Goal: Task Accomplishment & Management: Use online tool/utility

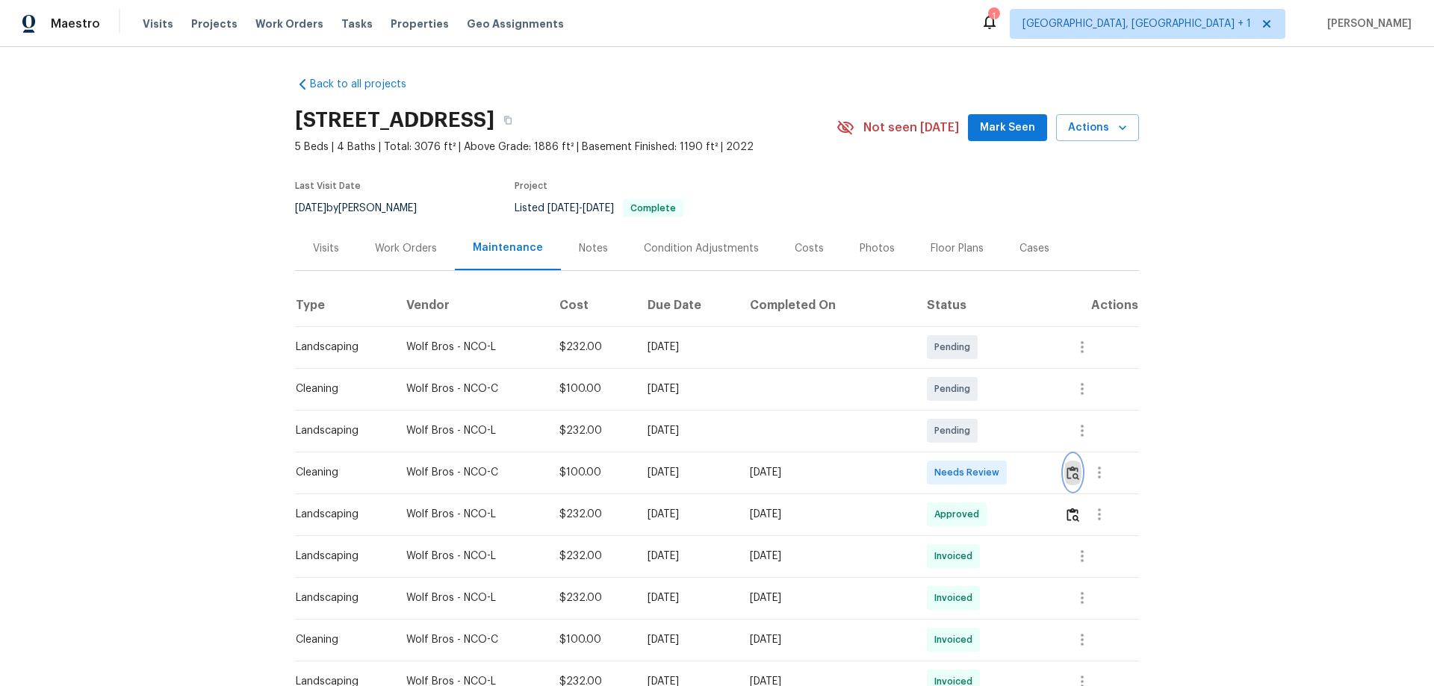
click at [1019, 453] on img "button" at bounding box center [1072, 473] width 13 height 14
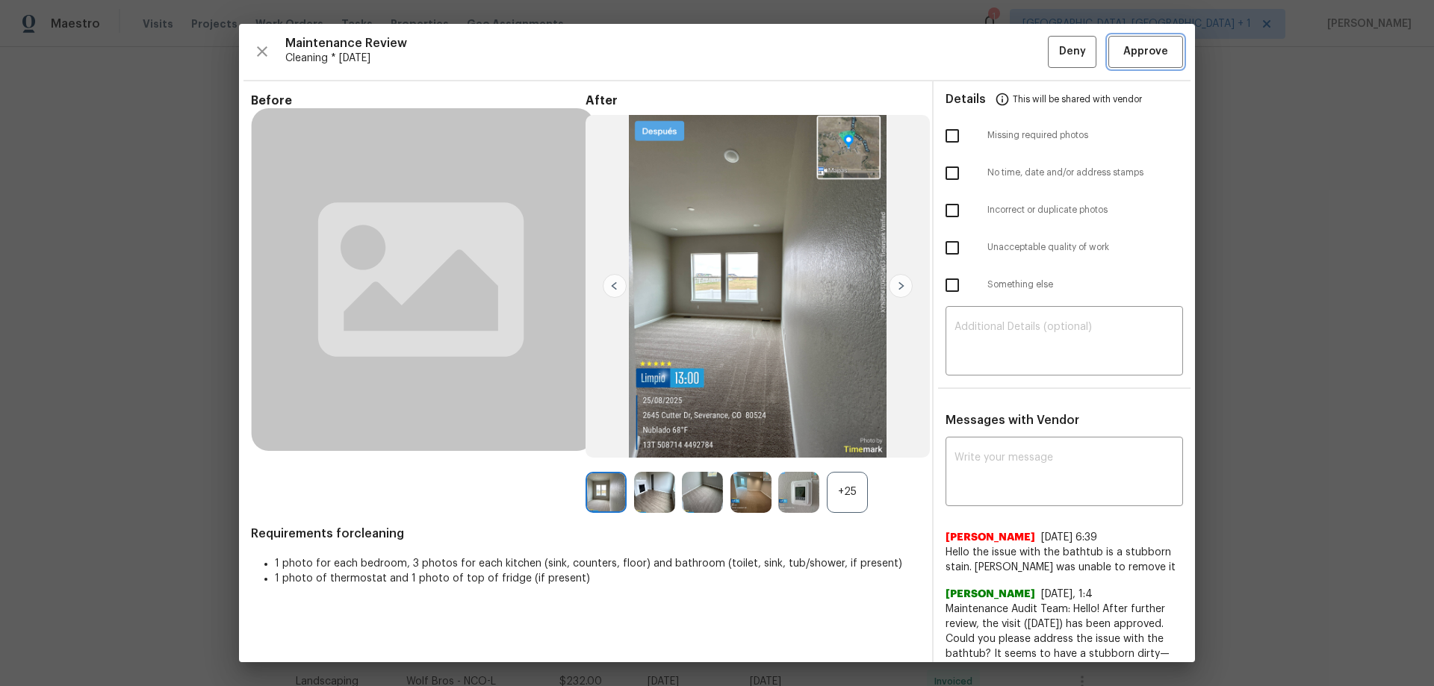
click at [1019, 58] on span "Approve" at bounding box center [1145, 52] width 45 height 19
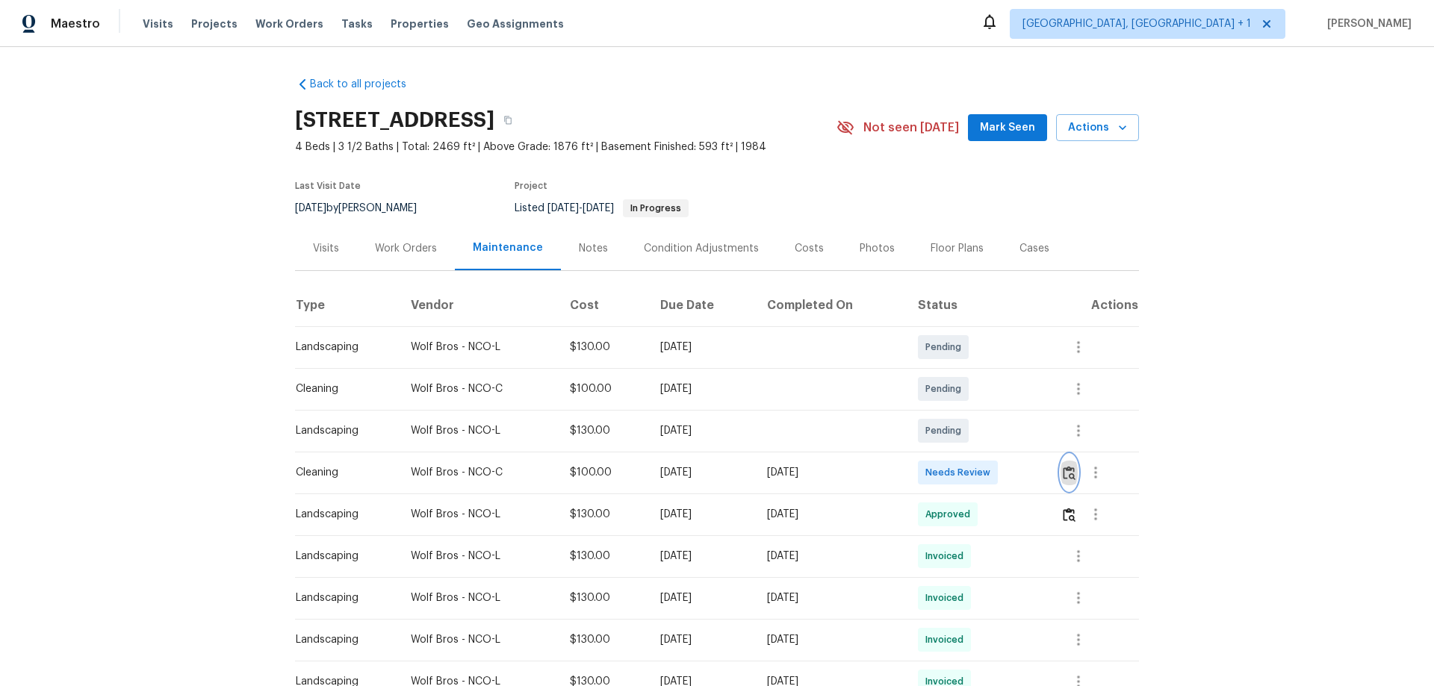
click at [1019, 453] on img "button" at bounding box center [1069, 473] width 13 height 14
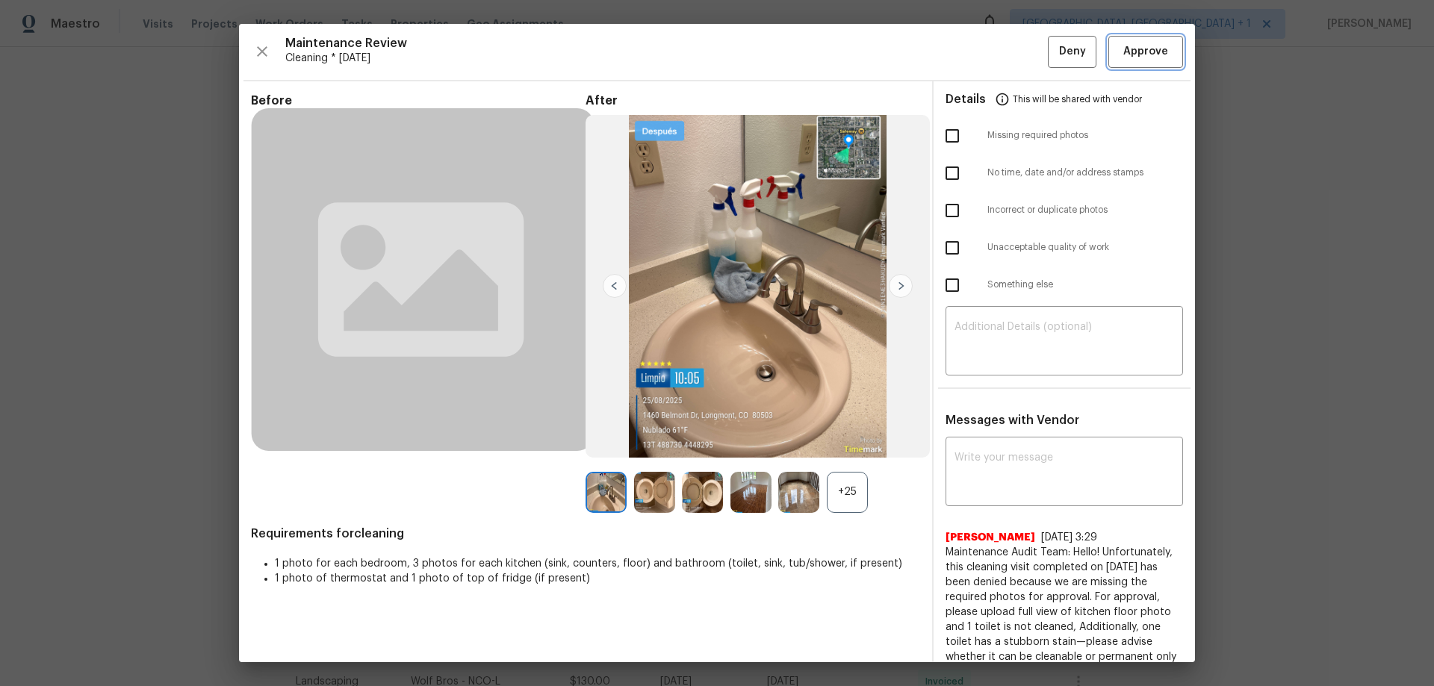
click at [1019, 47] on span "Approve" at bounding box center [1145, 52] width 45 height 19
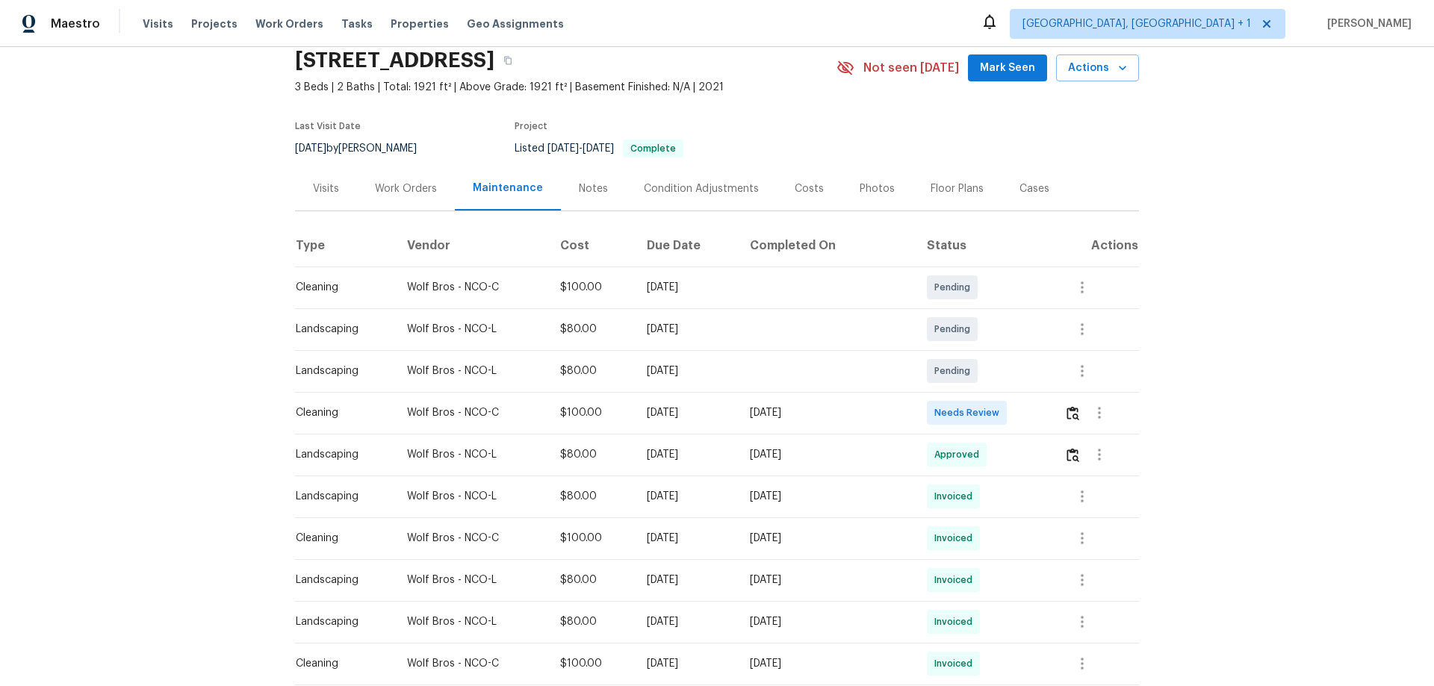
scroll to position [149, 0]
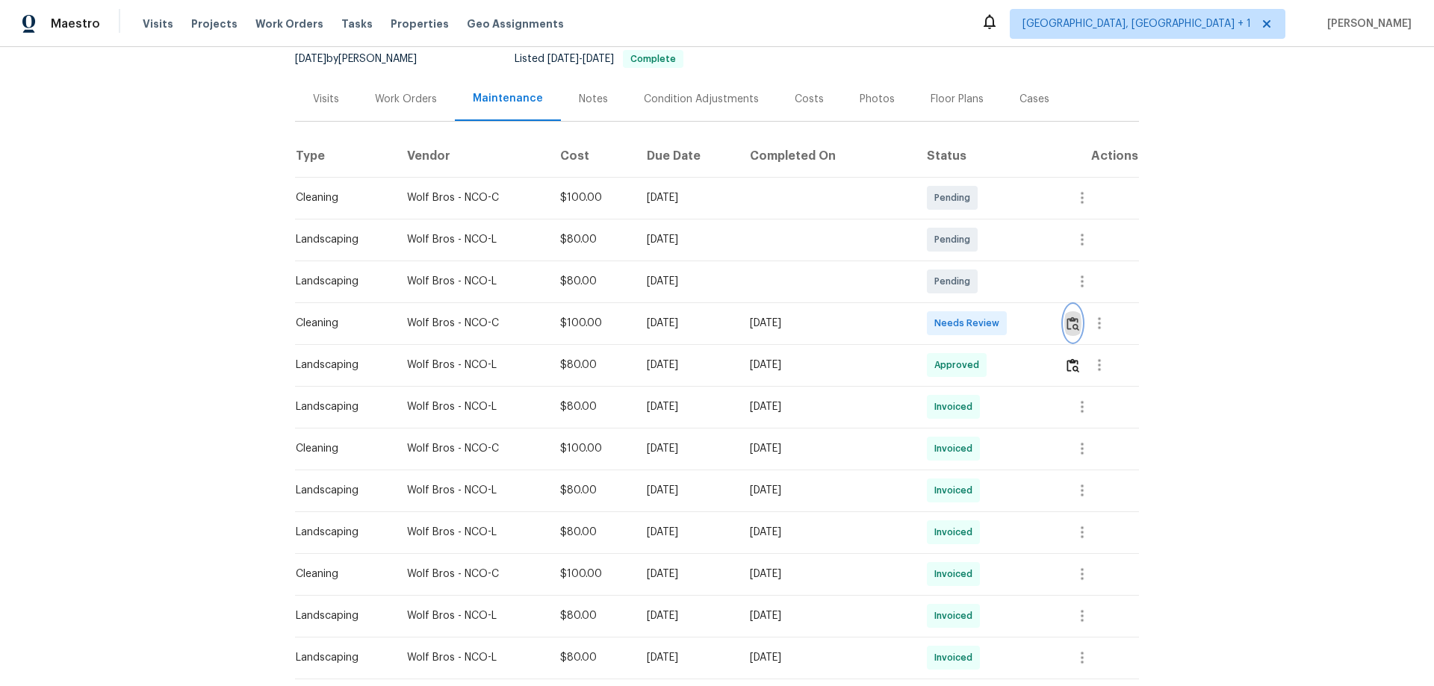
click at [1069, 326] on img "button" at bounding box center [1072, 324] width 13 height 14
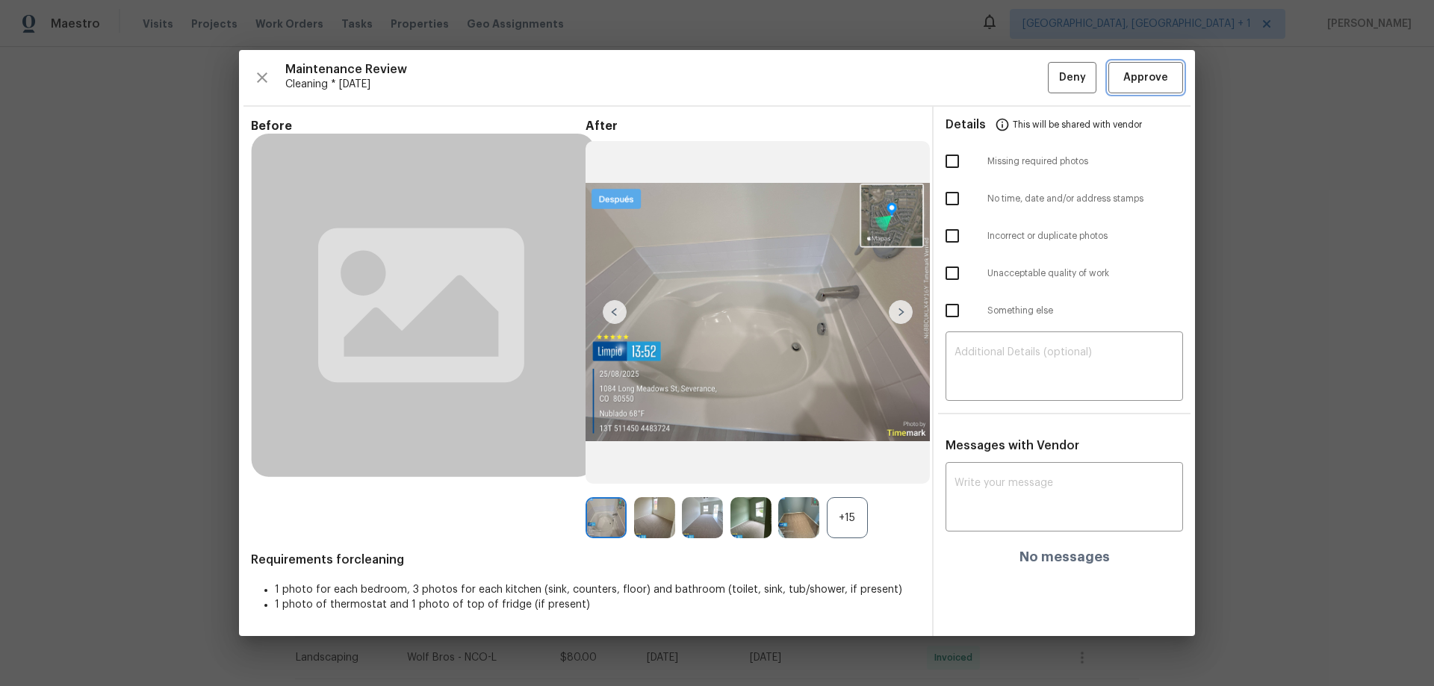
click at [1154, 78] on span "Approve" at bounding box center [1145, 78] width 45 height 19
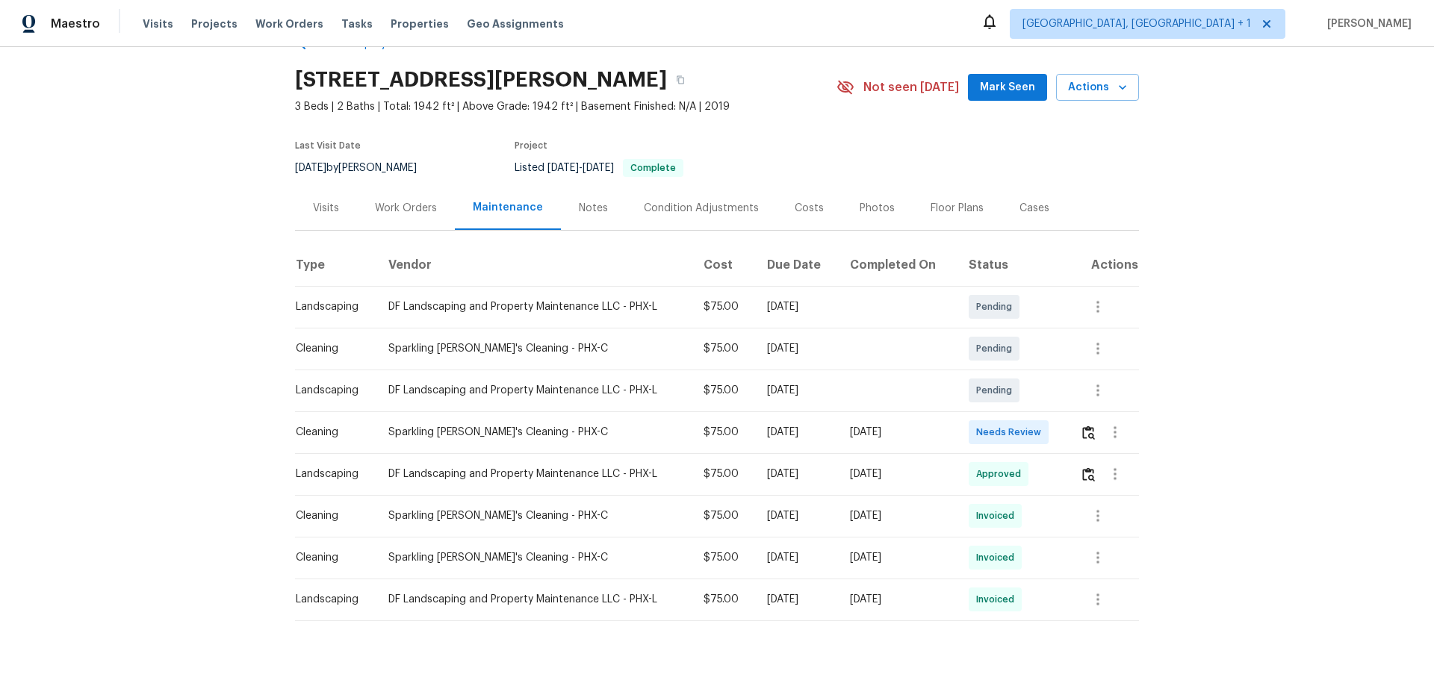
scroll to position [76, 0]
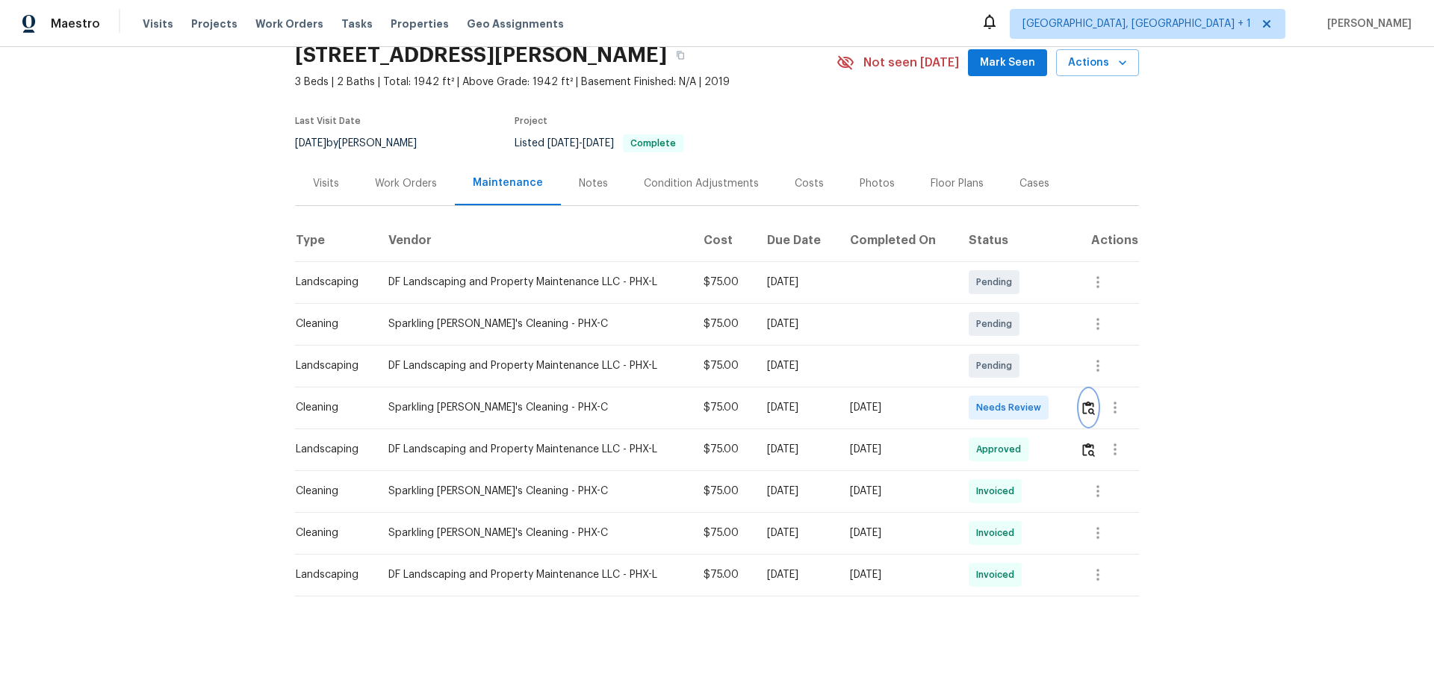
click at [1019, 401] on img "button" at bounding box center [1088, 408] width 13 height 14
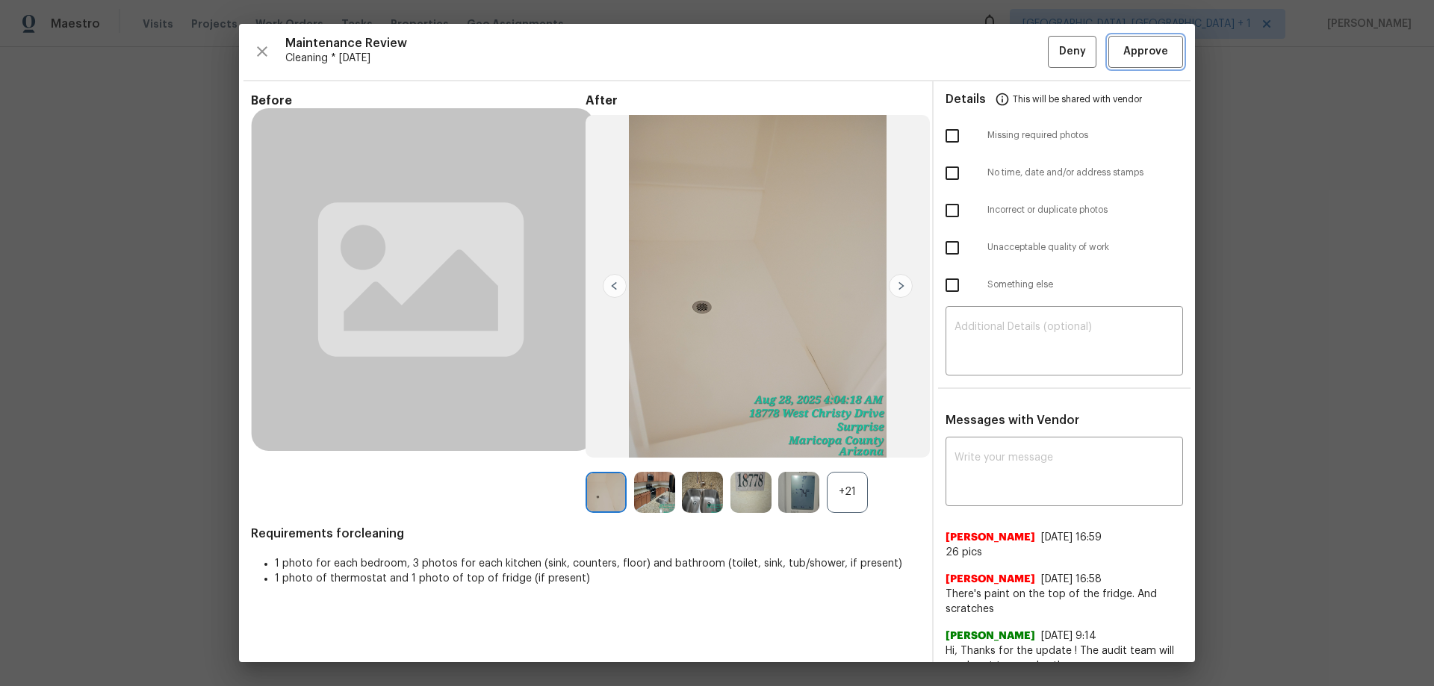
click at [1019, 60] on span "Approve" at bounding box center [1145, 52] width 45 height 19
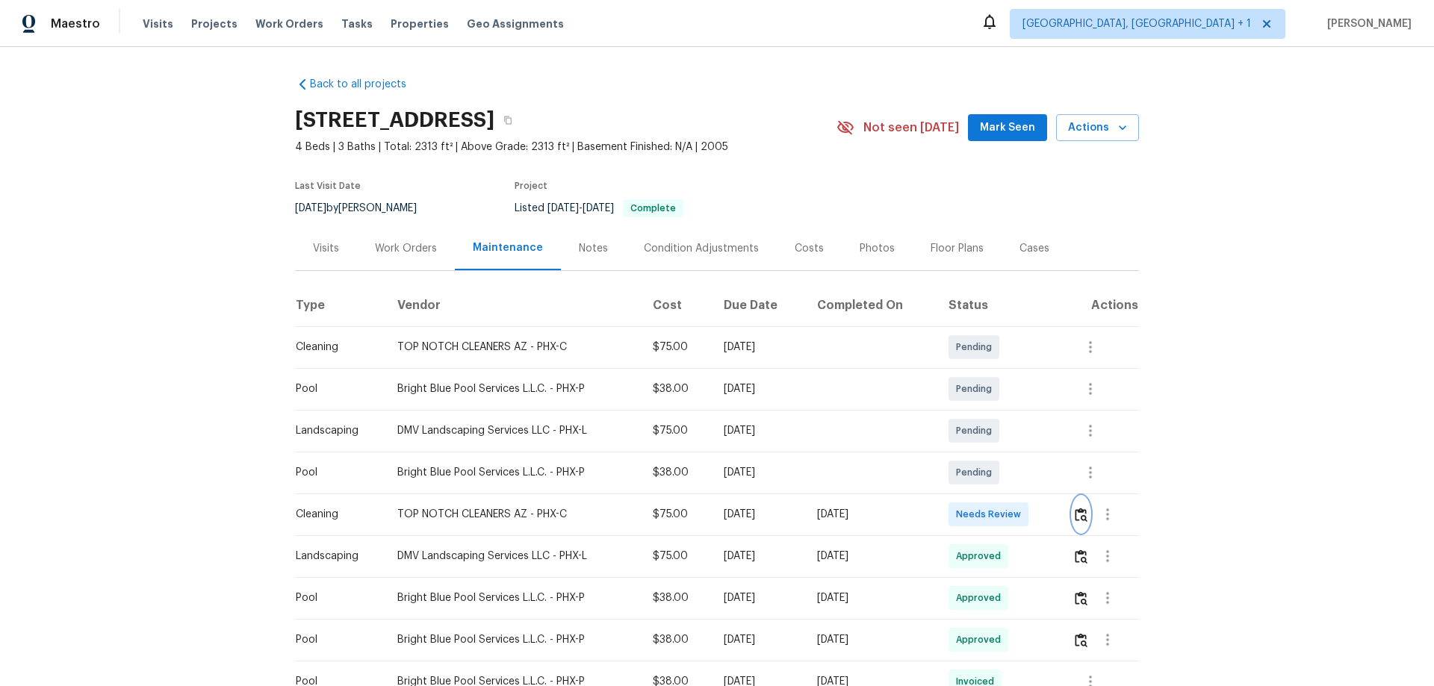
click at [1081, 520] on img "button" at bounding box center [1081, 515] width 13 height 14
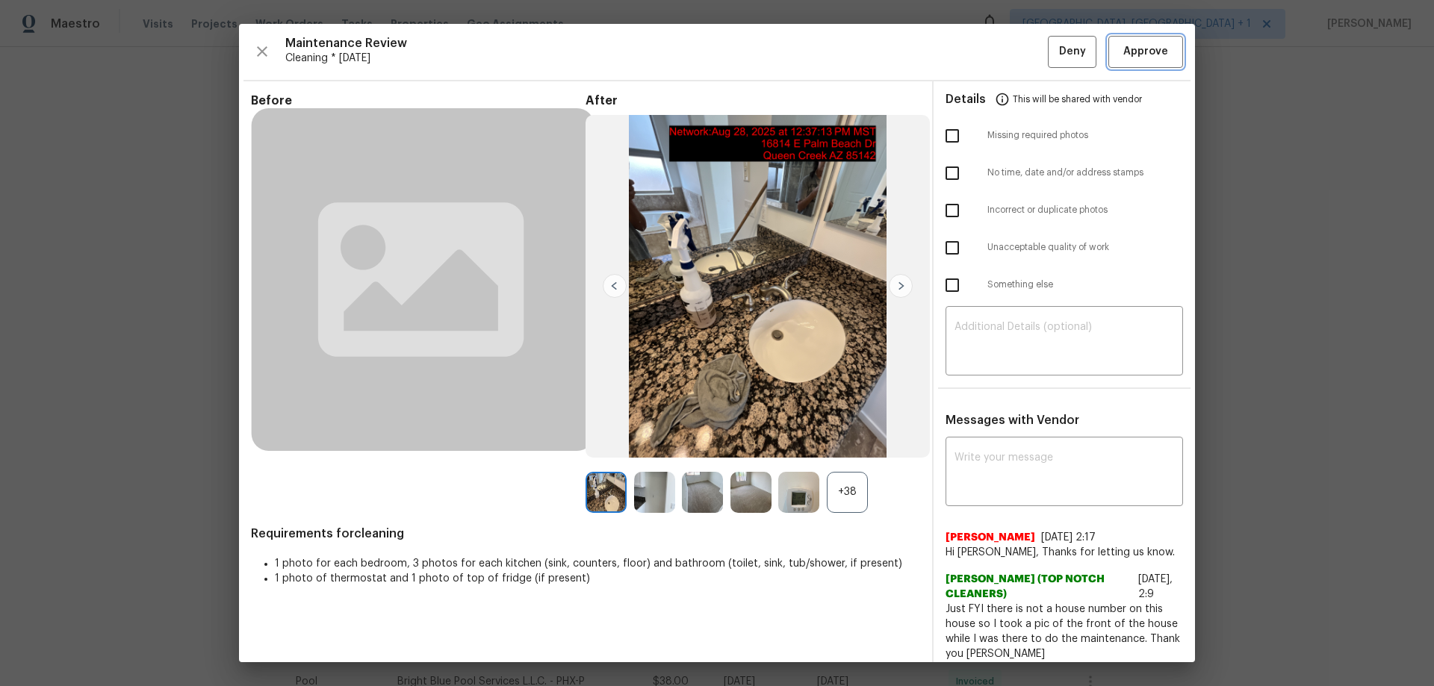
click at [1139, 41] on button "Approve" at bounding box center [1145, 52] width 75 height 32
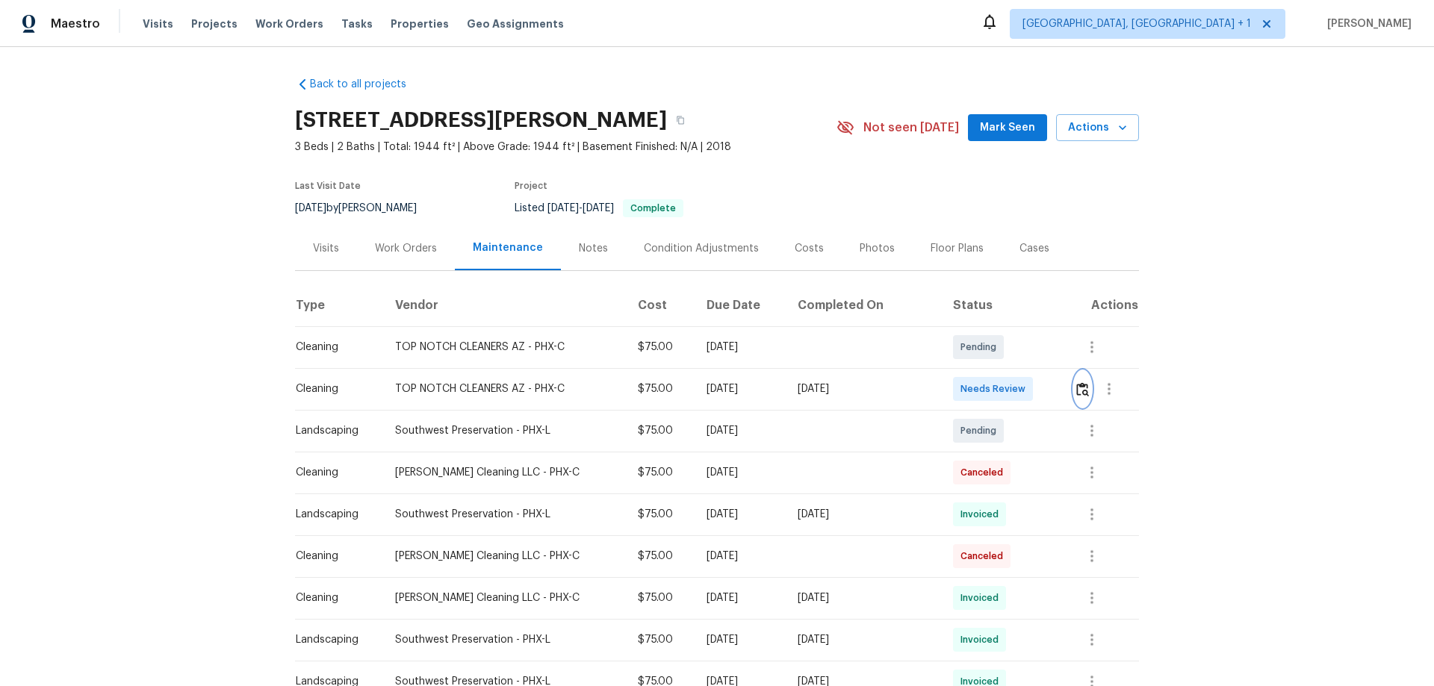
click at [1019, 391] on img "button" at bounding box center [1082, 389] width 13 height 14
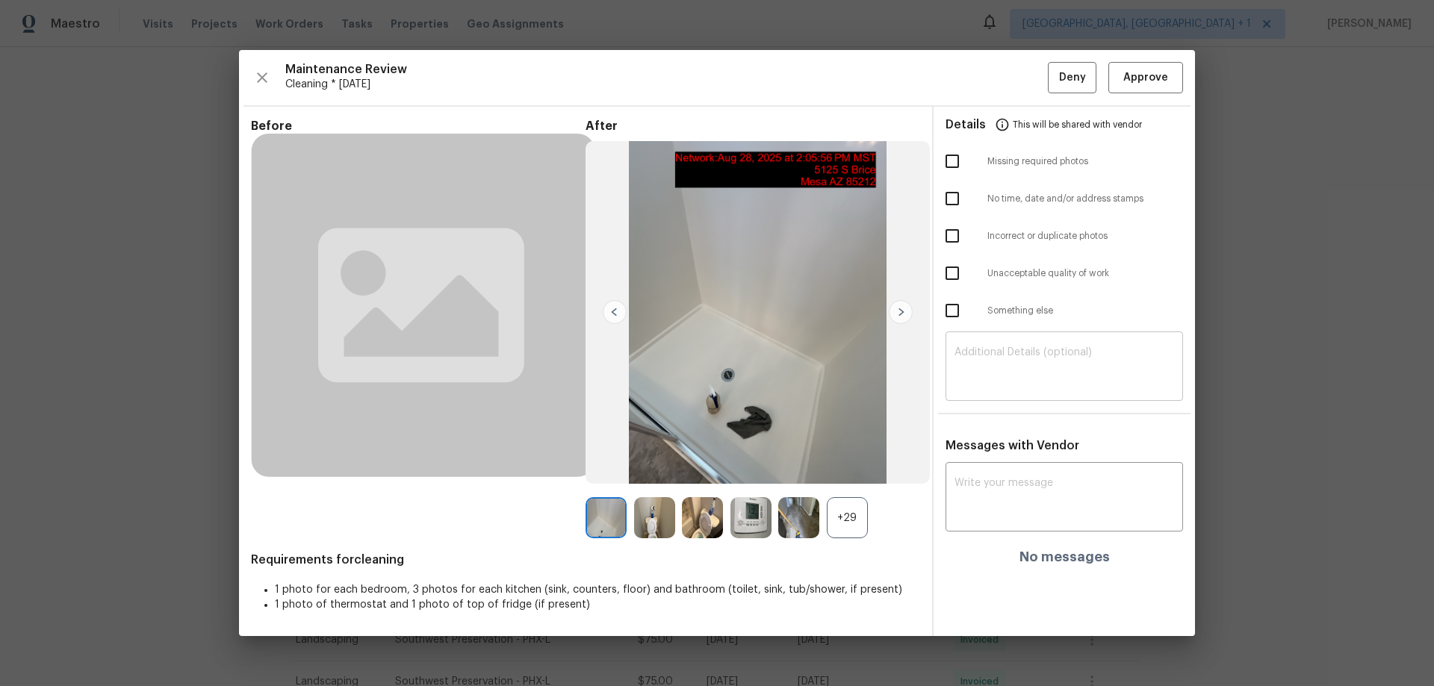
click at [982, 361] on textarea at bounding box center [1064, 368] width 220 height 42
paste textarea "Maintenance Audit Team: Hello! Unfortunately, this cleaning visit completed on …"
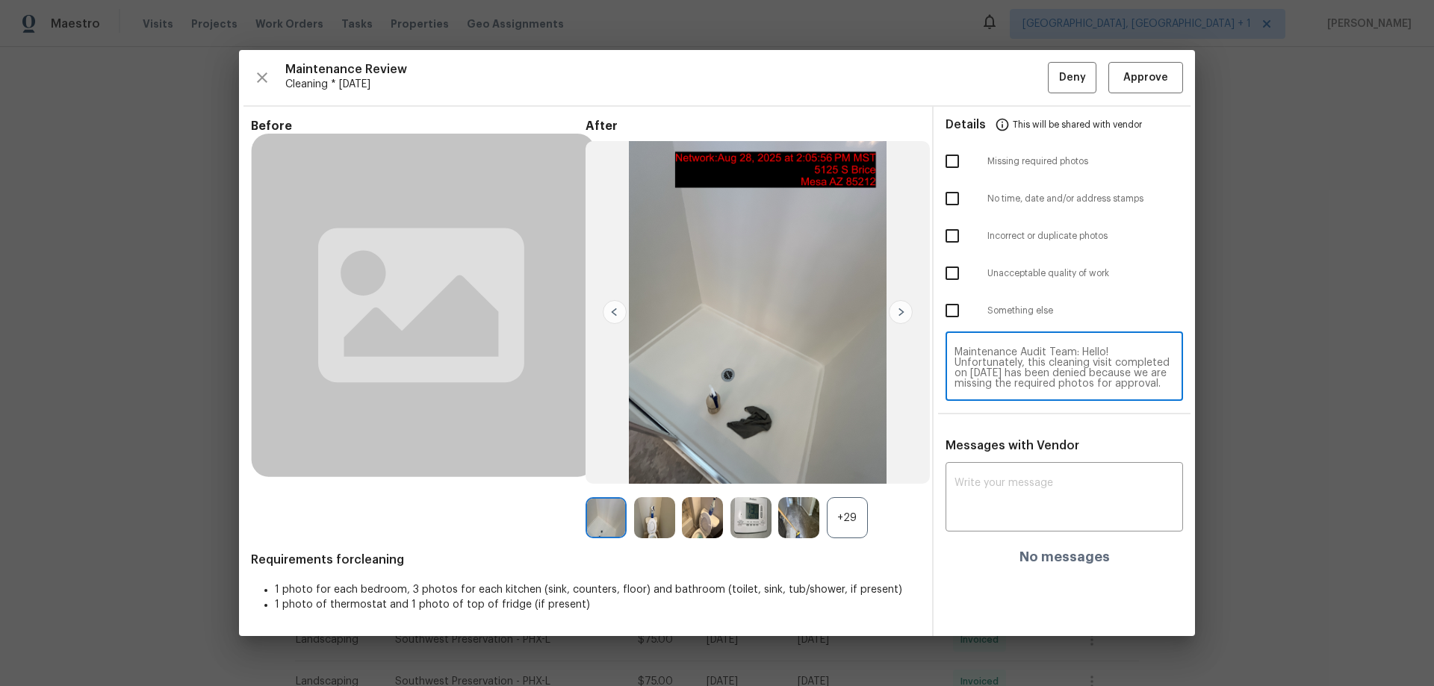
scroll to position [146, 0]
type textarea "Maintenance Audit Team: Hello! Unfortunately, this cleaning visit completed on …"
click at [977, 453] on textarea at bounding box center [1064, 499] width 220 height 42
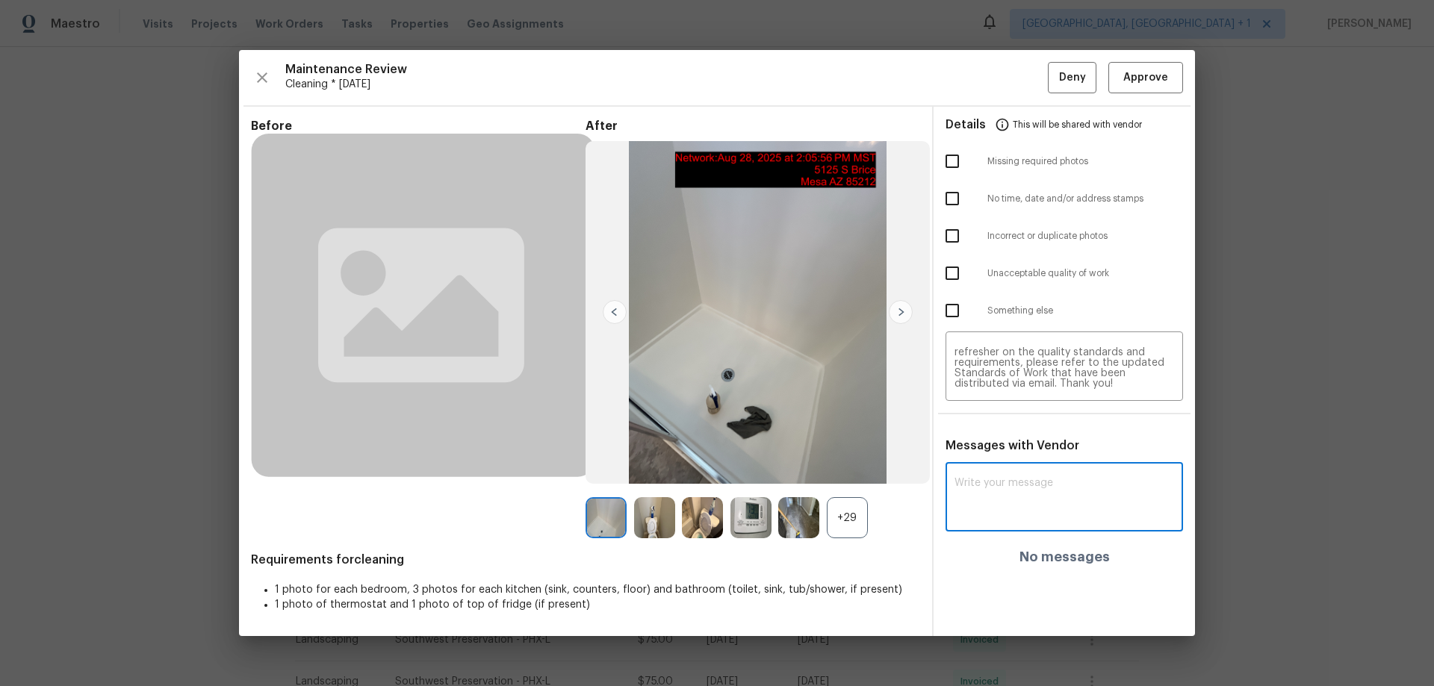
paste textarea "Maintenance Audit Team: Hello! Unfortunately, this cleaning visit completed on …"
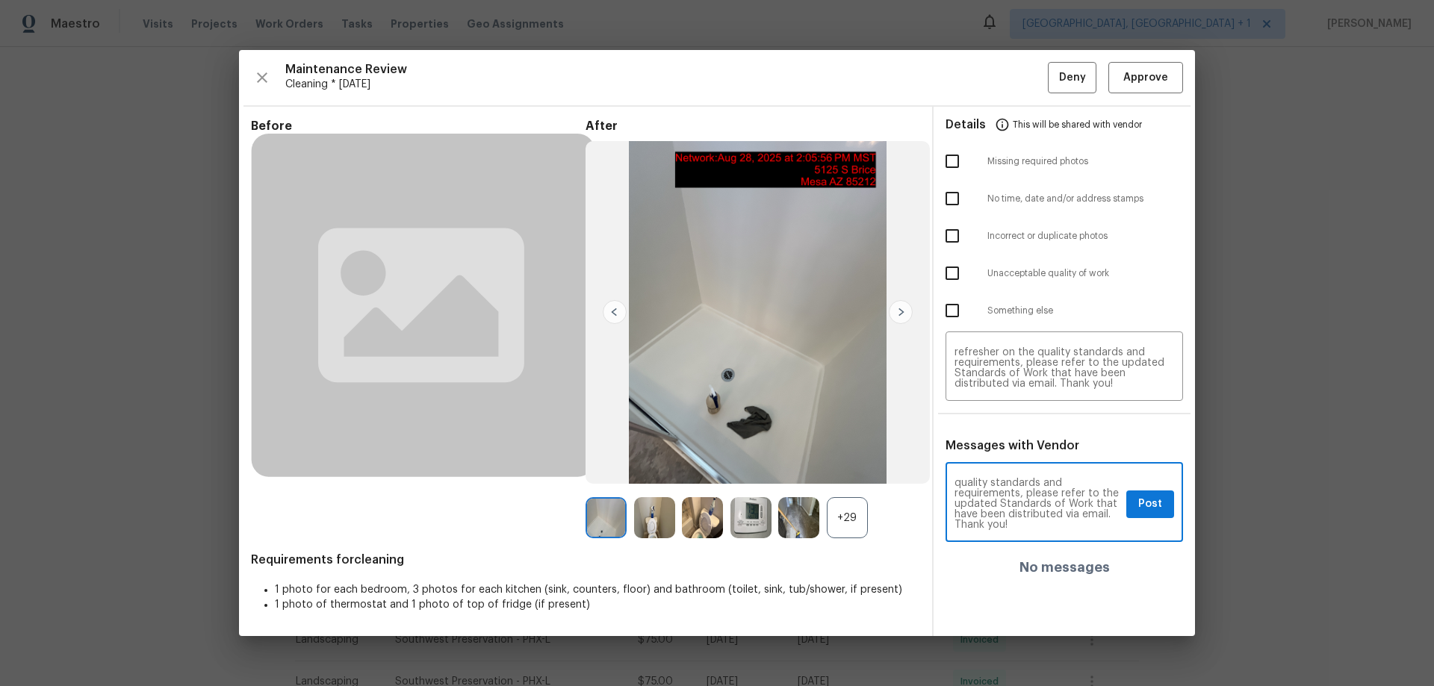
type textarea "Maintenance Audit Team: Hello! Unfortunately, this cleaning visit completed on …"
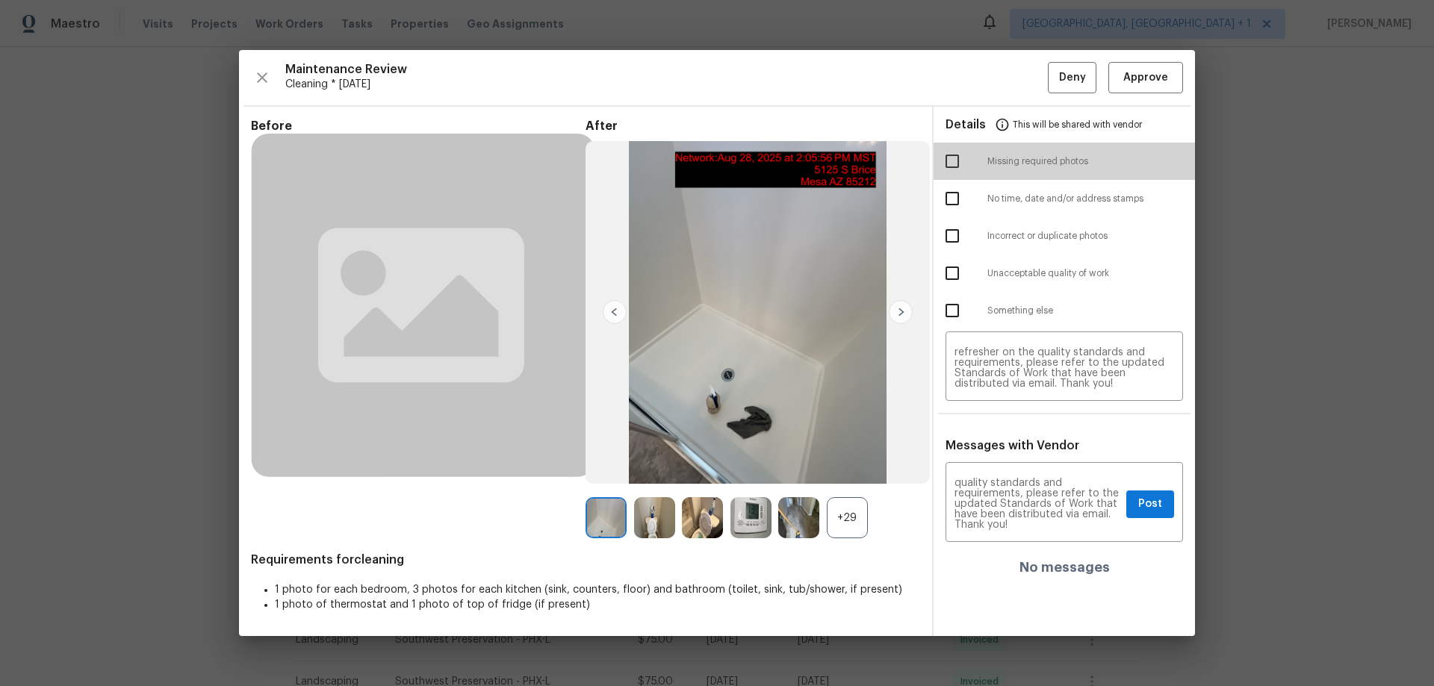
click at [956, 161] on input "checkbox" at bounding box center [951, 161] width 31 height 31
checkbox input "true"
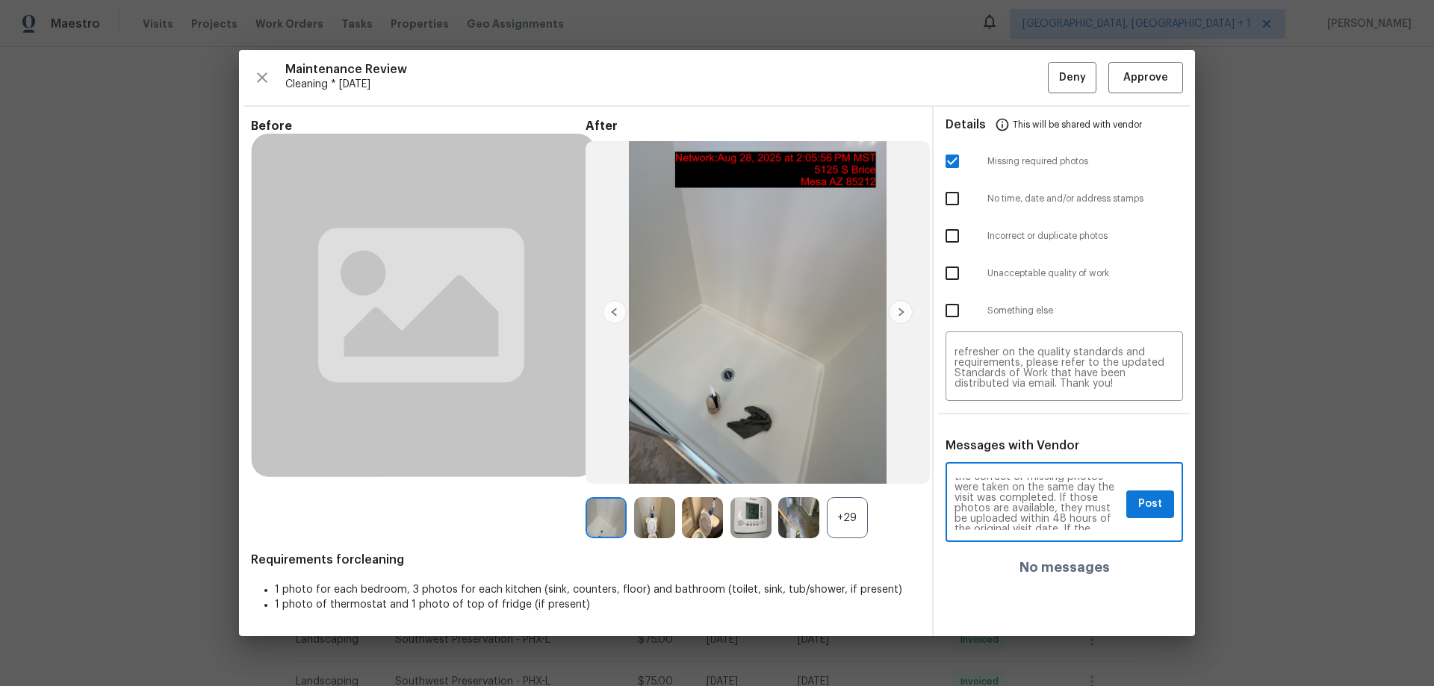
scroll to position [60, 0]
click at [1019, 453] on button "Post" at bounding box center [1150, 505] width 48 height 28
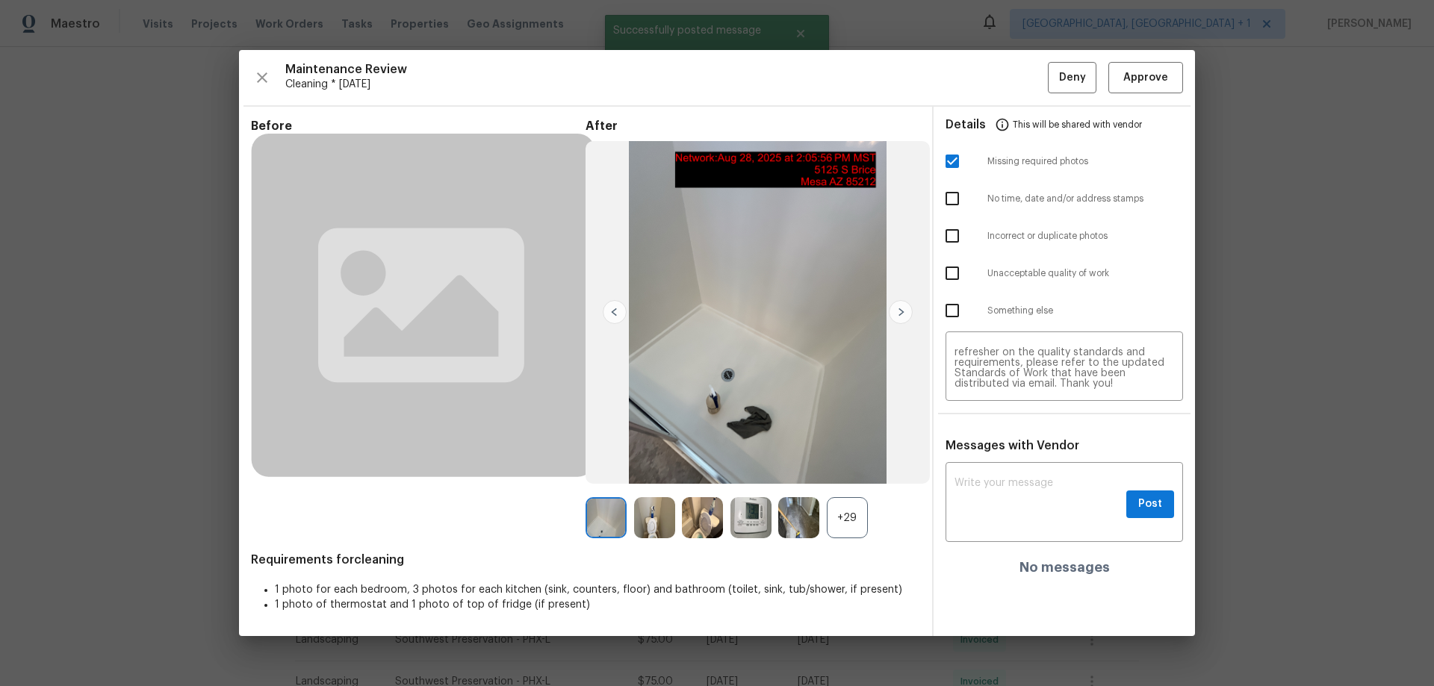
scroll to position [0, 0]
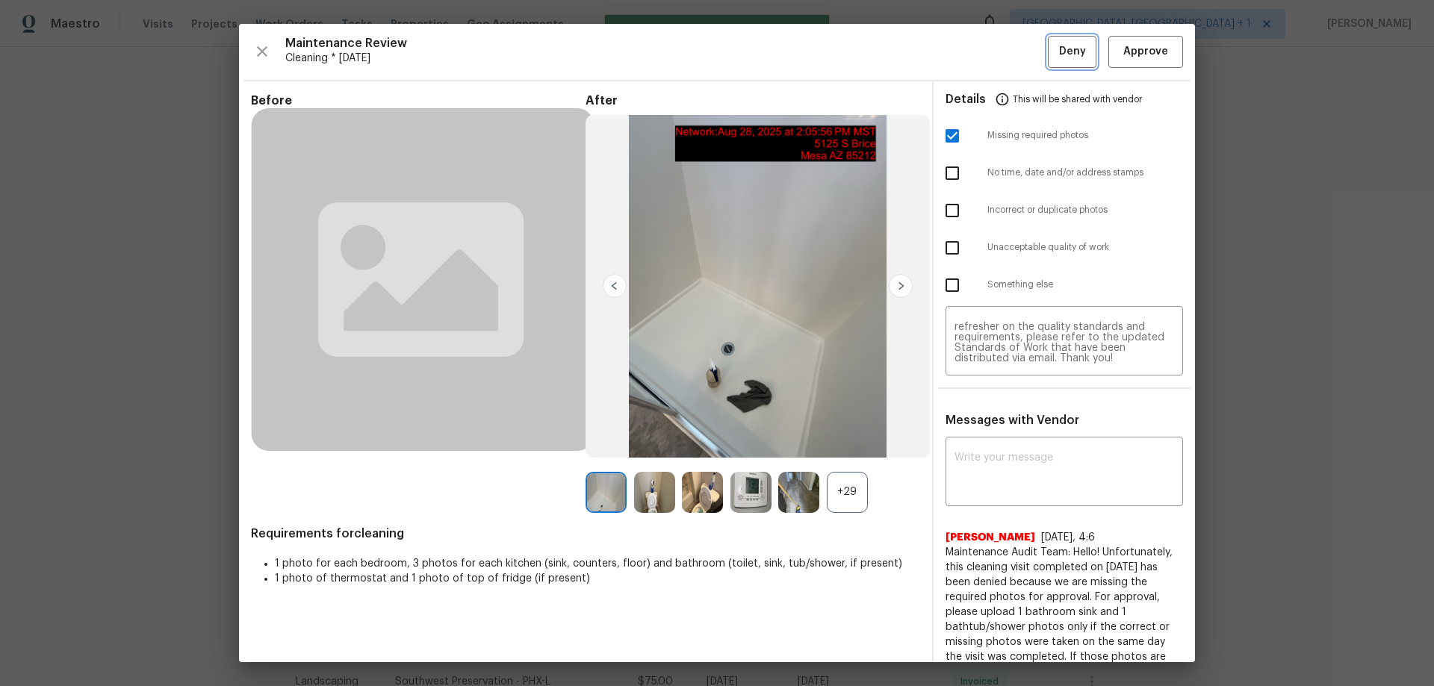
click at [1019, 62] on button "Deny" at bounding box center [1072, 52] width 49 height 32
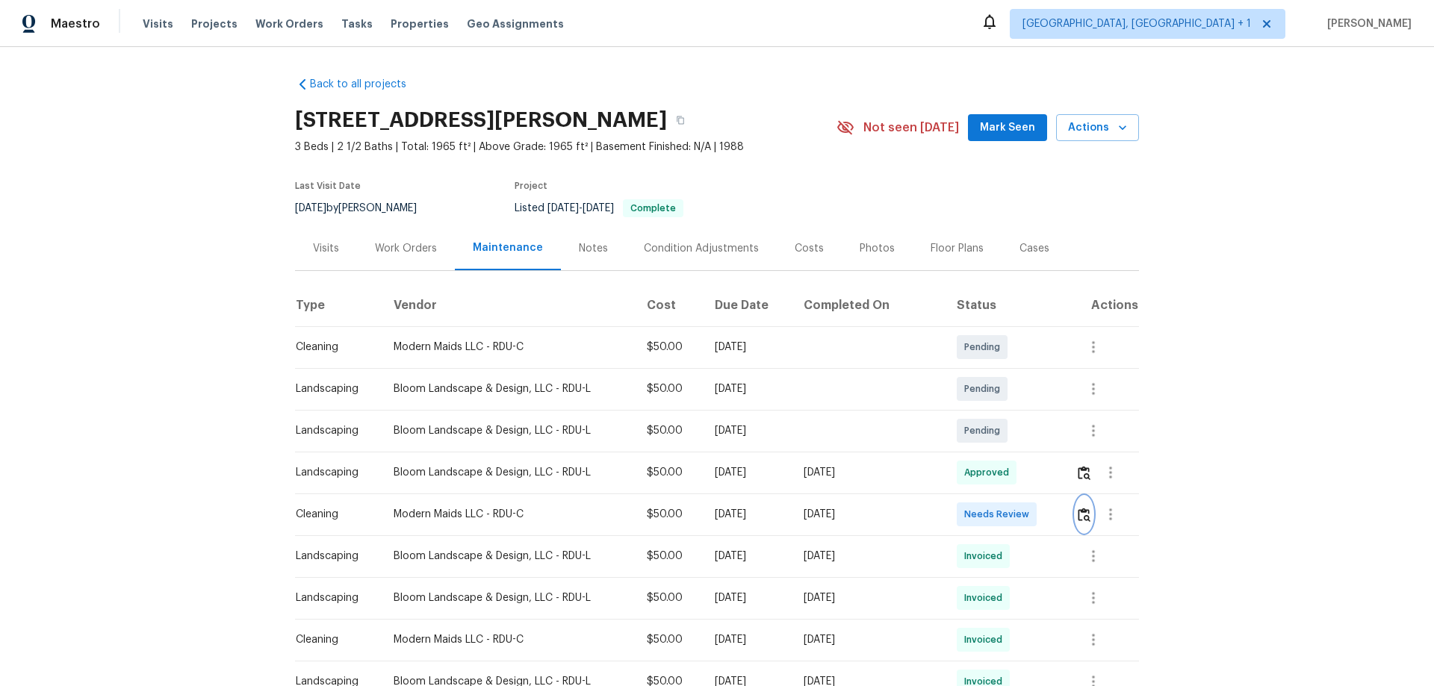
click at [1019, 453] on button "button" at bounding box center [1083, 515] width 17 height 36
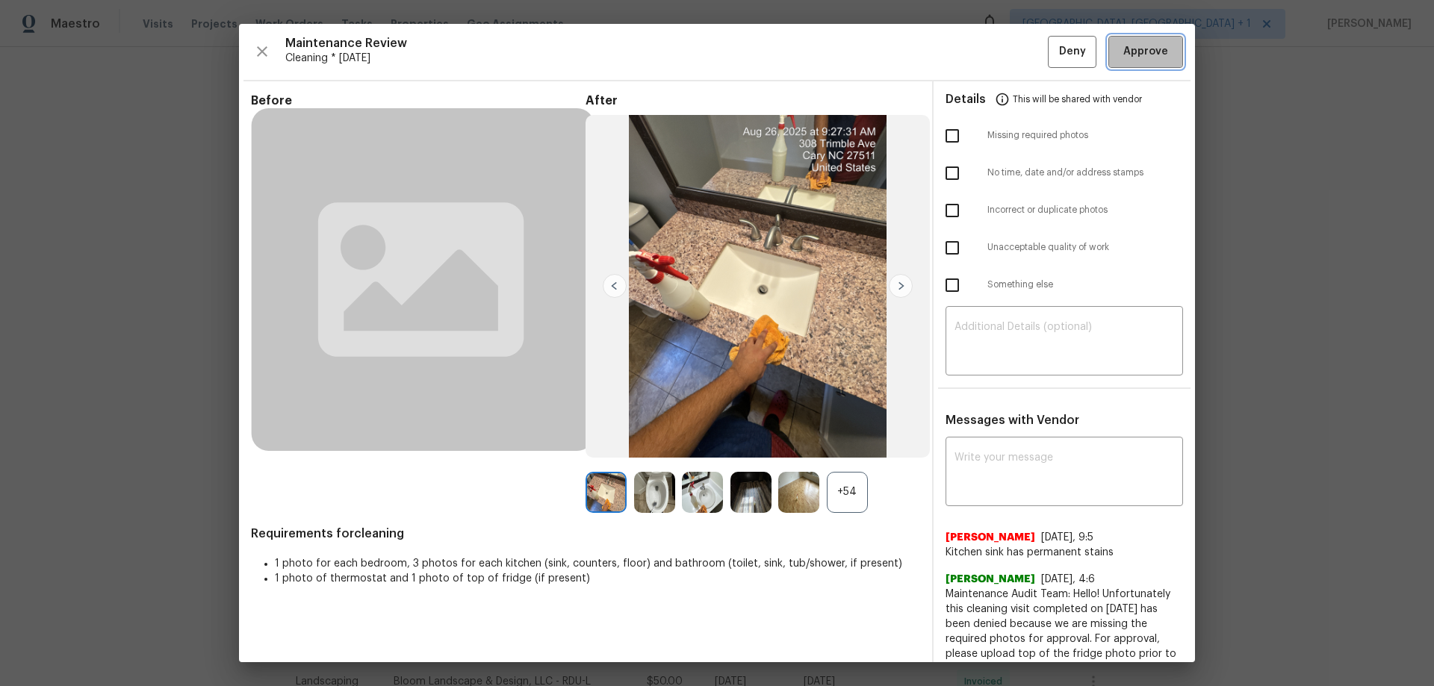
click at [1019, 43] on span "Approve" at bounding box center [1145, 52] width 45 height 19
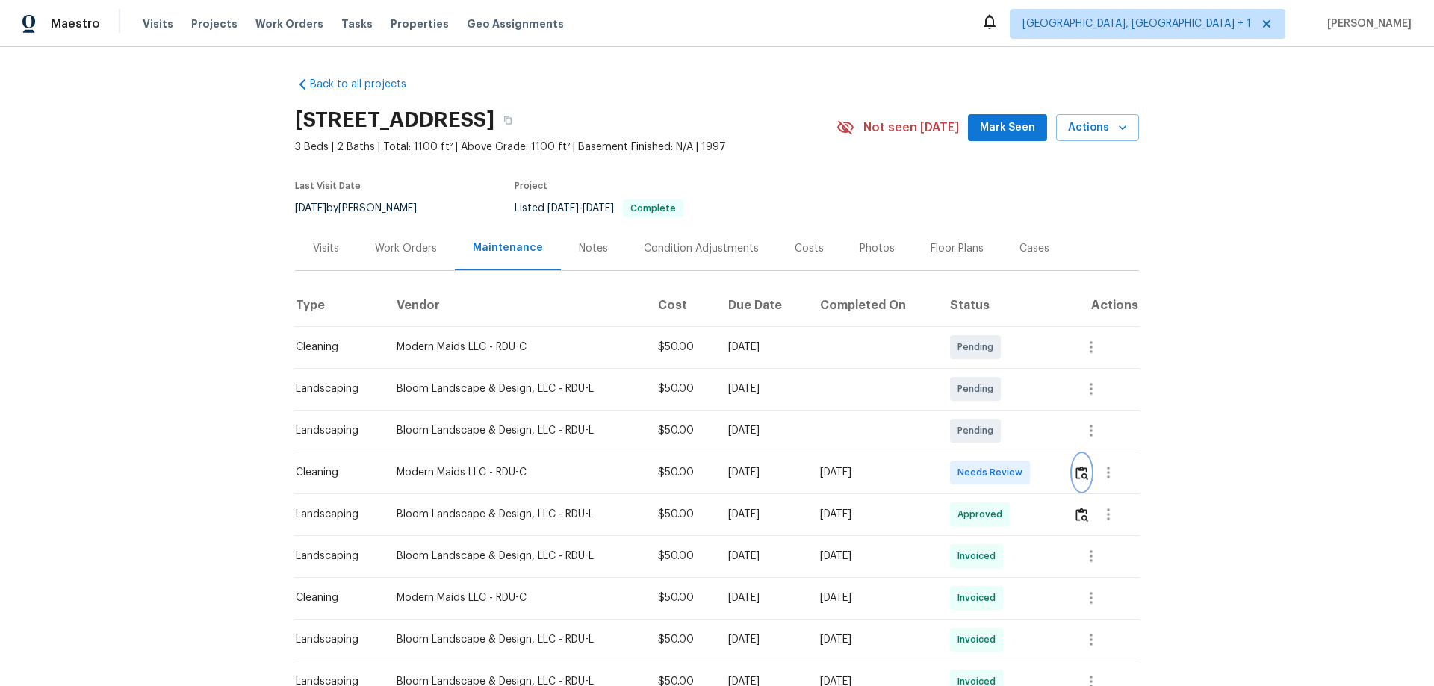
click at [1019, 453] on img "button" at bounding box center [1081, 473] width 13 height 14
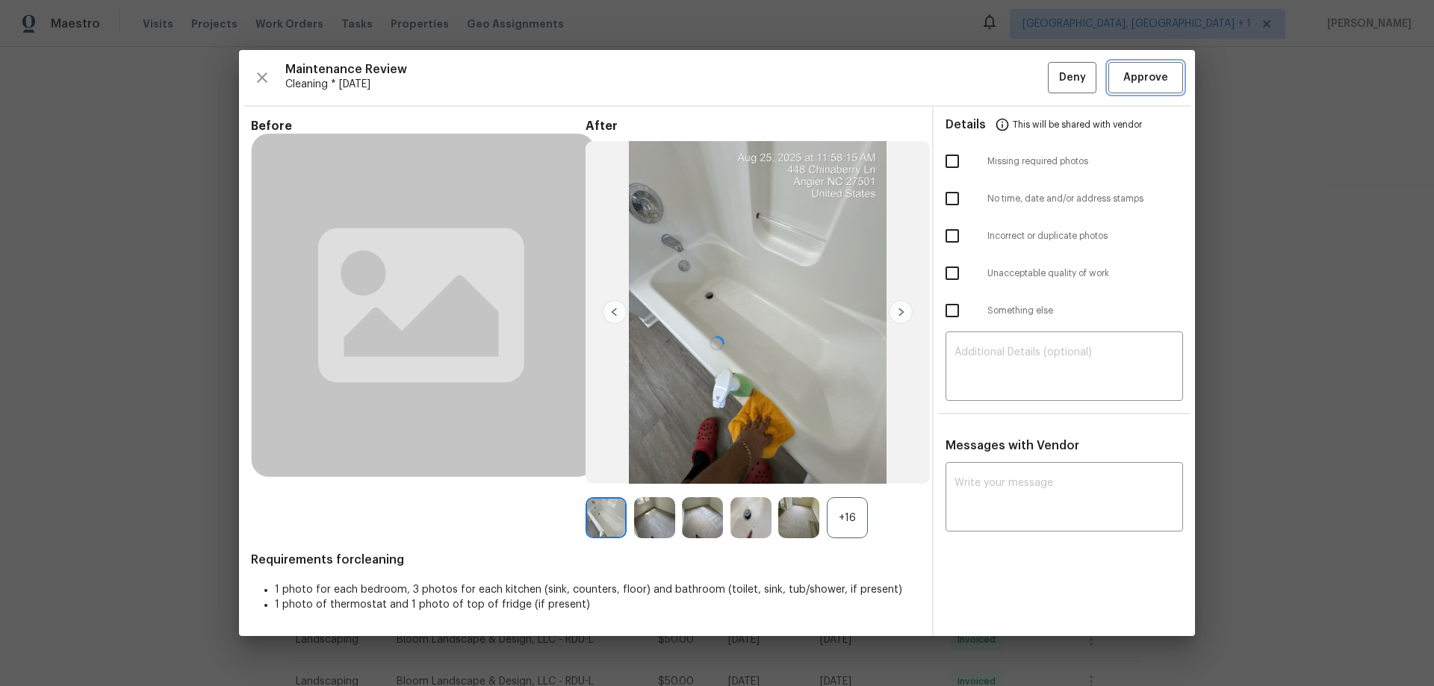
click at [1019, 62] on button "Approve" at bounding box center [1145, 78] width 75 height 32
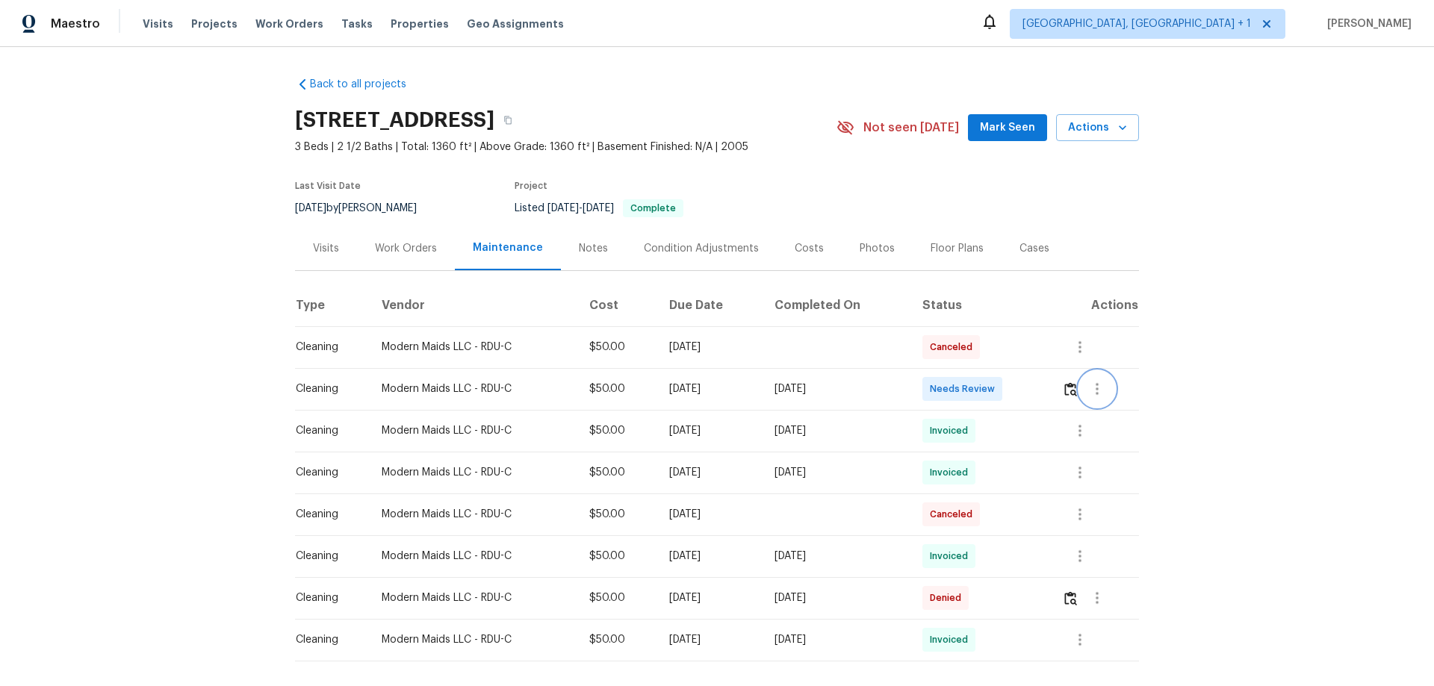
click at [1019, 384] on button "button" at bounding box center [1097, 389] width 36 height 36
click at [1019, 385] on div at bounding box center [717, 343] width 1434 height 686
click at [1019, 385] on button "button" at bounding box center [1070, 389] width 17 height 36
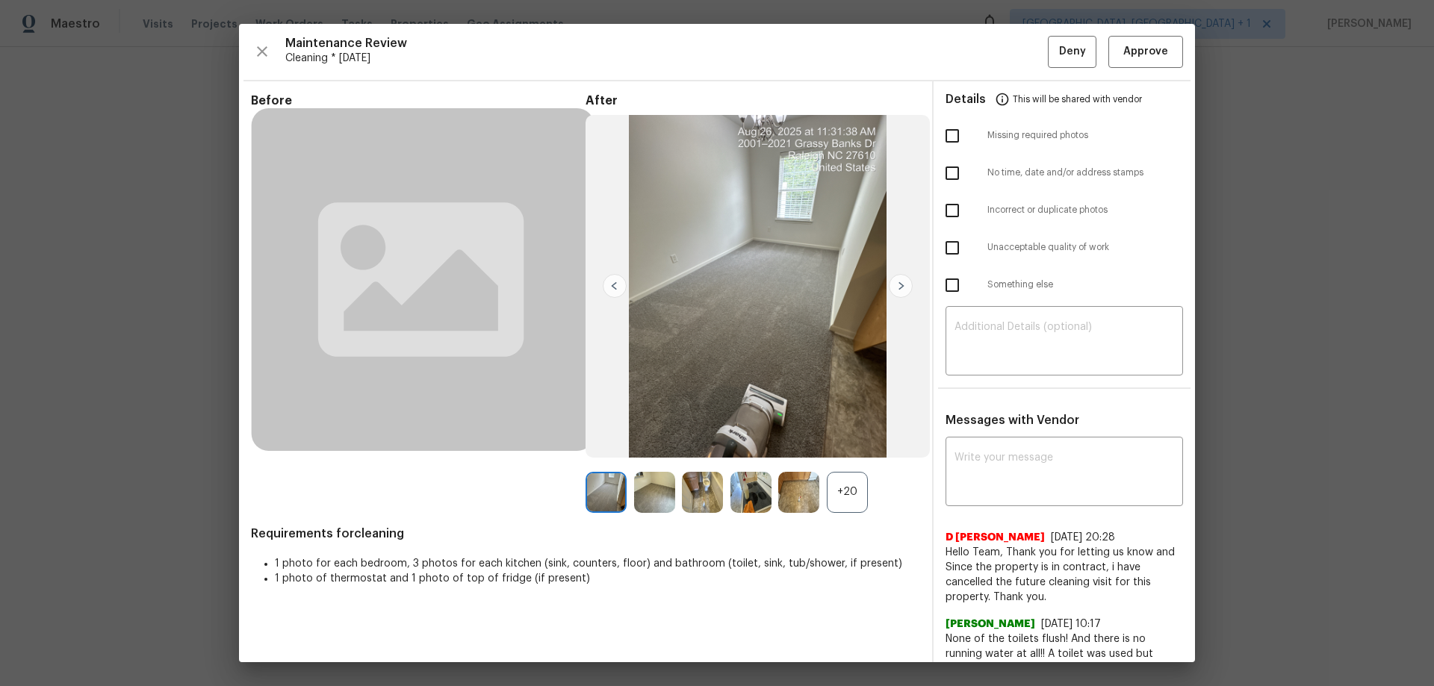
click at [1019, 80] on hr at bounding box center [716, 80] width 947 height 1
click at [1019, 46] on span "Approve" at bounding box center [1145, 52] width 45 height 19
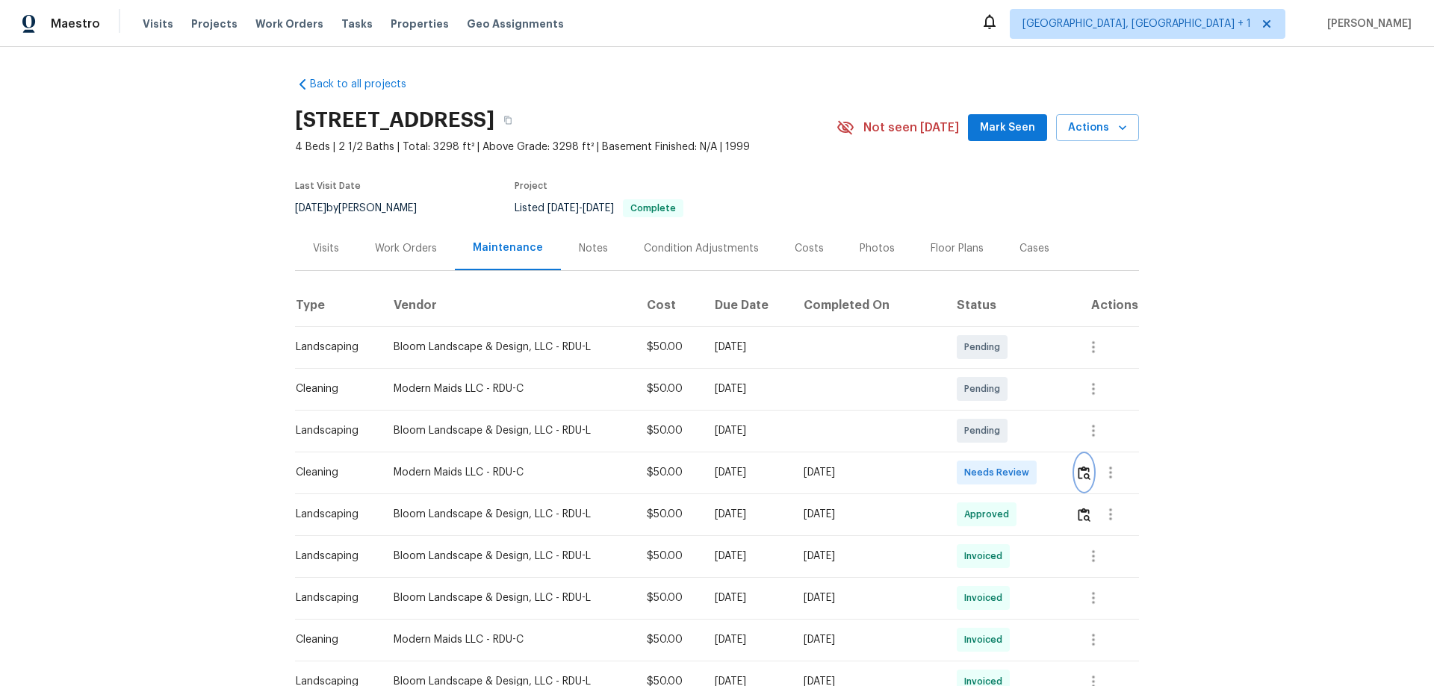
click at [1078, 466] on img "button" at bounding box center [1084, 473] width 13 height 14
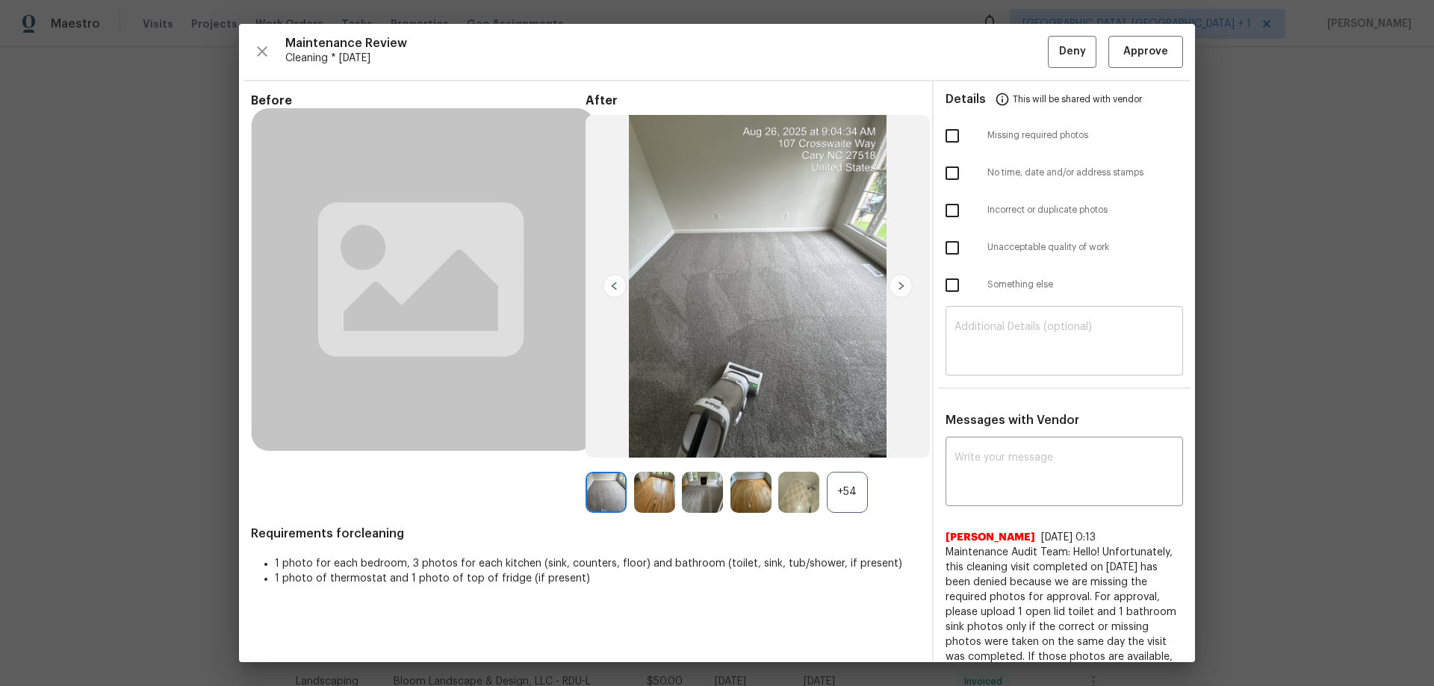
click at [985, 327] on textarea at bounding box center [1064, 343] width 220 height 42
paste textarea "Maintenance Audit Team: Hello! Unfortunately, this cleaning visit completed on …"
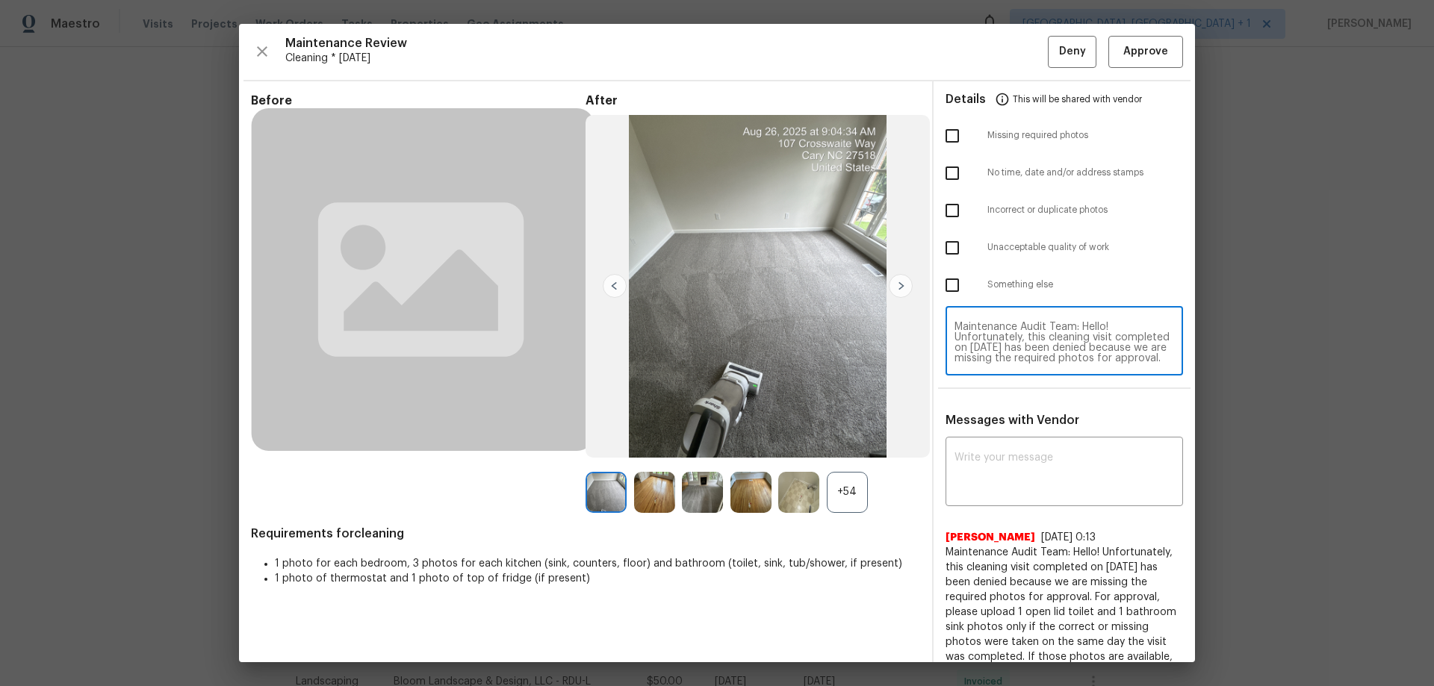
scroll to position [146, 0]
type textarea "Maintenance Audit Team: Hello! Unfortunately, this cleaning visit completed on …"
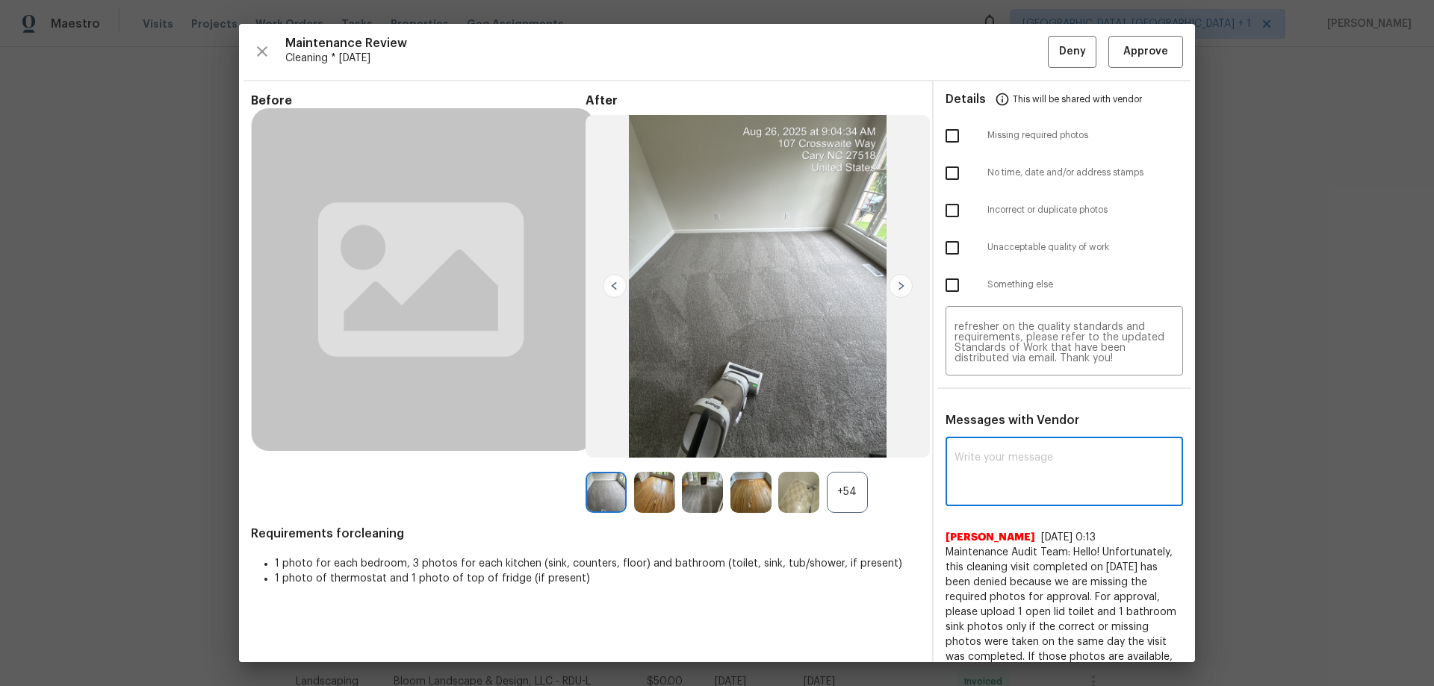
click at [981, 466] on textarea at bounding box center [1064, 474] width 220 height 42
paste textarea "Maintenance Audit Team: Hello! Unfortunately, this cleaning visit completed on …"
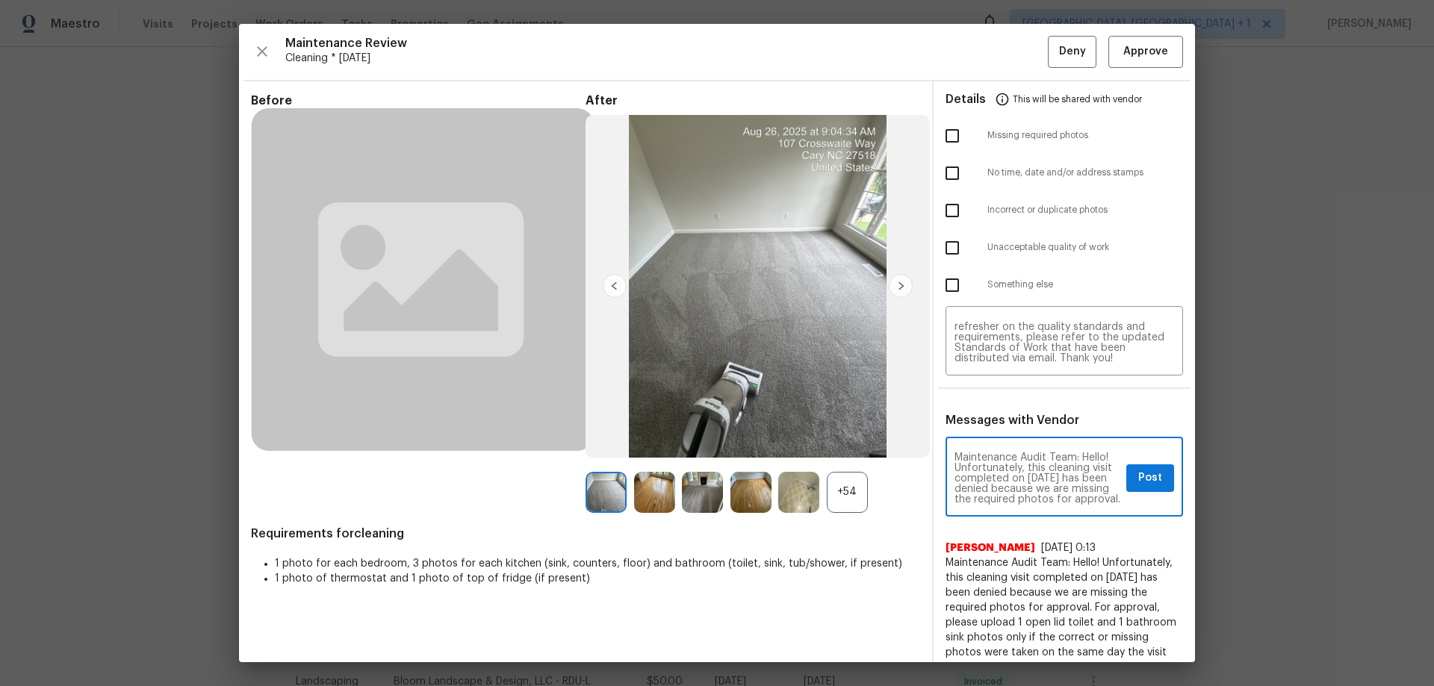
scroll to position [209, 0]
type textarea "Maintenance Audit Team: Hello! Unfortunately, this cleaning visit completed on …"
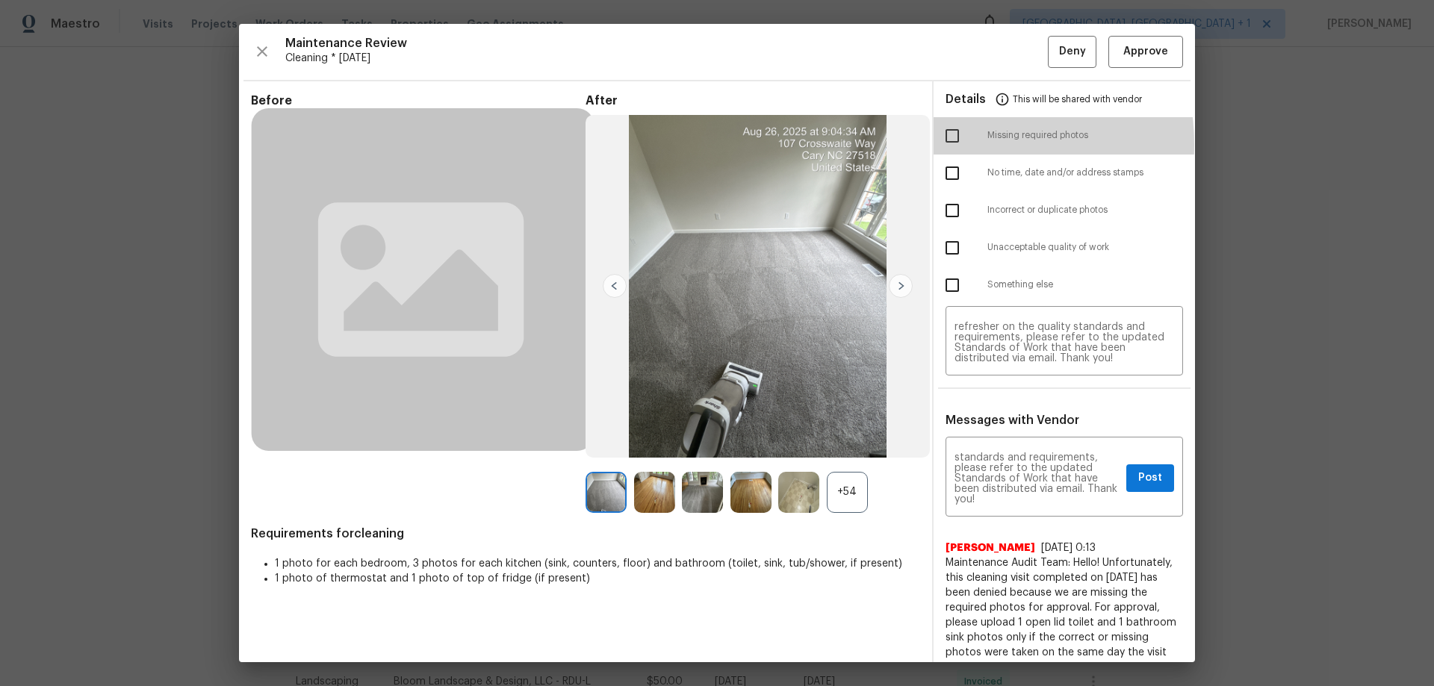
click at [949, 144] on input "checkbox" at bounding box center [951, 135] width 31 height 31
checkbox input "true"
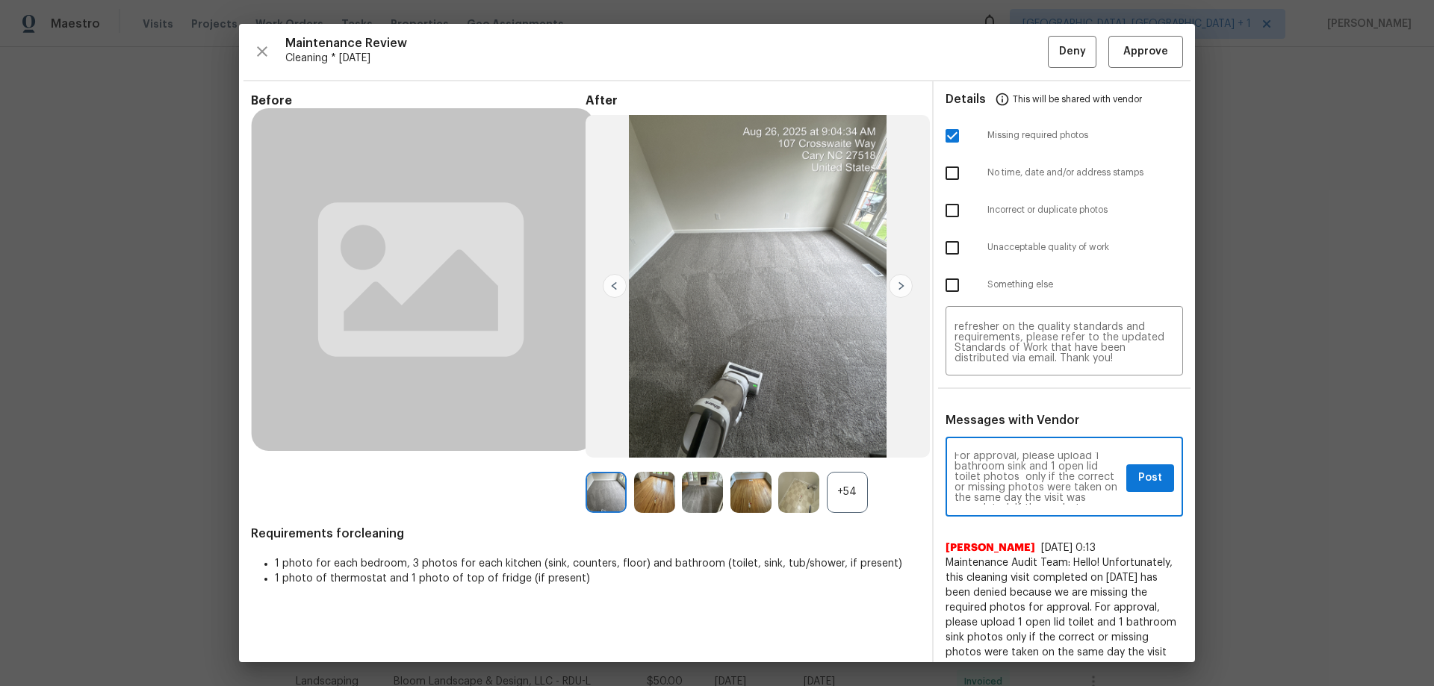
scroll to position [46, 0]
click at [1109, 465] on div "Maintenance Audit Team: Hello! Unfortunately, this cleaning visit completed on …" at bounding box center [1063, 479] width 237 height 76
click at [1126, 475] on button "Post" at bounding box center [1150, 478] width 48 height 28
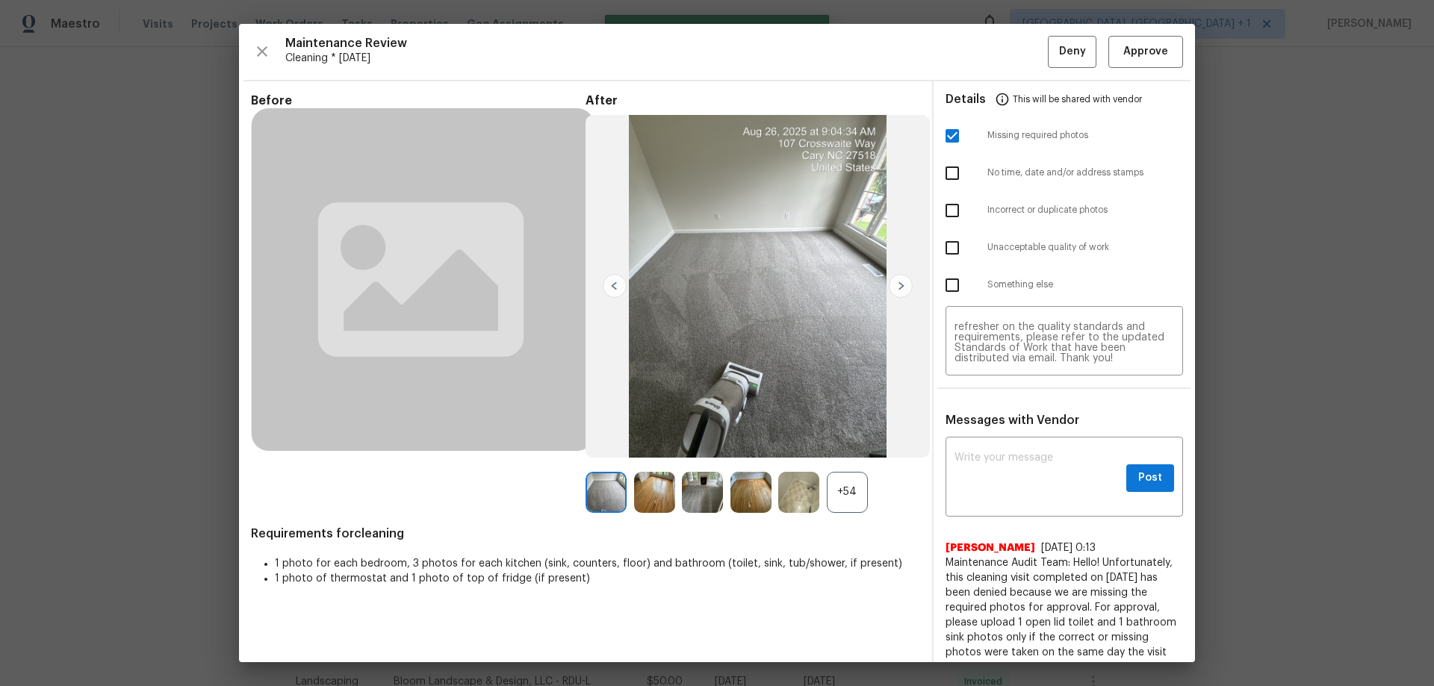
scroll to position [0, 0]
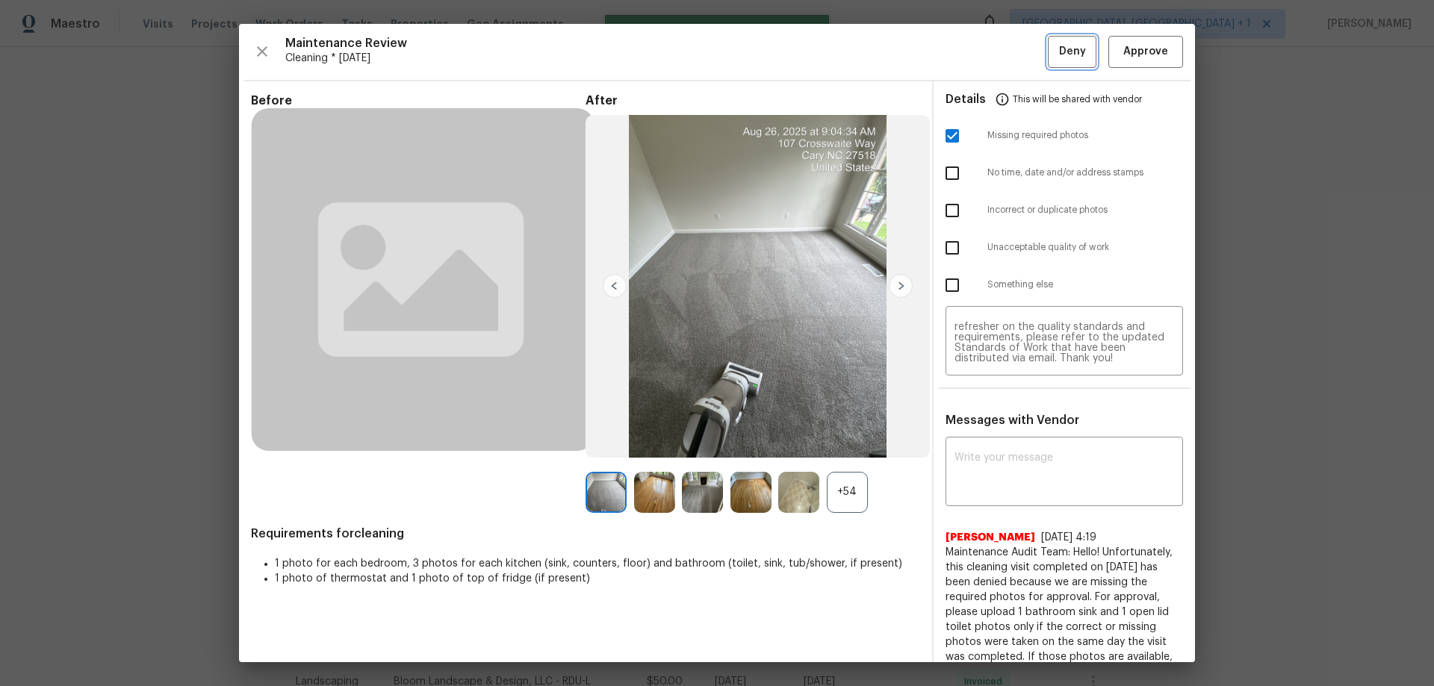
click at [1063, 44] on span "Deny" at bounding box center [1072, 52] width 27 height 19
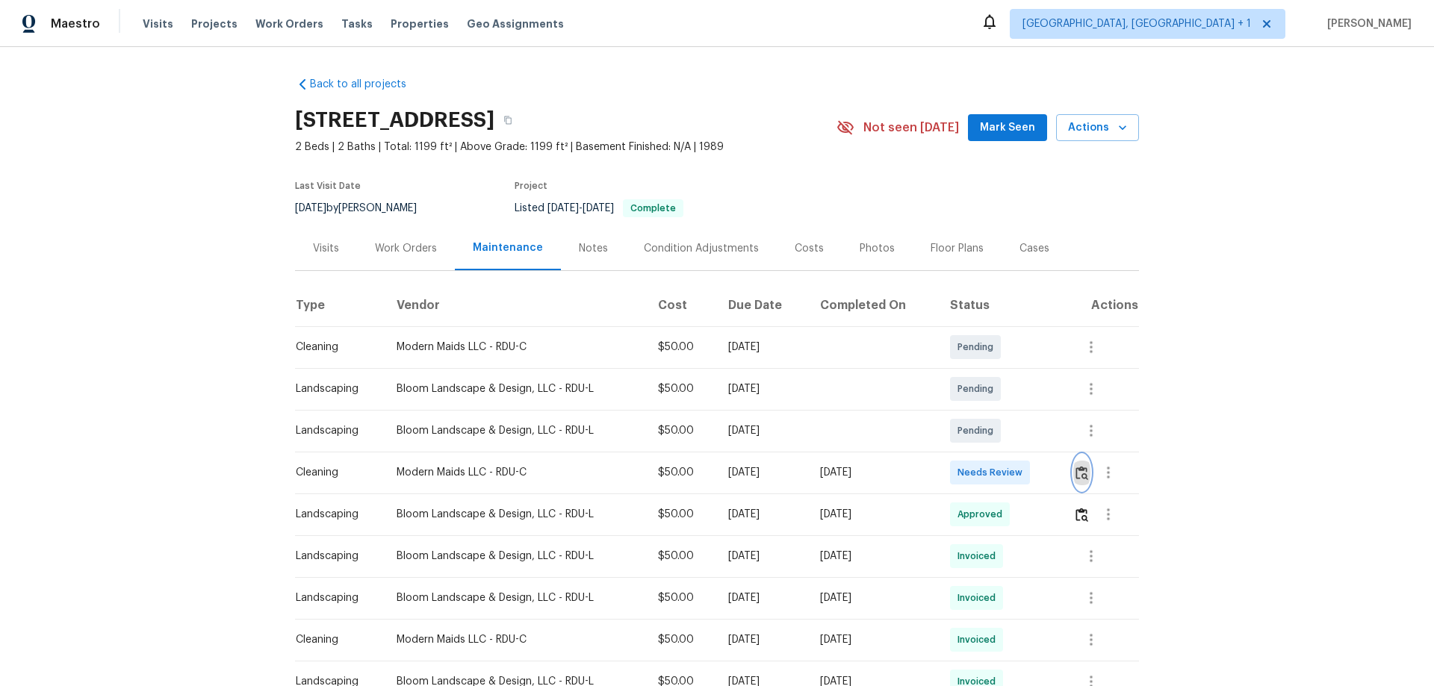
click at [1076, 463] on button "button" at bounding box center [1081, 473] width 17 height 36
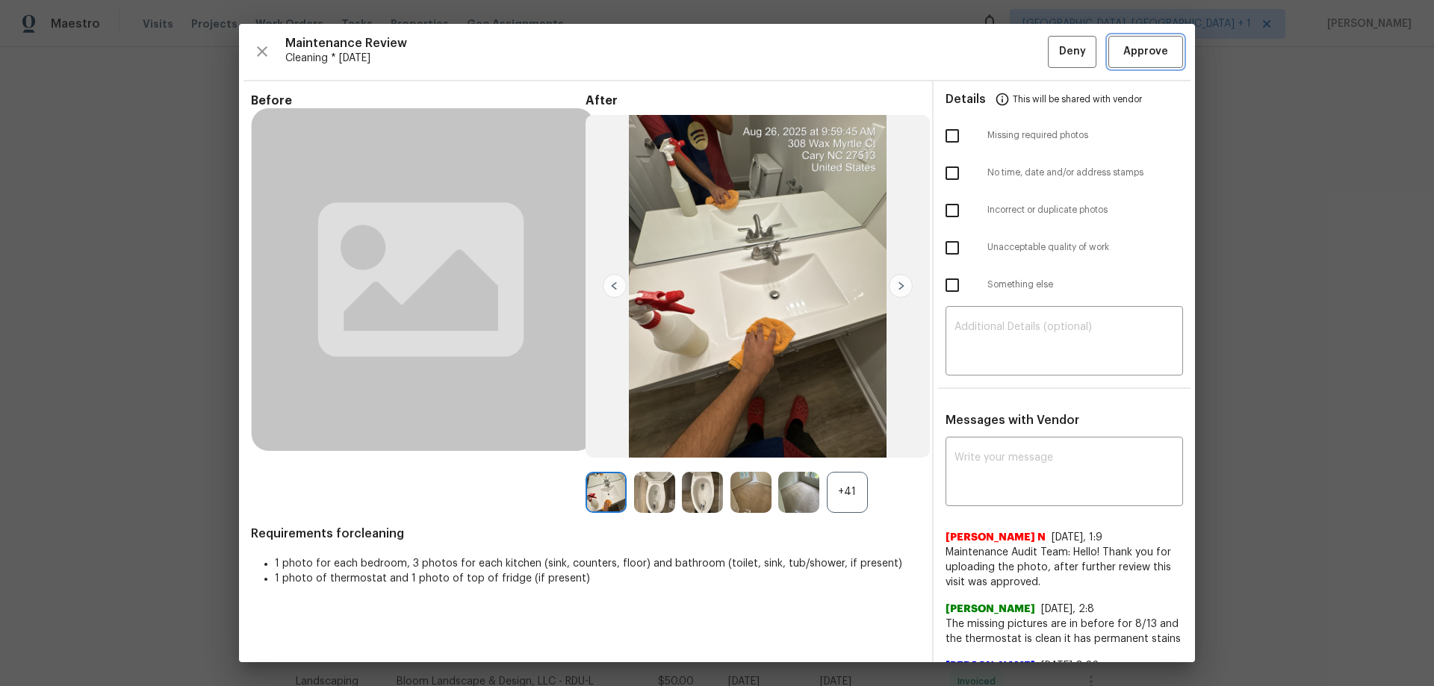
click at [1156, 47] on span "Approve" at bounding box center [1145, 52] width 51 height 19
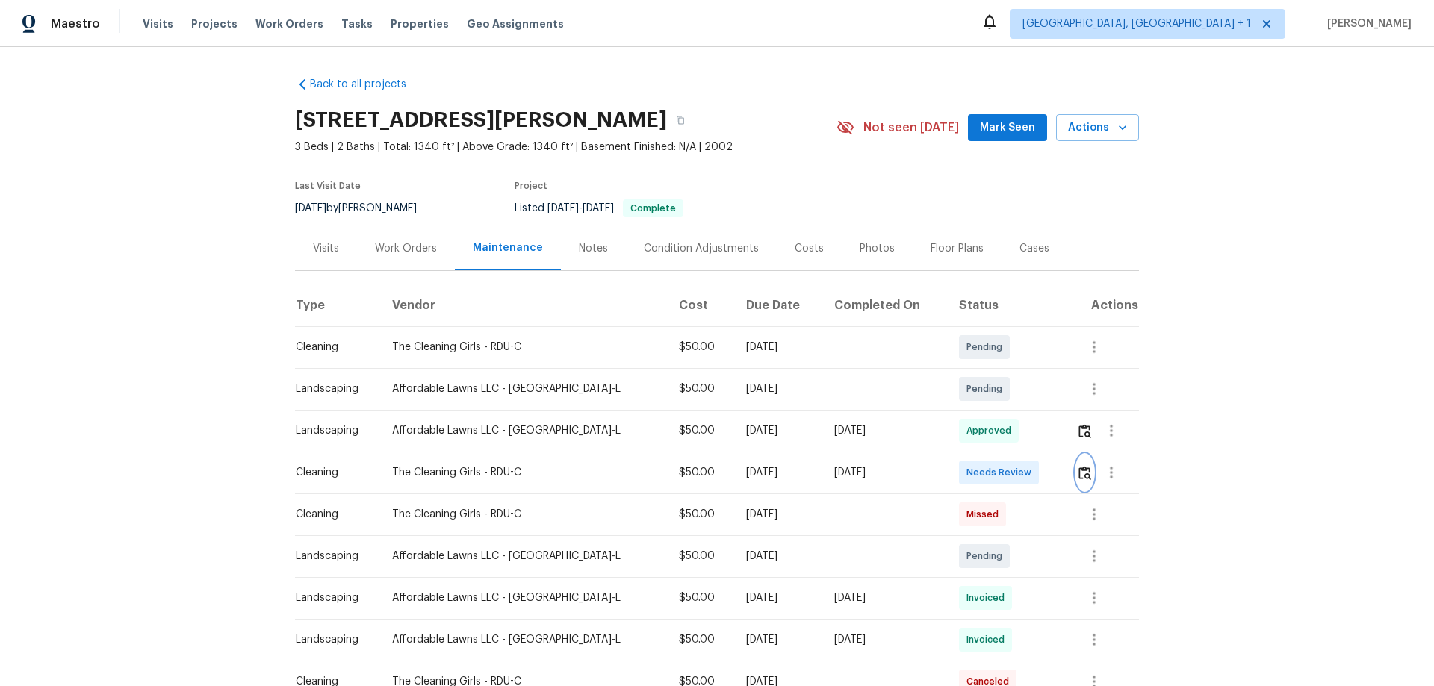
click at [1078, 468] on img "button" at bounding box center [1084, 473] width 13 height 14
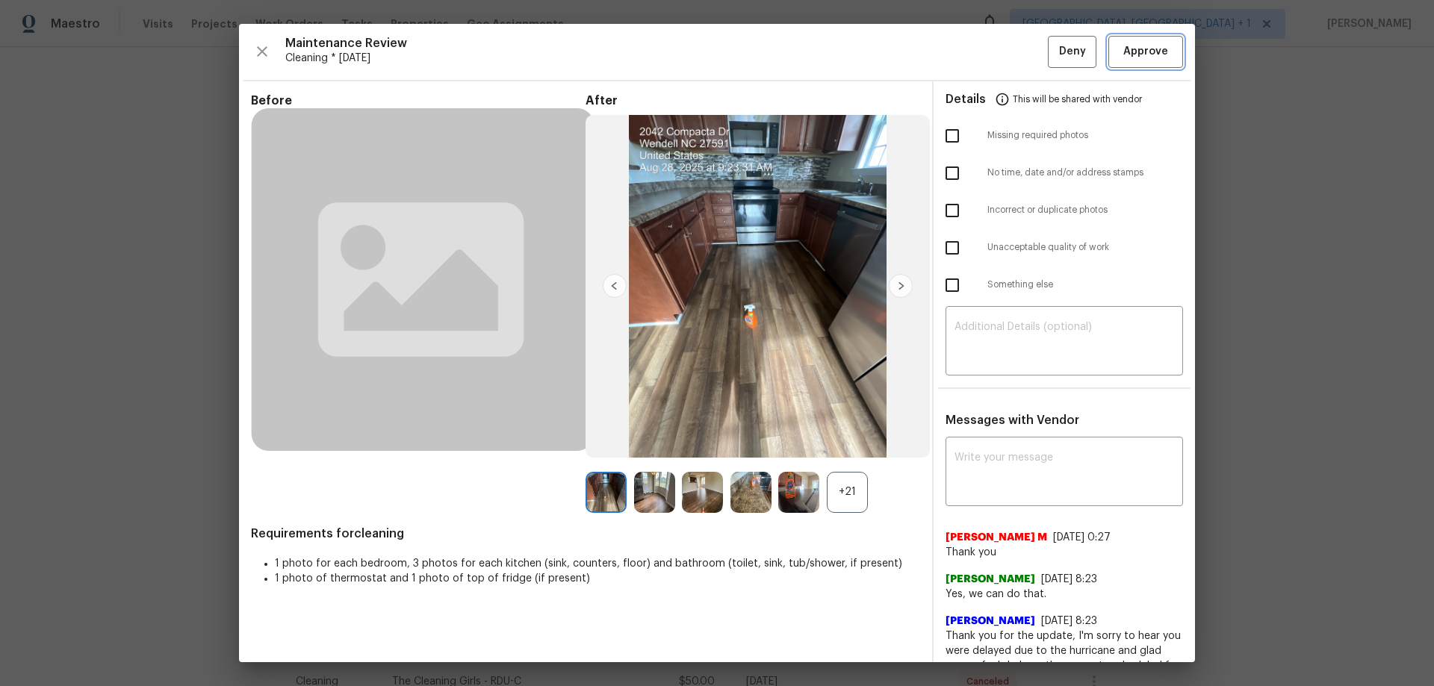
click at [1149, 50] on span "Approve" at bounding box center [1145, 52] width 45 height 19
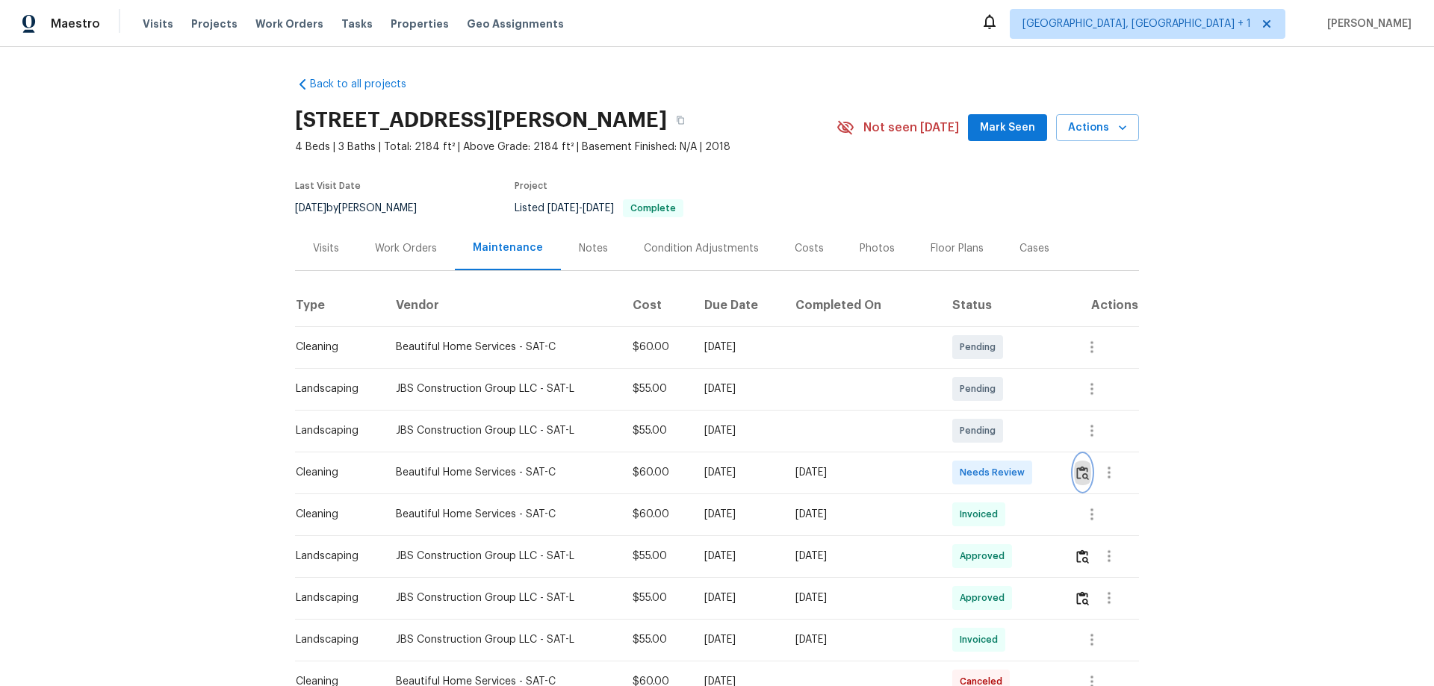
click at [1019, 453] on img "button" at bounding box center [1082, 473] width 13 height 14
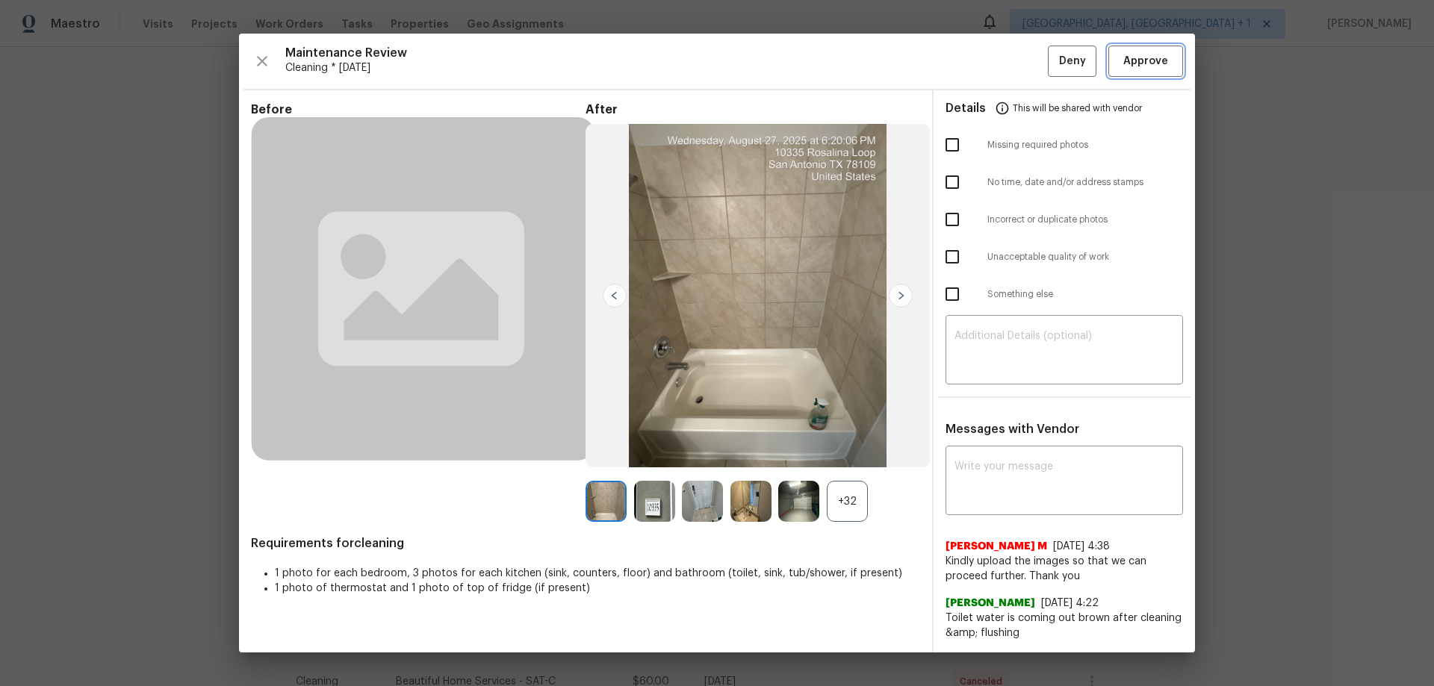
click at [1019, 63] on span "Approve" at bounding box center [1145, 61] width 45 height 19
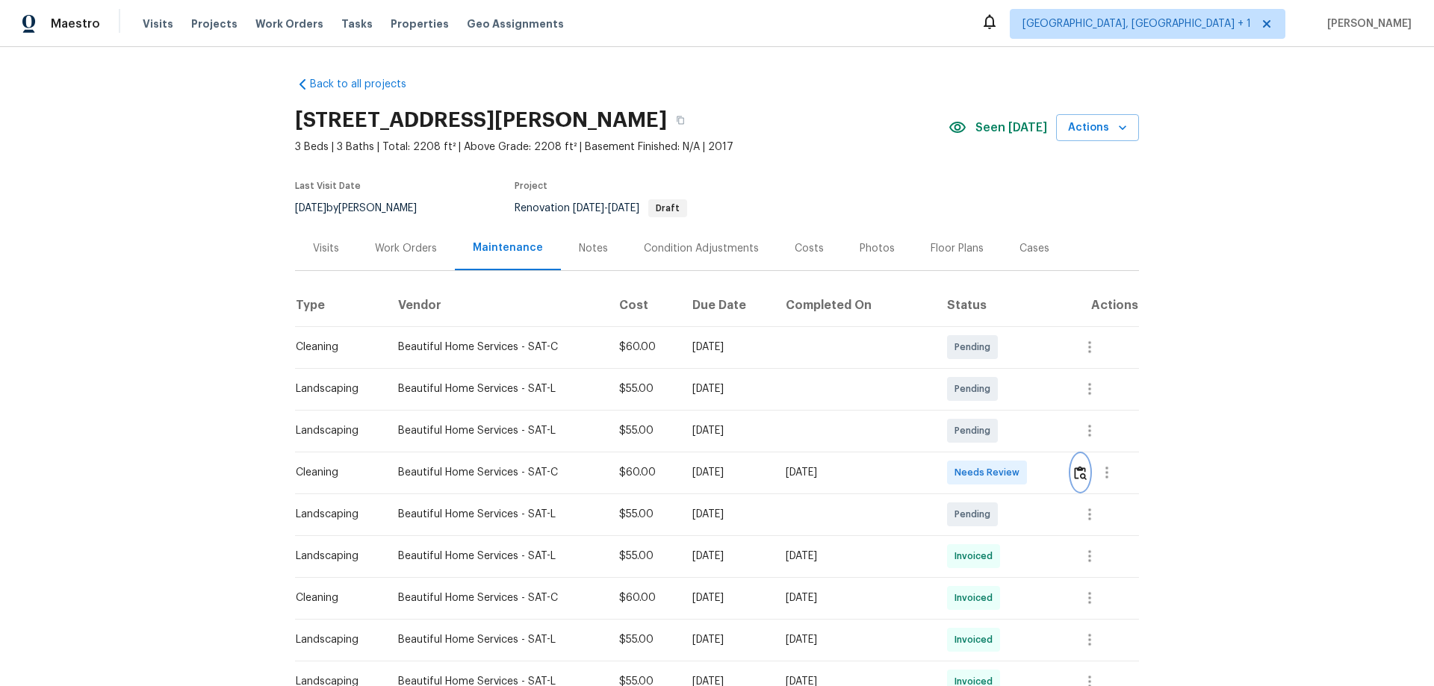
click at [1074, 473] on img "button" at bounding box center [1080, 473] width 13 height 14
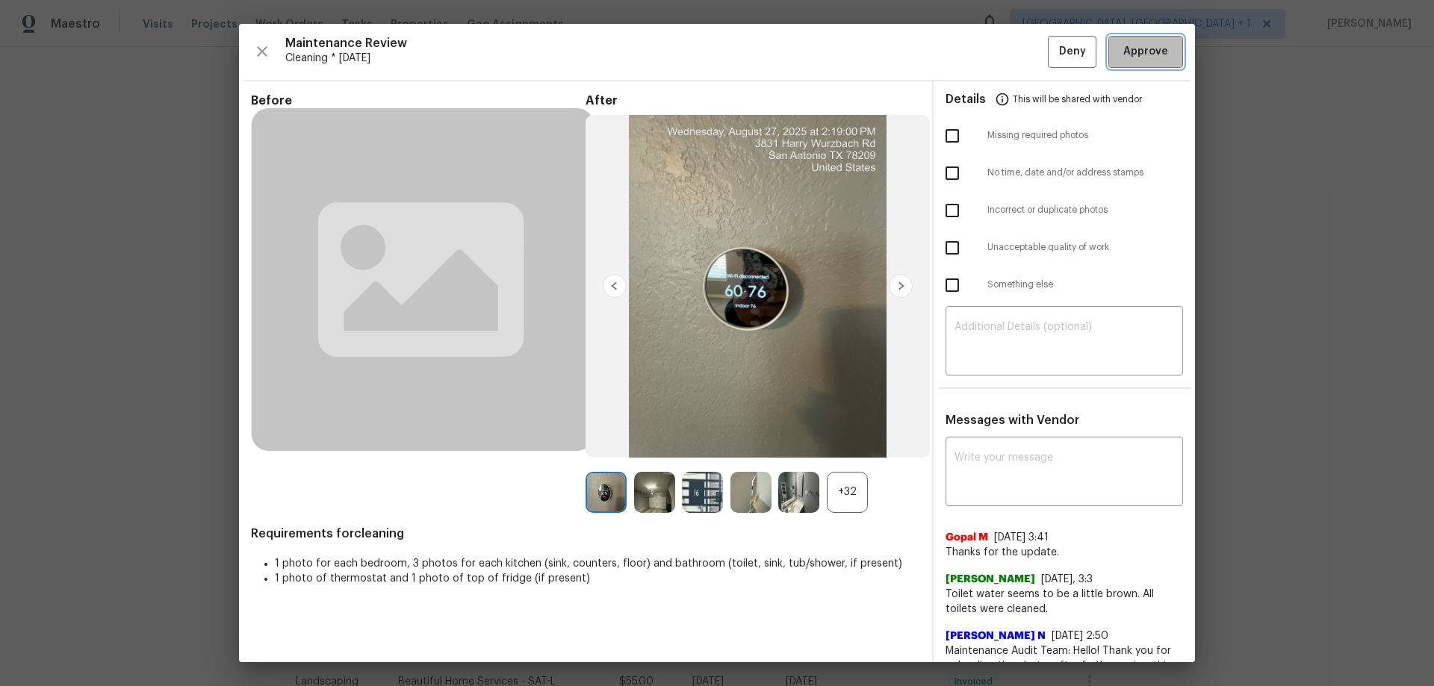
click at [1147, 50] on span "Approve" at bounding box center [1145, 52] width 45 height 19
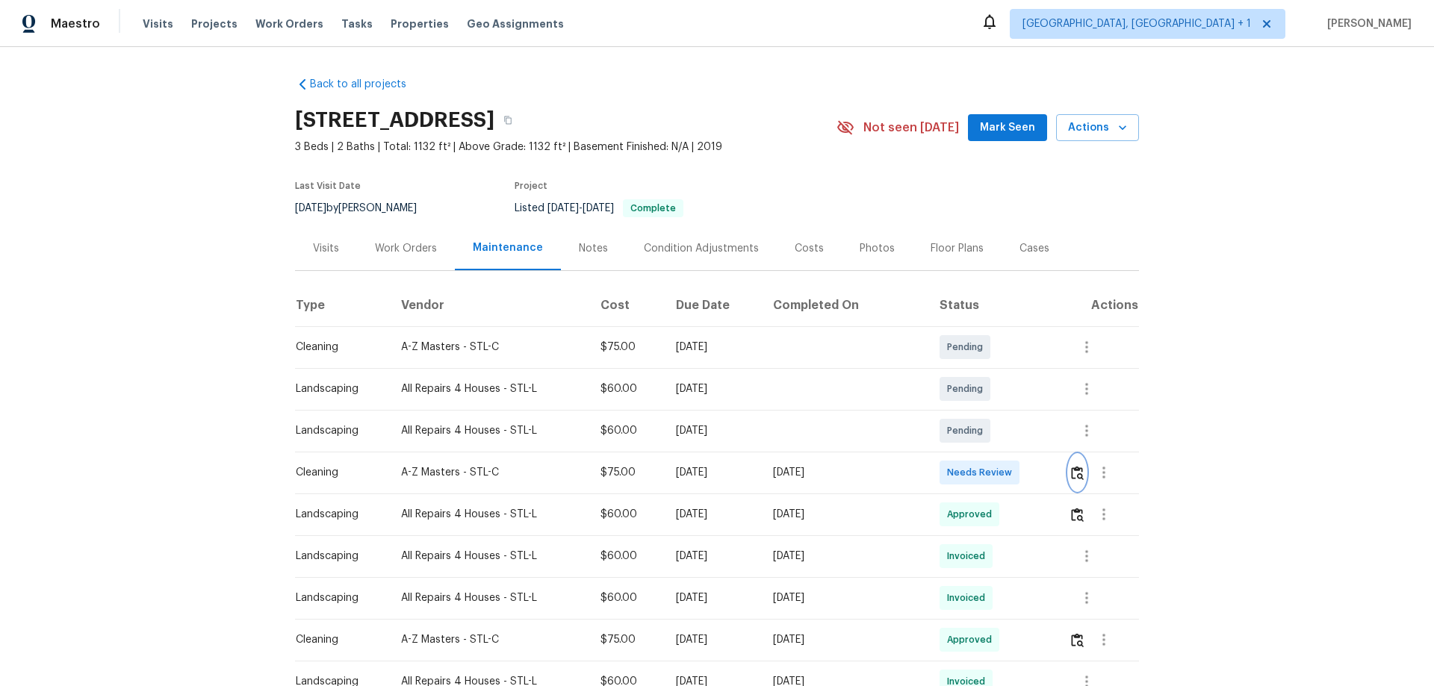
click at [1075, 476] on img "button" at bounding box center [1077, 473] width 13 height 14
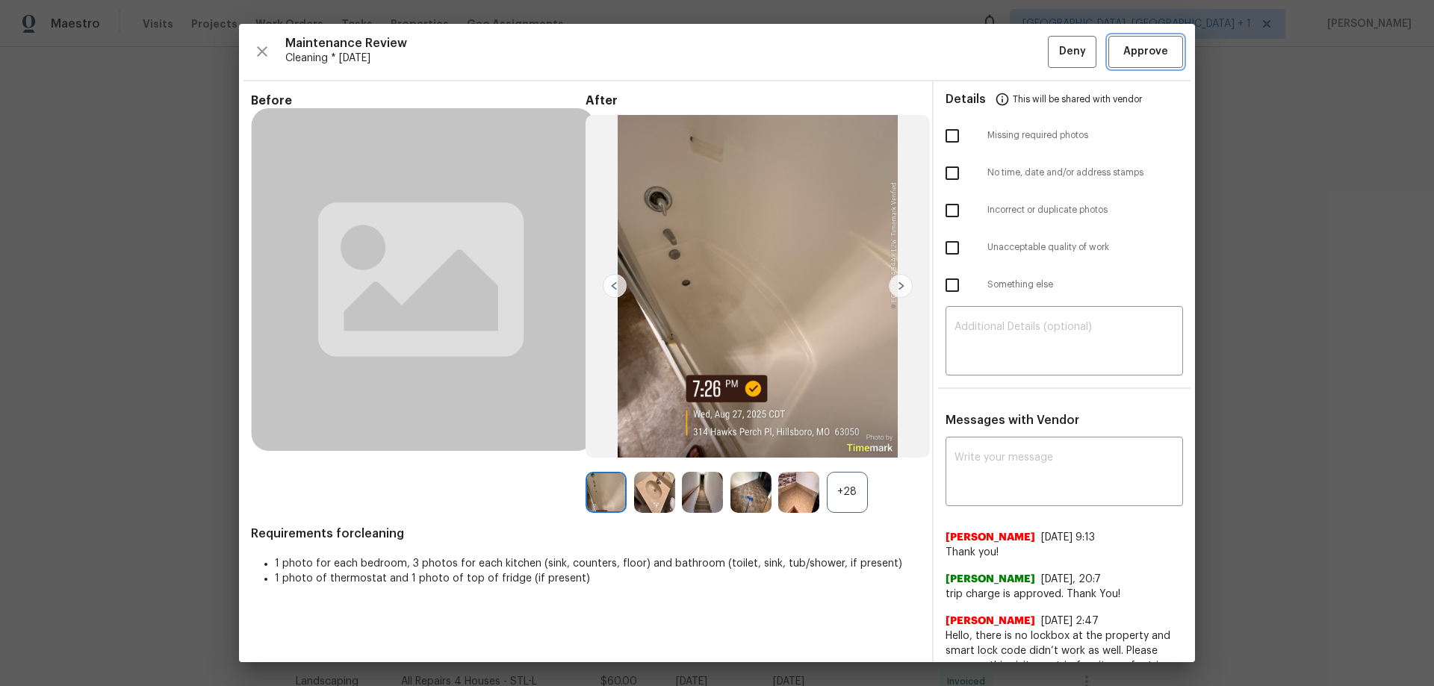
click at [1143, 54] on span "Approve" at bounding box center [1145, 52] width 45 height 19
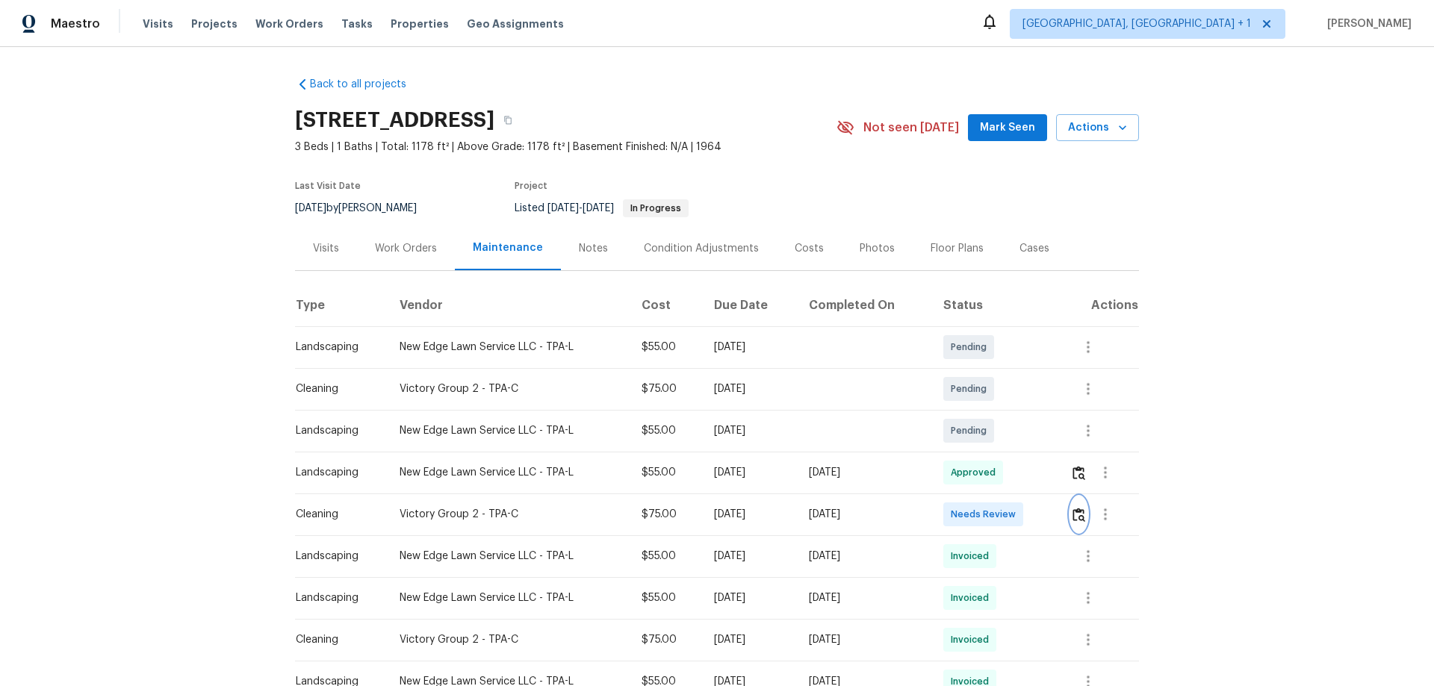
click at [1019, 453] on img "button" at bounding box center [1078, 515] width 13 height 14
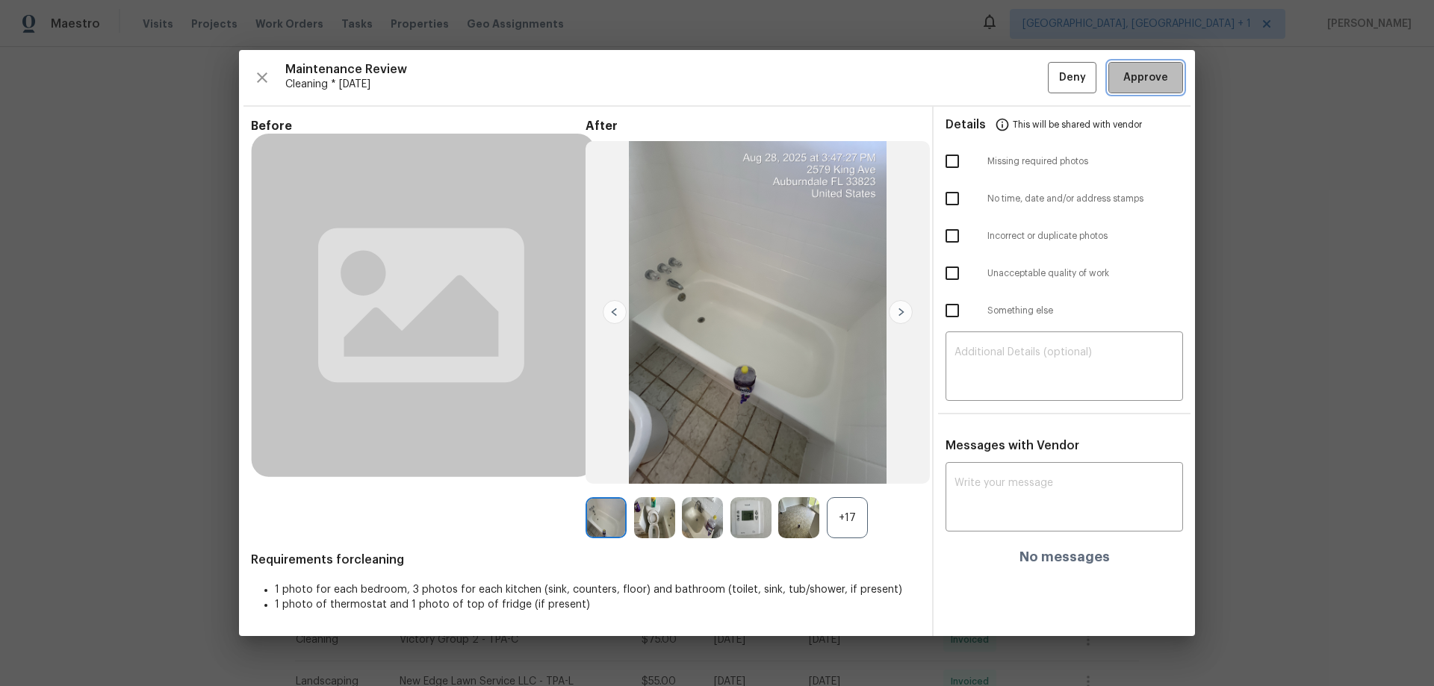
click at [1019, 74] on span "Approve" at bounding box center [1145, 78] width 45 height 19
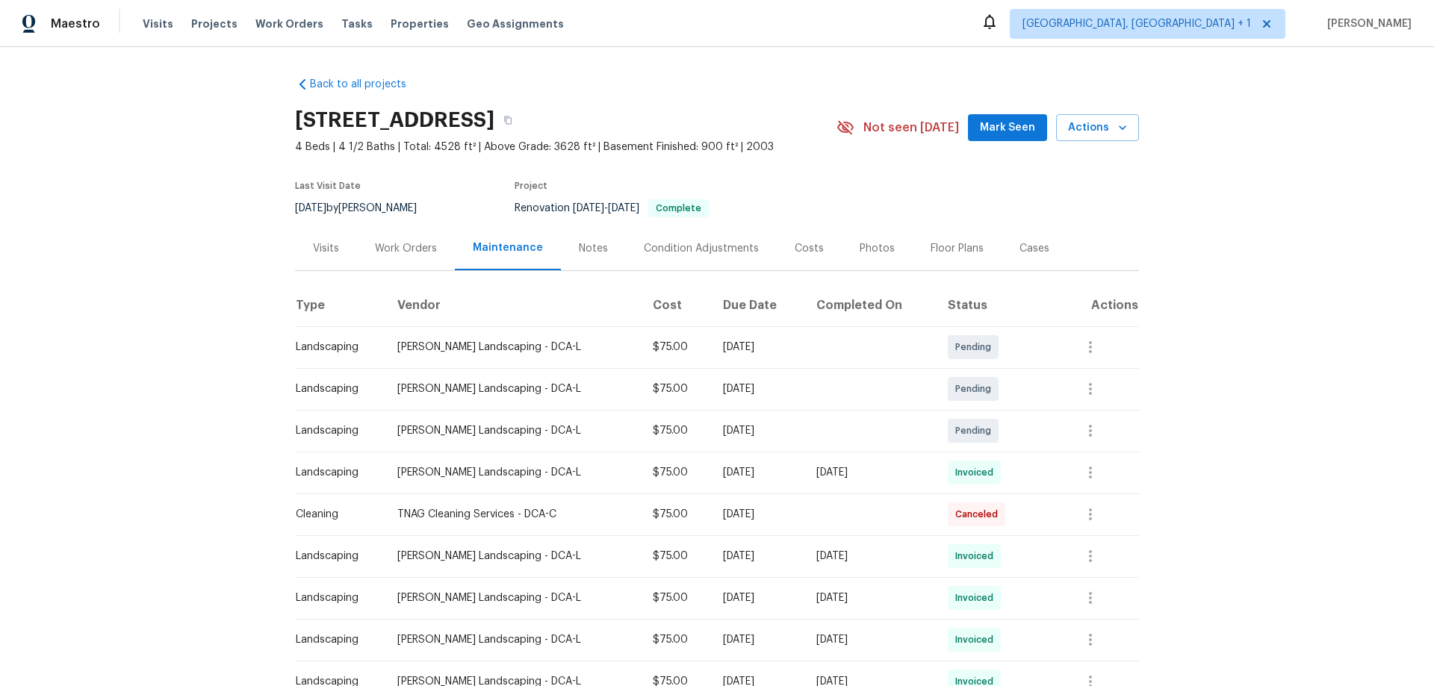
scroll to position [149, 0]
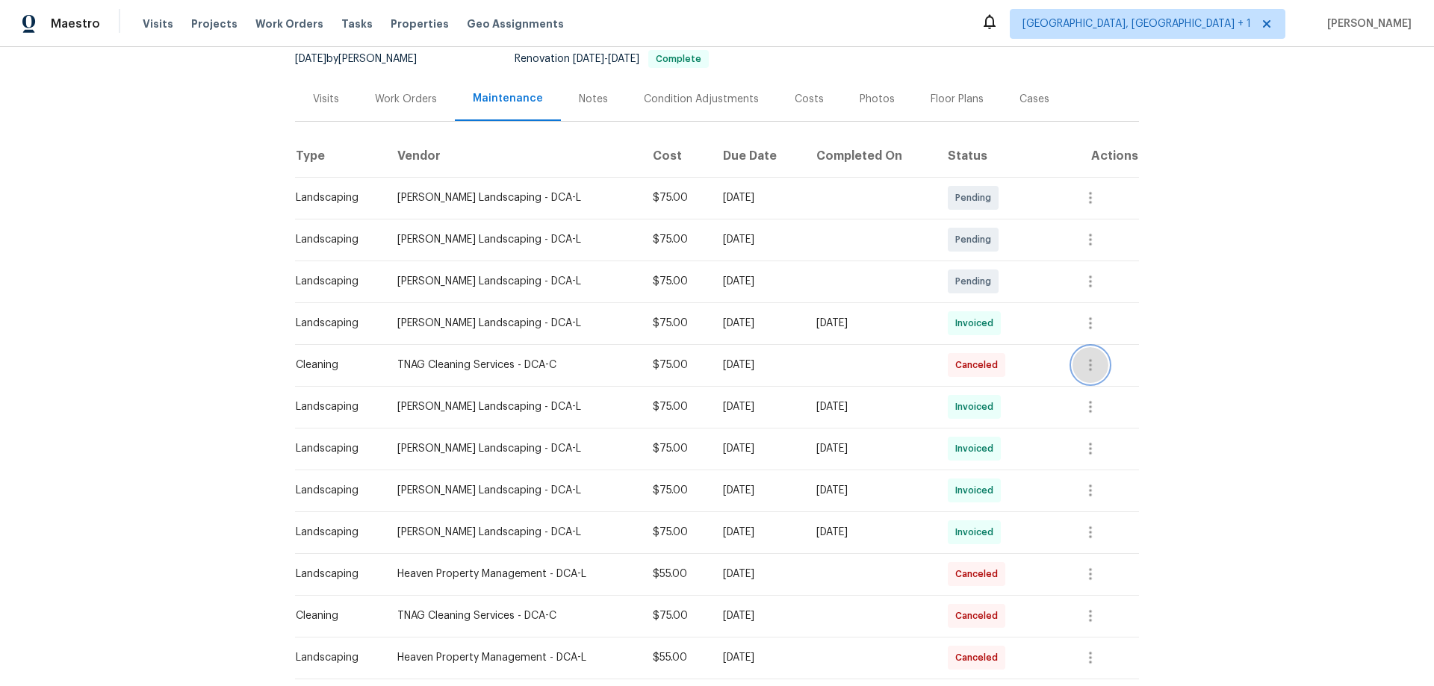
click at [1019, 358] on icon "button" at bounding box center [1090, 365] width 18 height 18
click at [1019, 382] on li "View details" at bounding box center [1122, 390] width 105 height 25
click at [1019, 453] on div at bounding box center [717, 343] width 1434 height 686
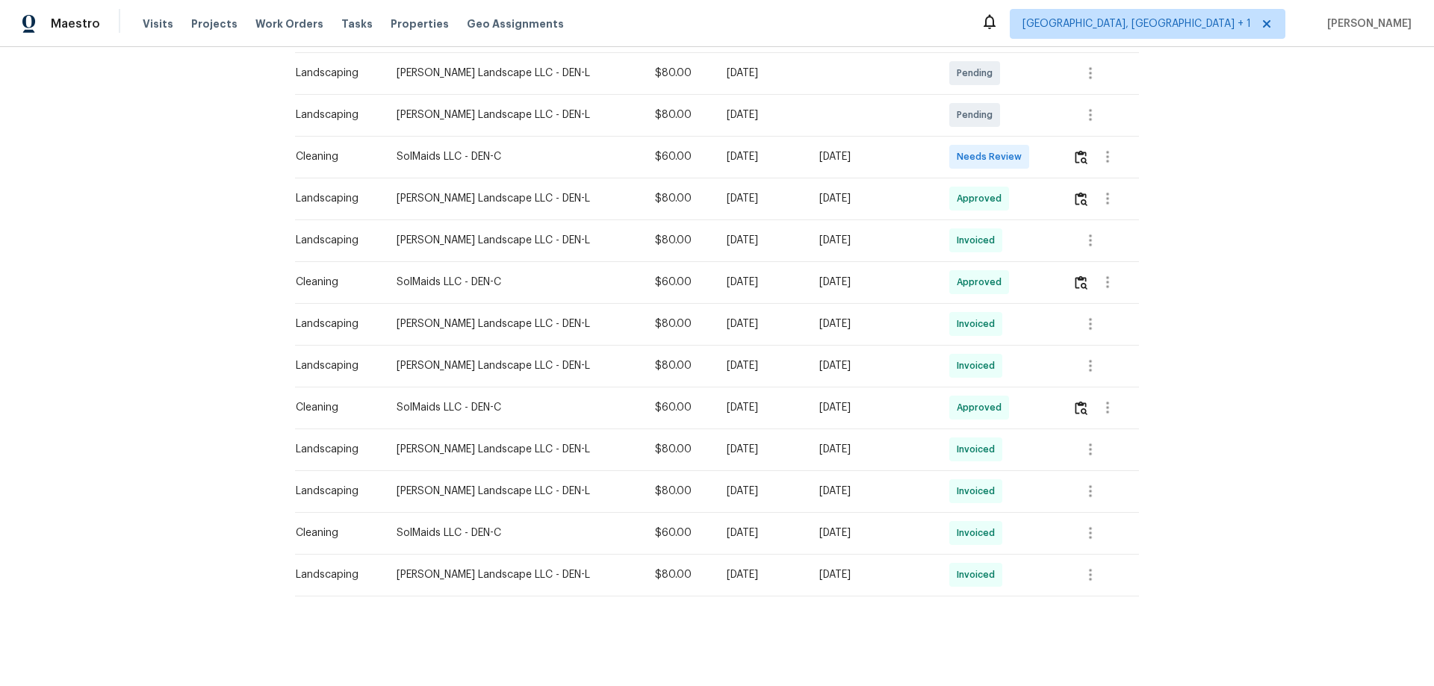
scroll to position [327, 0]
click at [1103, 399] on icon "button" at bounding box center [1107, 408] width 18 height 18
click at [1097, 428] on li "View details" at bounding box center [1134, 421] width 105 height 25
click at [972, 541] on div at bounding box center [717, 343] width 1434 height 686
click at [1081, 524] on icon "button" at bounding box center [1090, 533] width 18 height 18
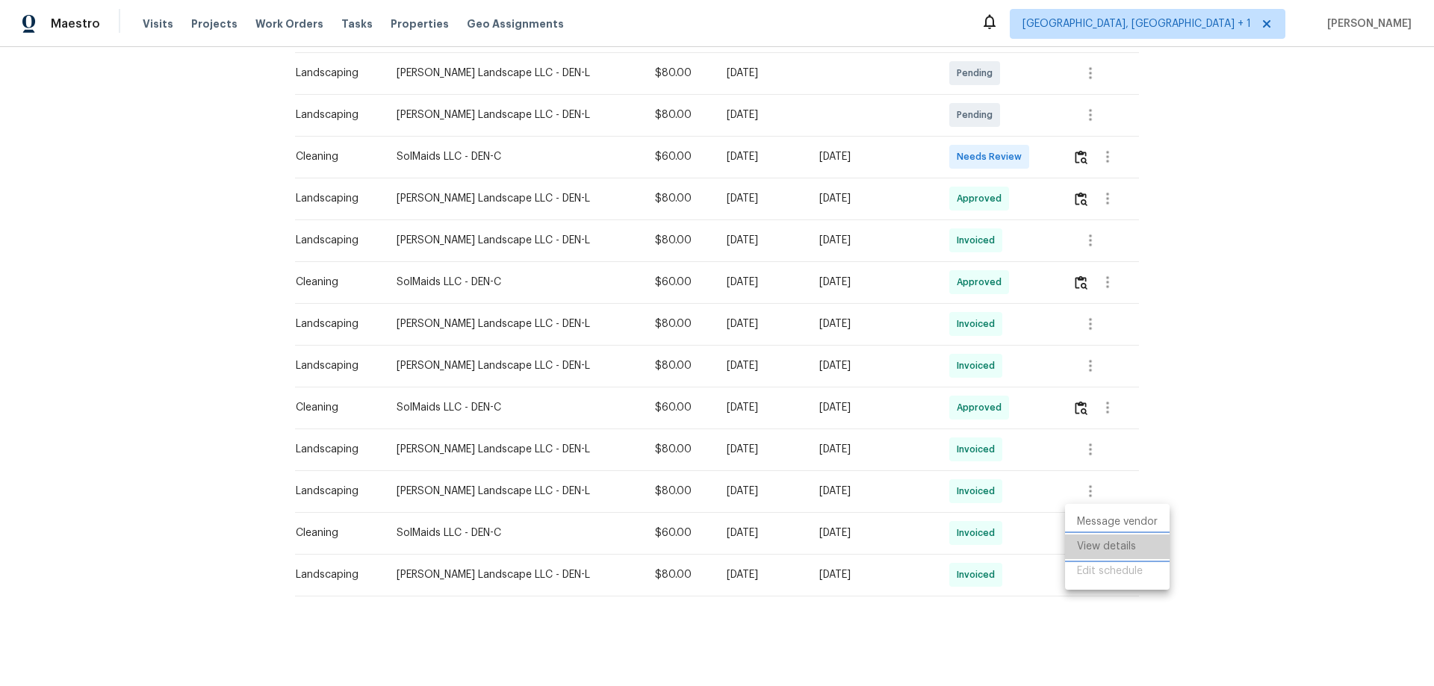
click at [1075, 536] on li "View details" at bounding box center [1117, 547] width 105 height 25
click at [845, 301] on div at bounding box center [717, 343] width 1434 height 686
click at [1072, 155] on button "button" at bounding box center [1080, 157] width 17 height 36
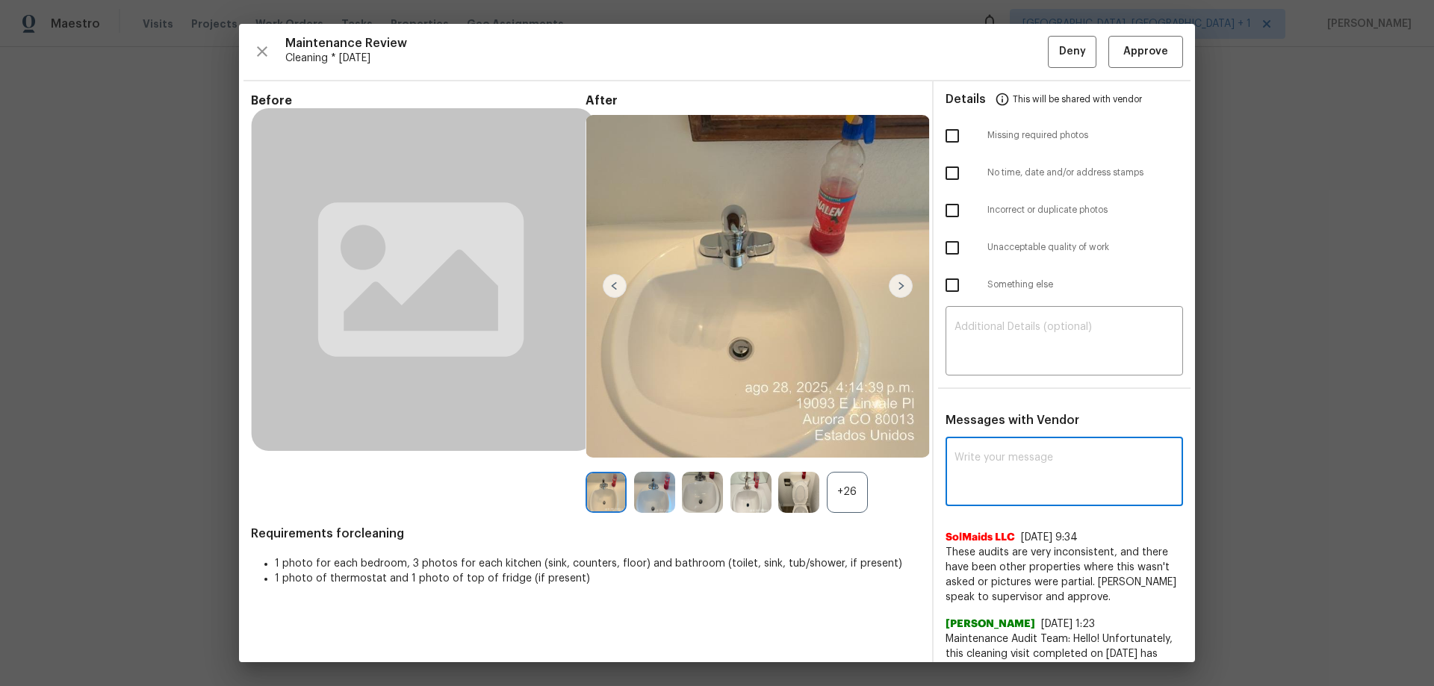
click at [974, 464] on textarea at bounding box center [1064, 474] width 220 height 42
paste textarea "Maintenance Audit Team: Hello! After further review, the visit has been approve…"
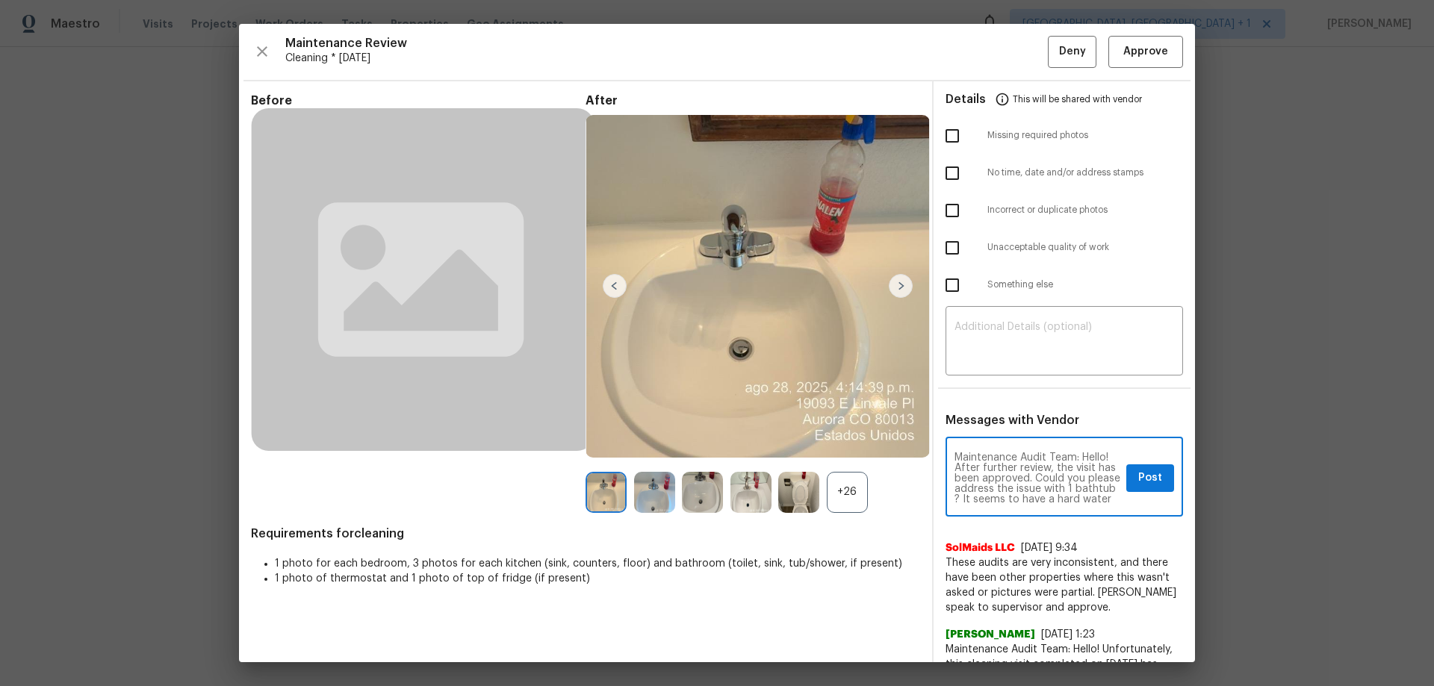
scroll to position [42, 0]
click at [1051, 482] on textarea "Maintenance Audit Team: Hello! After further review, the visit has been approve…" at bounding box center [1037, 479] width 166 height 52
click at [1055, 491] on textarea "Maintenance Audit Team: Hello! After further review, the visit has been approve…" at bounding box center [1037, 479] width 166 height 52
type textarea "Maintenance Audit Team: Hello! After further review, the visit has been approve…"
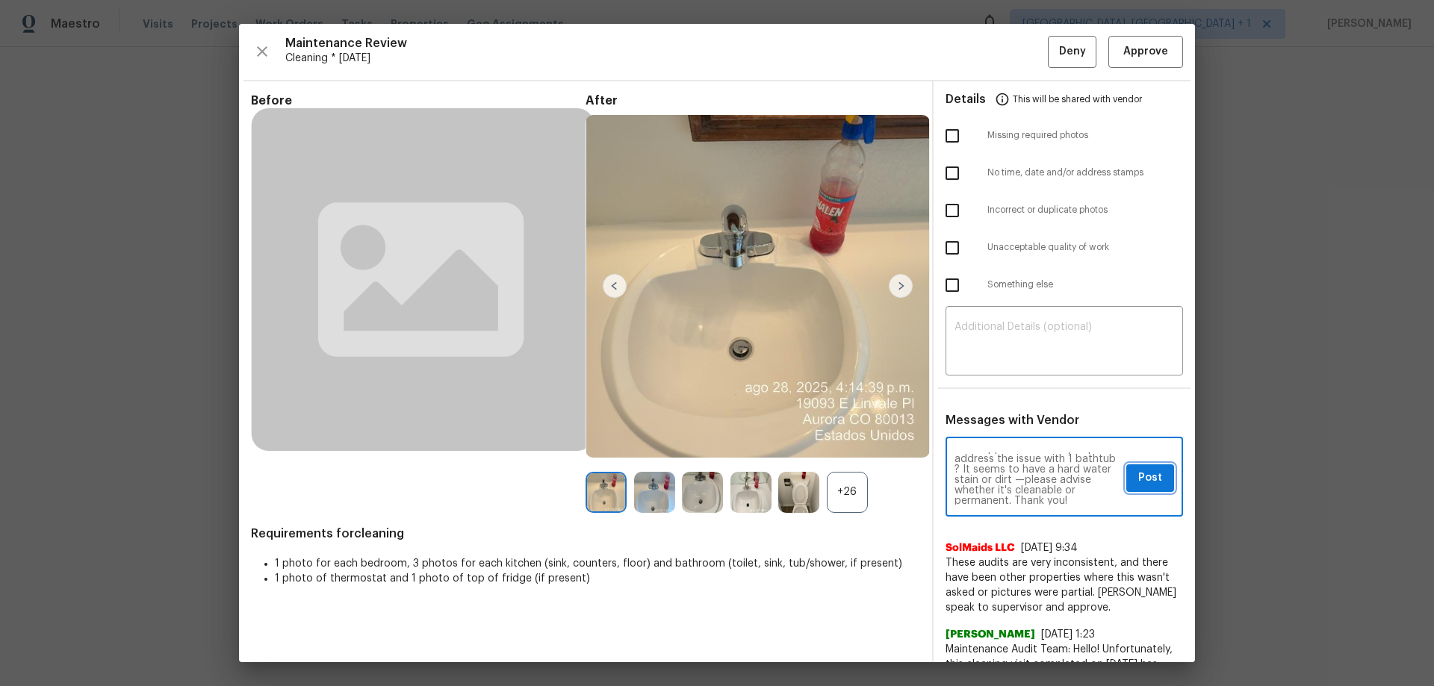
click at [1128, 468] on button "Post" at bounding box center [1150, 478] width 48 height 28
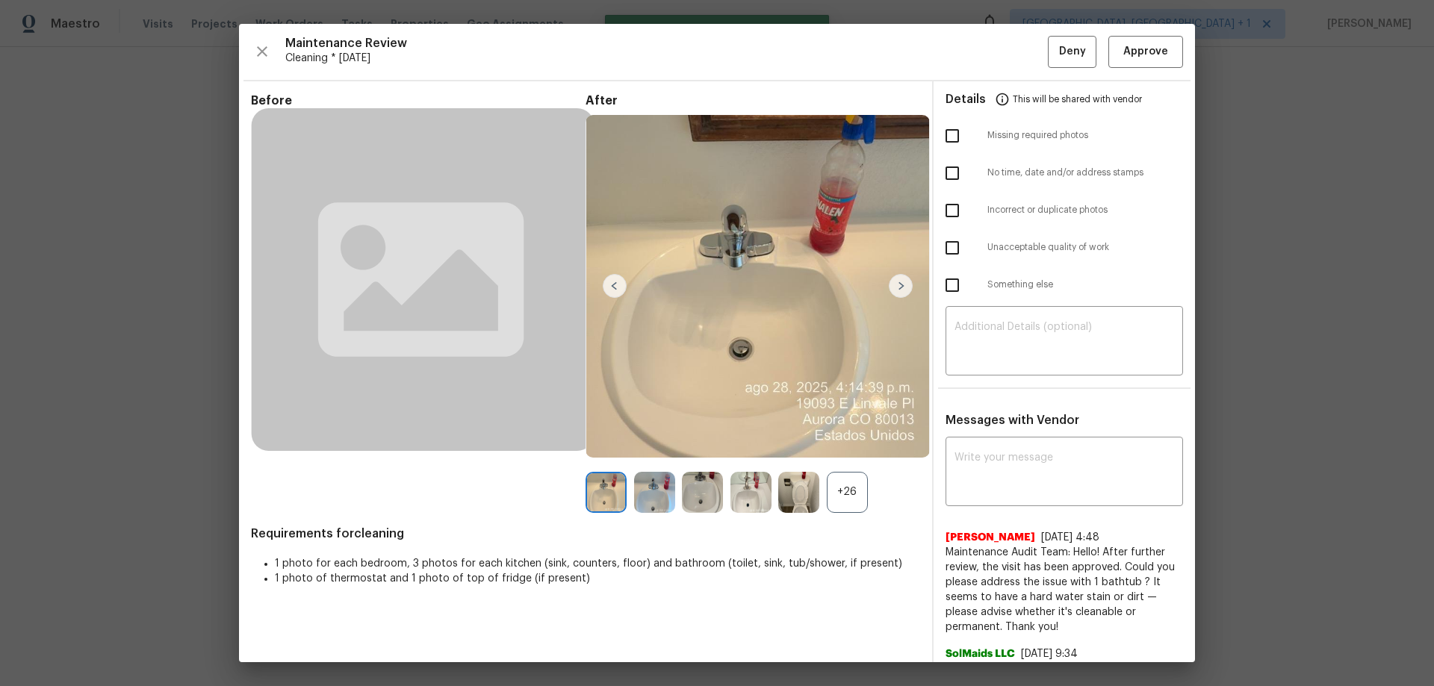
scroll to position [0, 0]
click at [1134, 63] on button "Approve" at bounding box center [1145, 52] width 75 height 32
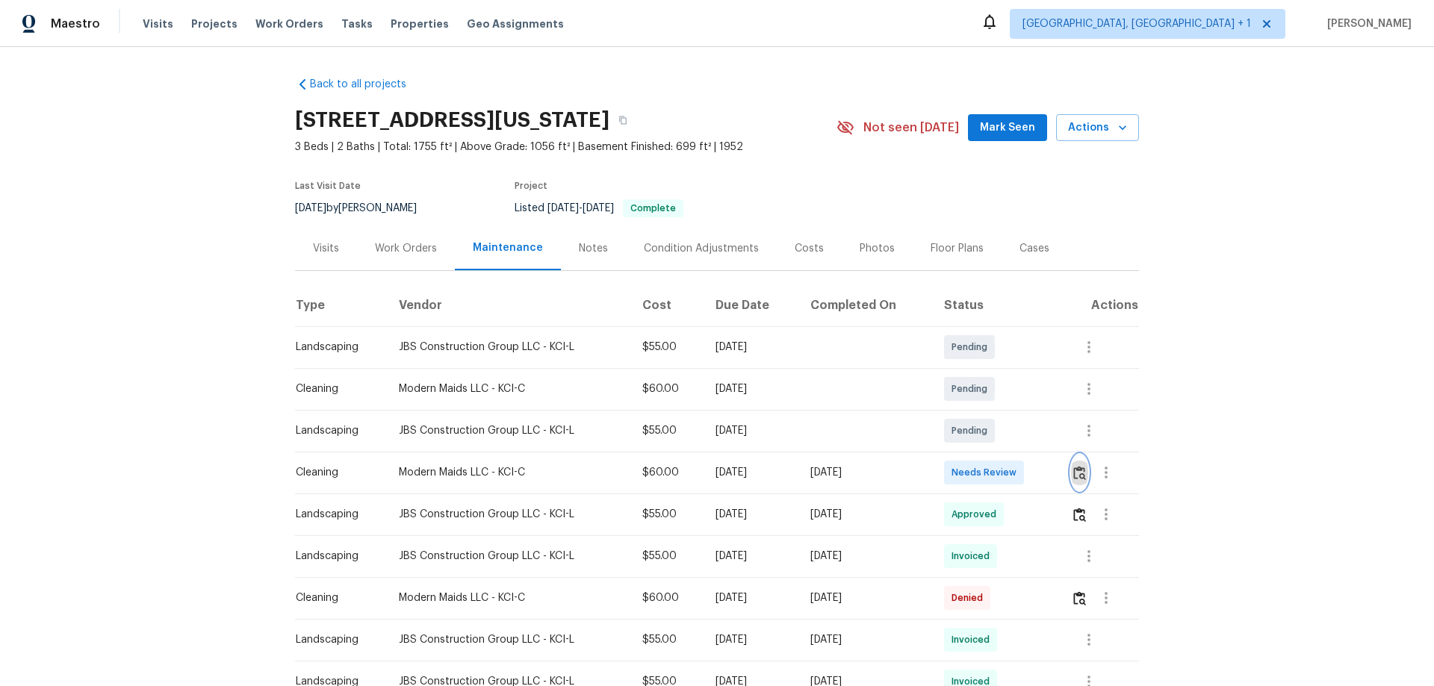
click at [1077, 468] on img "button" at bounding box center [1079, 473] width 13 height 14
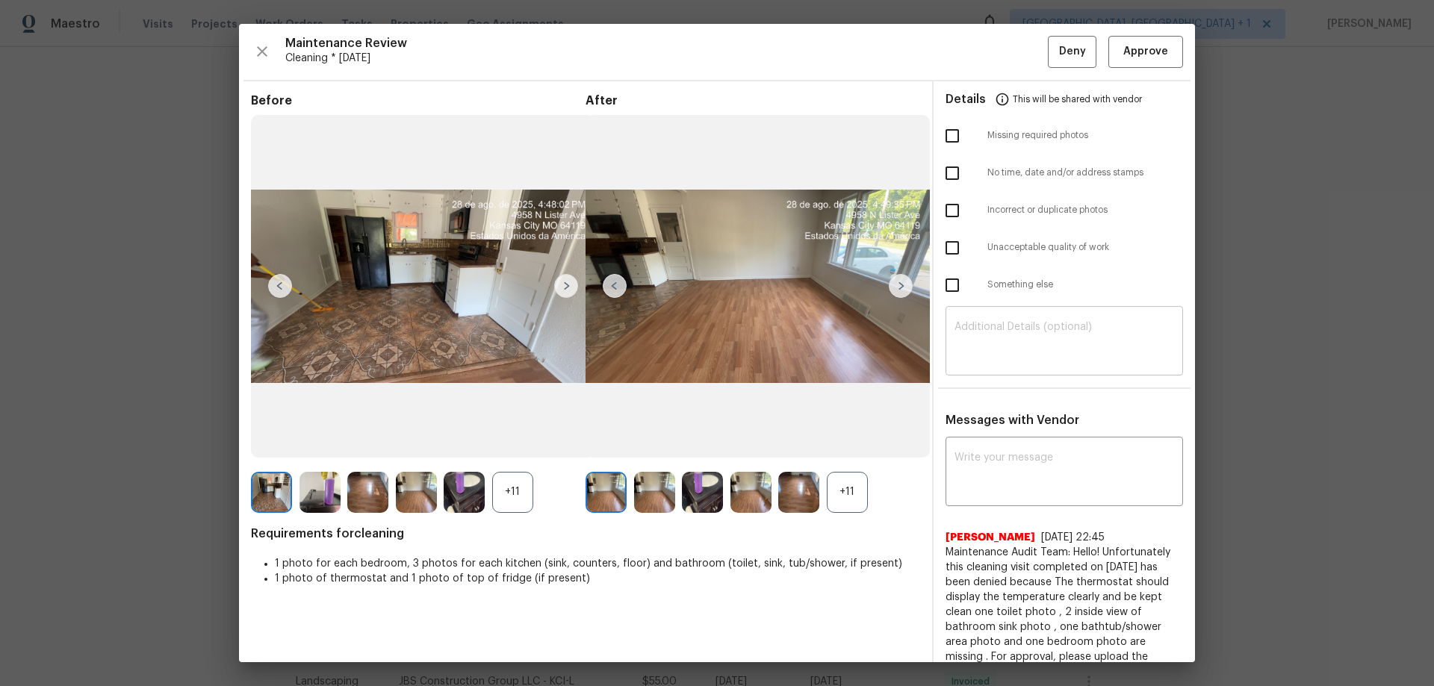
click at [982, 335] on textarea at bounding box center [1064, 343] width 220 height 42
paste textarea "Maintenance Audit Team: Hello! Unfortunately, this cleaning visit completed on …"
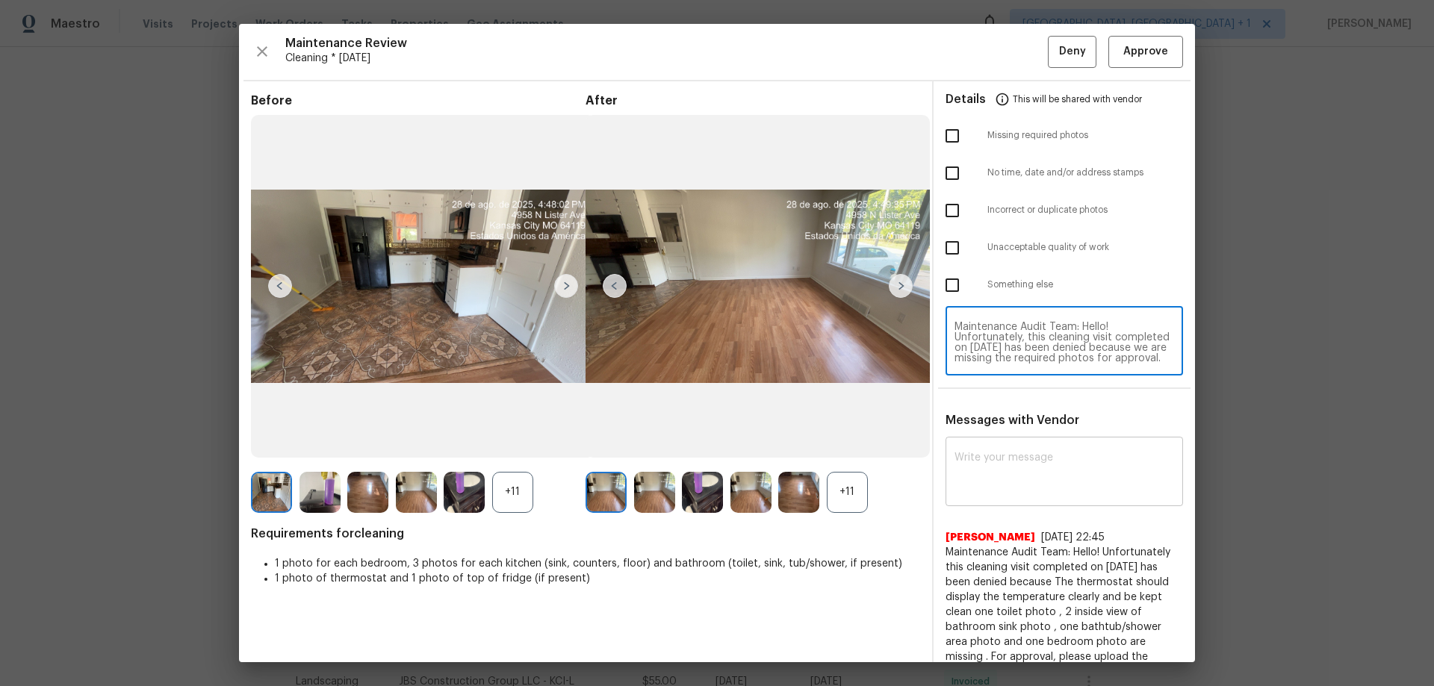
scroll to position [178, 0]
type textarea "Maintenance Audit Team: Hello! Unfortunately, this cleaning visit completed on …"
click at [985, 462] on textarea at bounding box center [1064, 474] width 220 height 42
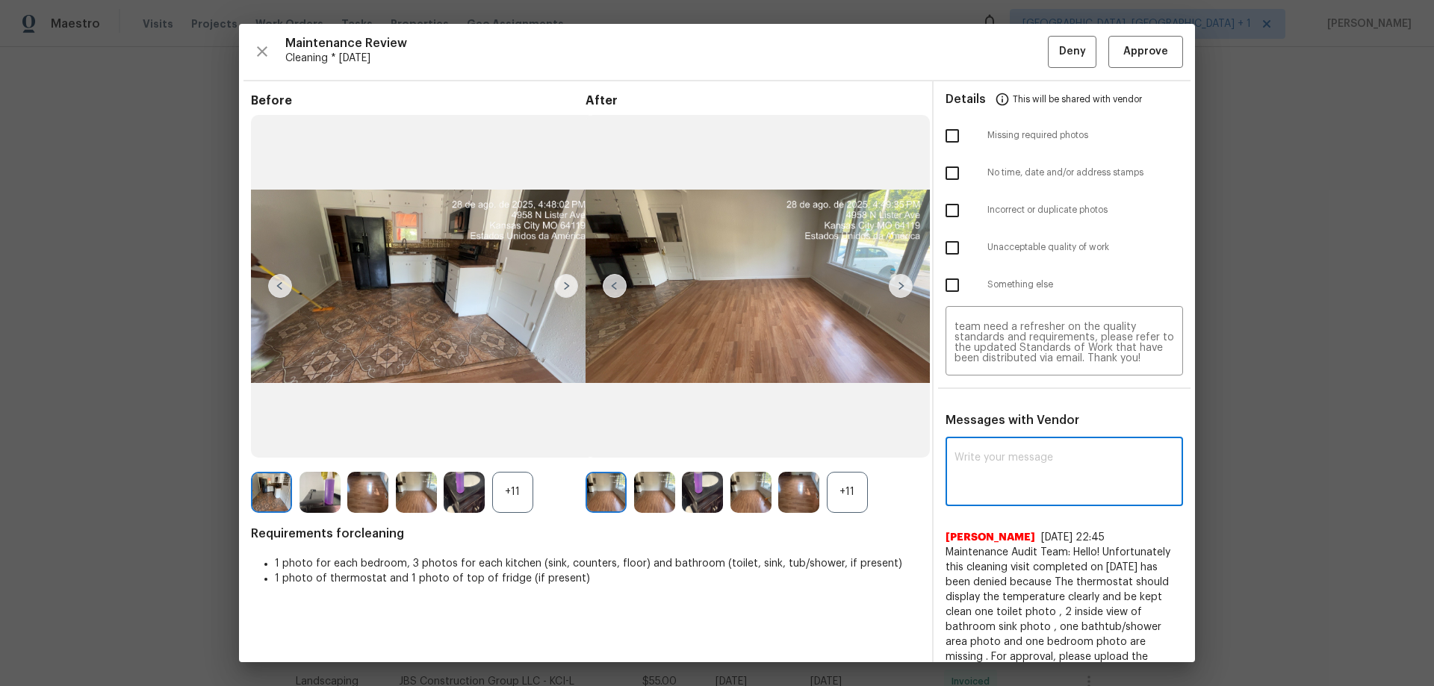
paste textarea "Maintenance Audit Team: Hello! Unfortunately, this cleaning visit completed on …"
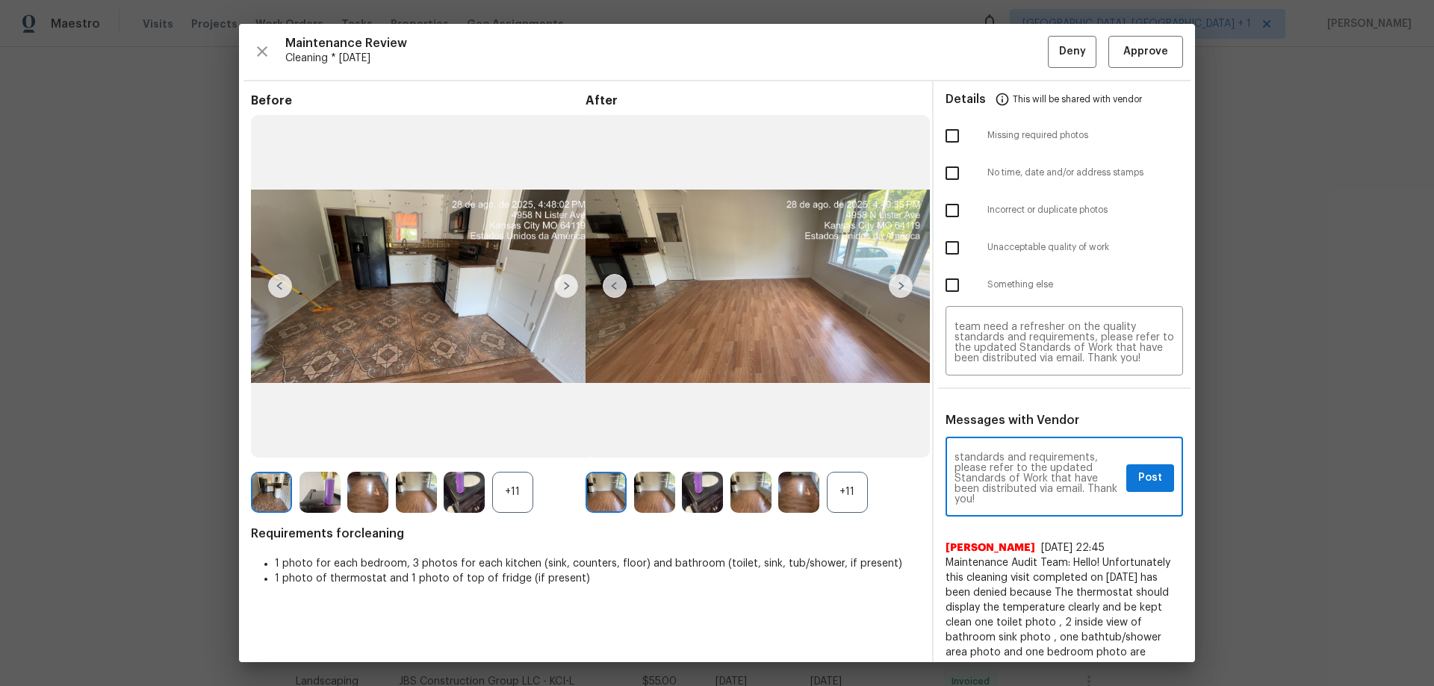
type textarea "Maintenance Audit Team: Hello! Unfortunately, this cleaning visit completed on …"
click at [952, 249] on input "checkbox" at bounding box center [951, 247] width 31 height 31
click at [947, 111] on span "Details" at bounding box center [965, 99] width 40 height 36
click at [945, 117] on div "Missing required photos" at bounding box center [1063, 135] width 261 height 37
click at [949, 237] on input "checkbox" at bounding box center [951, 247] width 31 height 31
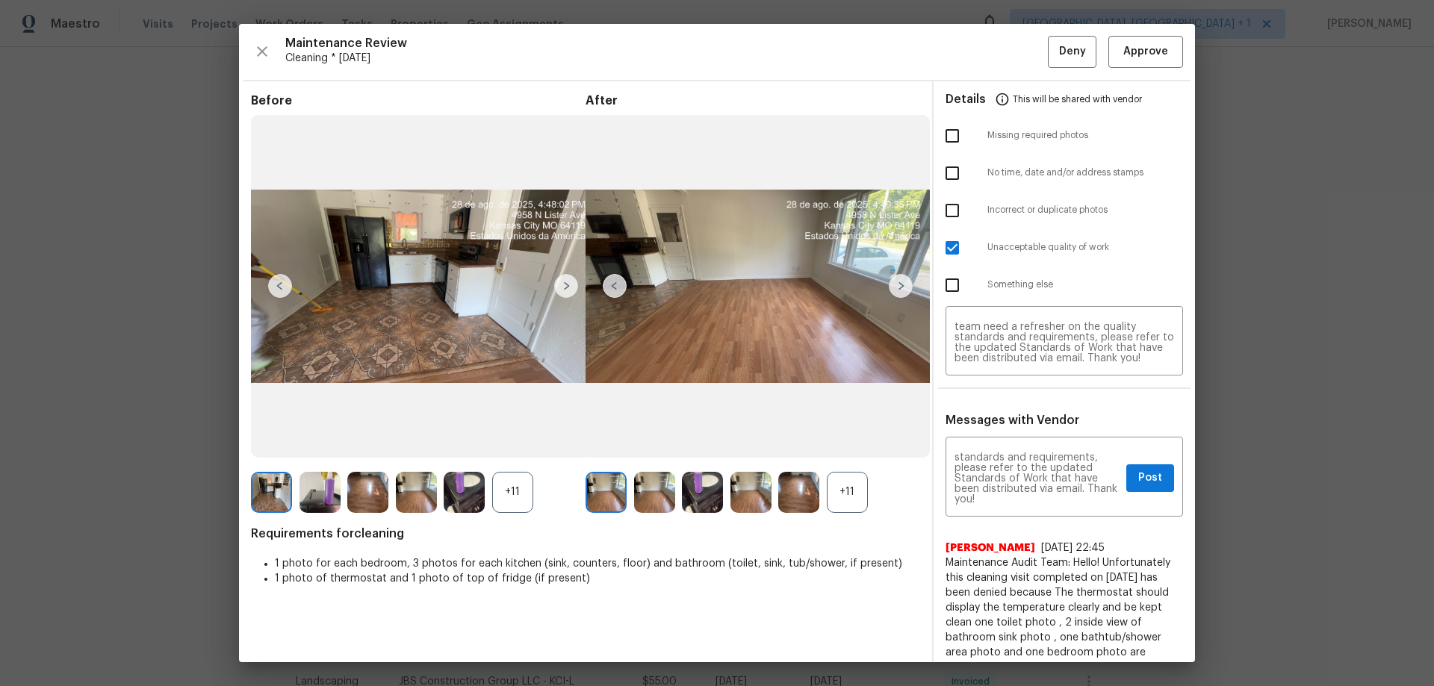
checkbox input "false"
click at [945, 130] on input "checkbox" at bounding box center [951, 135] width 31 height 31
checkbox input "true"
type textarea "Maintenance Audit Team: Hello! Unfortunately, this cleaning visit completed on …"
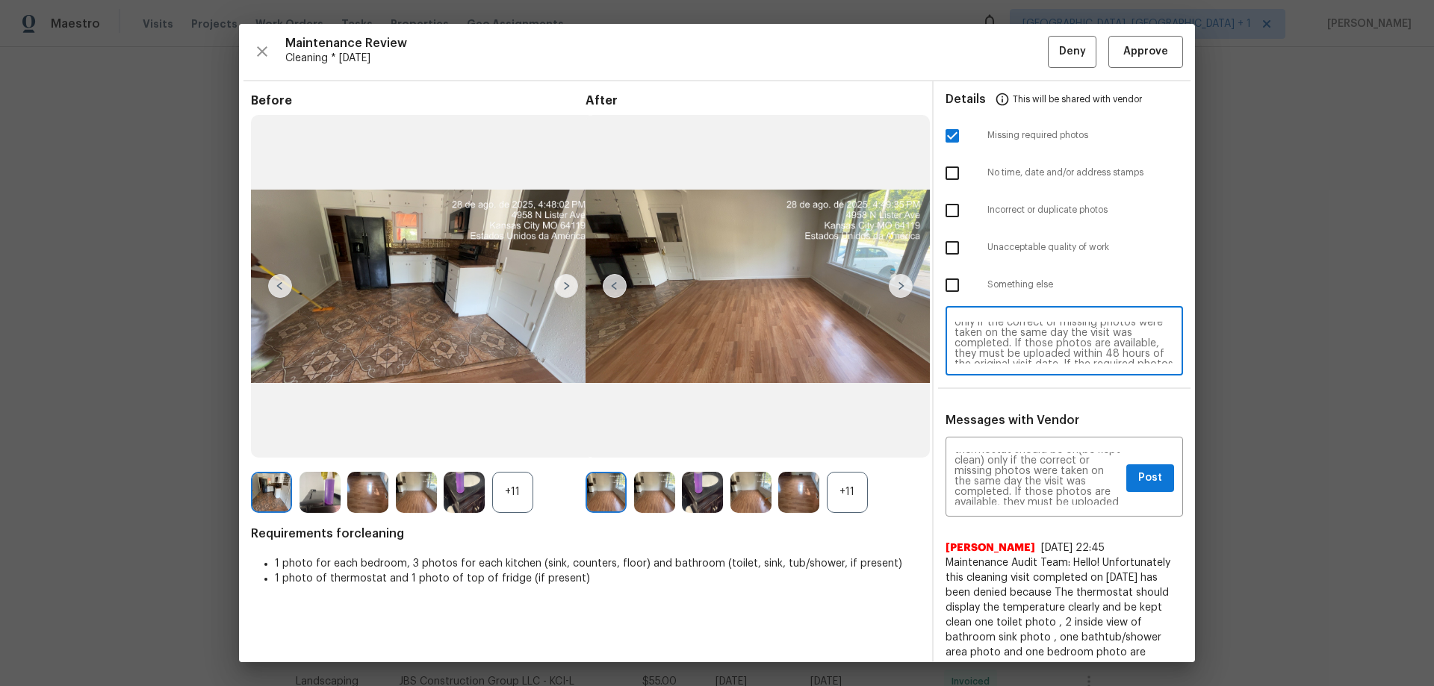
scroll to position [58, 0]
type textarea "Maintenance Audit Team: Hello! Unfortunately, this cleaning visit completed on …"
click at [1126, 484] on button "Post" at bounding box center [1150, 478] width 48 height 28
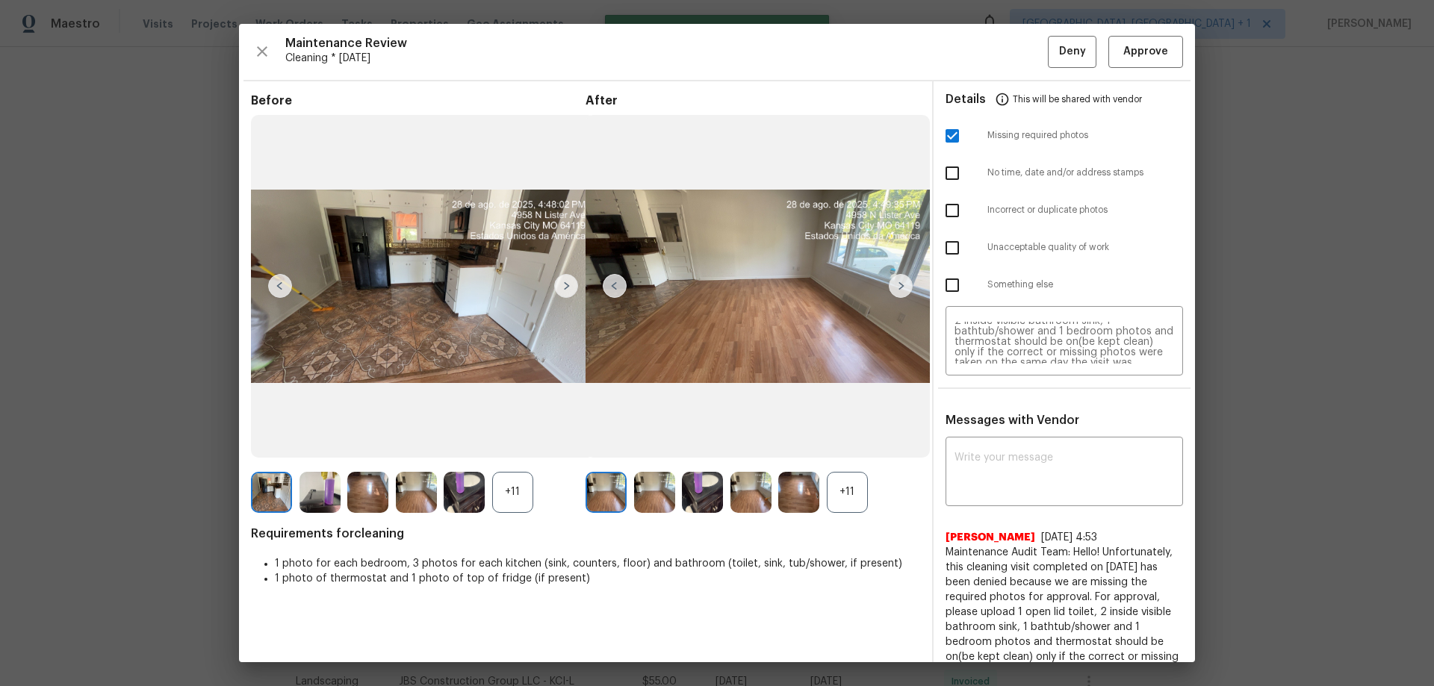
scroll to position [0, 0]
click at [1048, 45] on button "Deny" at bounding box center [1072, 52] width 49 height 32
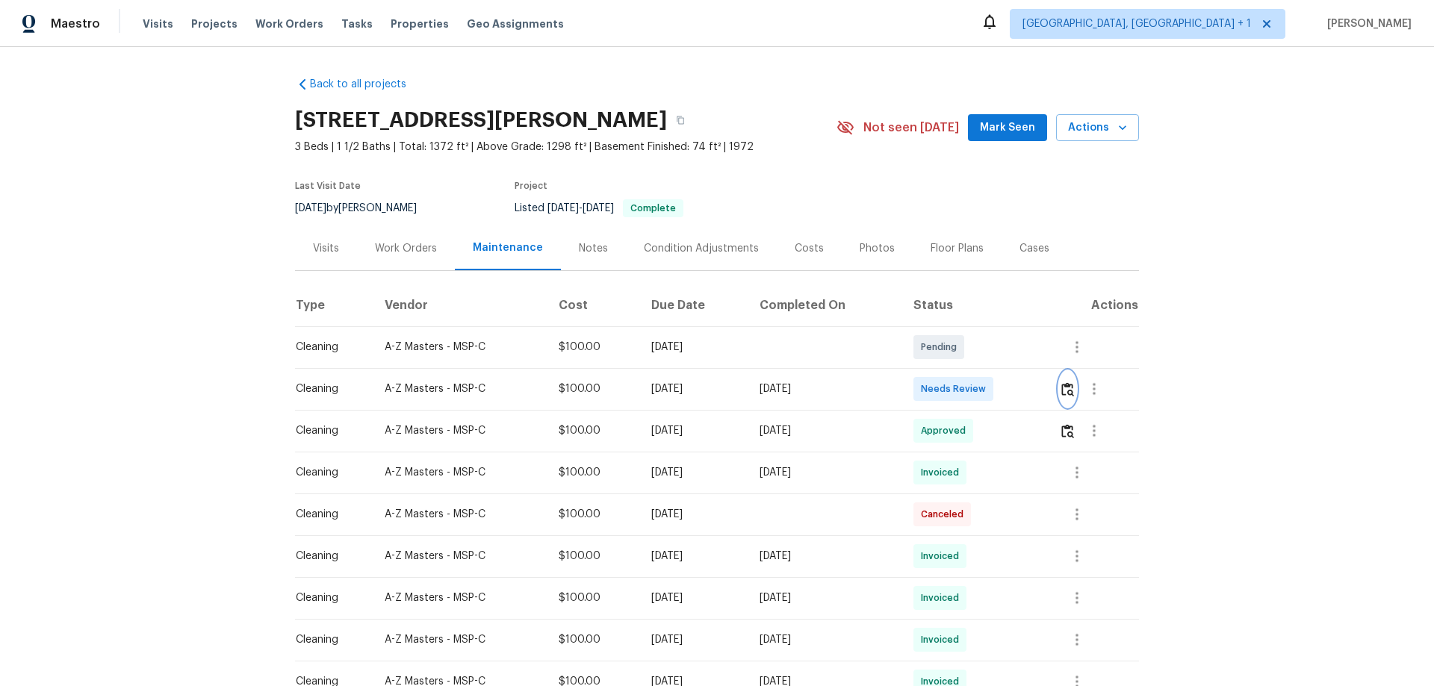
click at [1064, 390] on img "button" at bounding box center [1067, 389] width 13 height 14
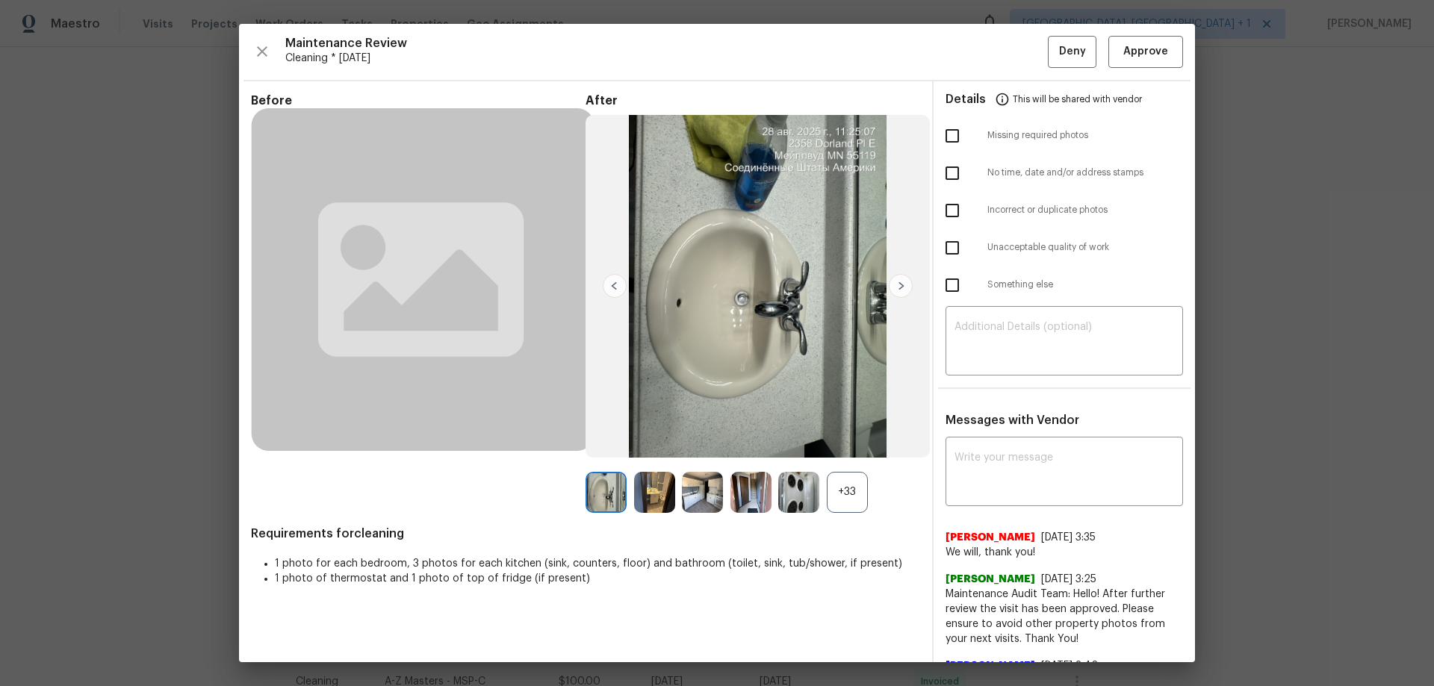
click at [1149, 88] on div "Details This will be shared with vendor" at bounding box center [1063, 99] width 237 height 36
click at [1152, 39] on button "Approve" at bounding box center [1145, 52] width 75 height 32
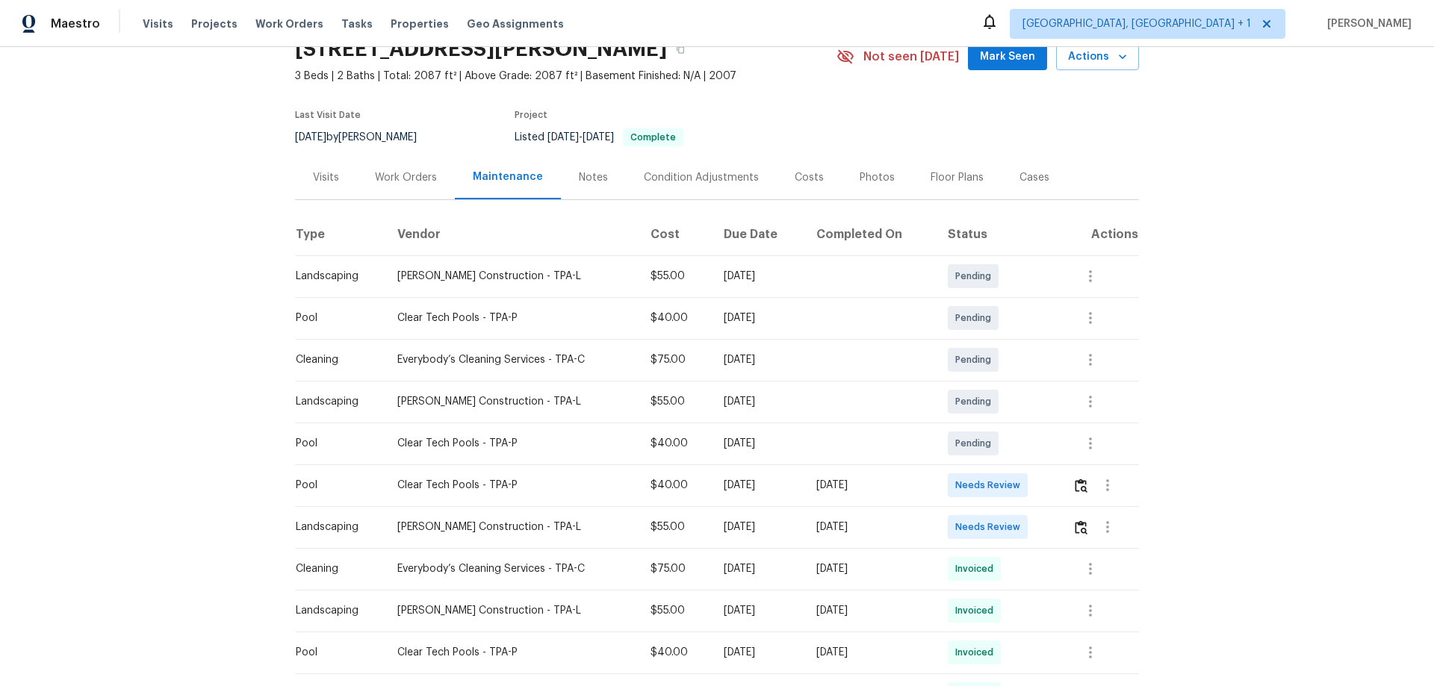
scroll to position [149, 0]
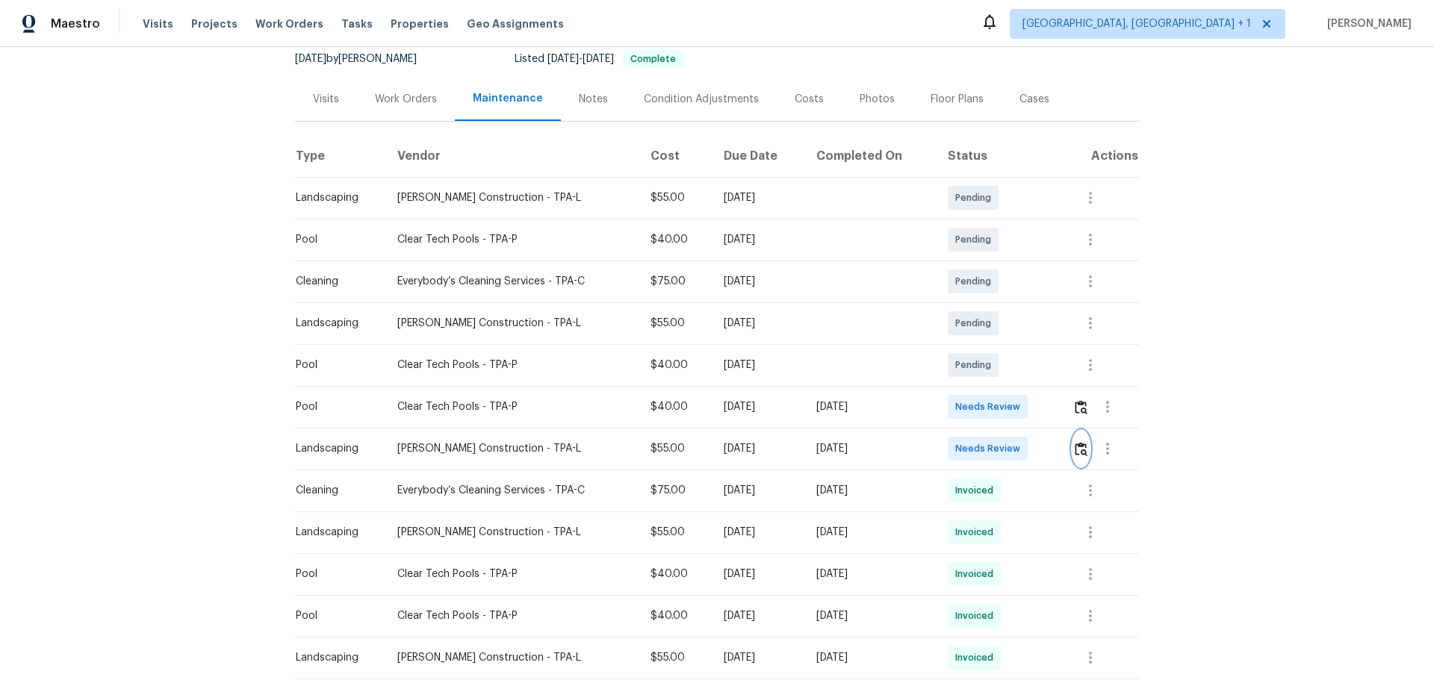
click at [1084, 453] on img "button" at bounding box center [1081, 449] width 13 height 14
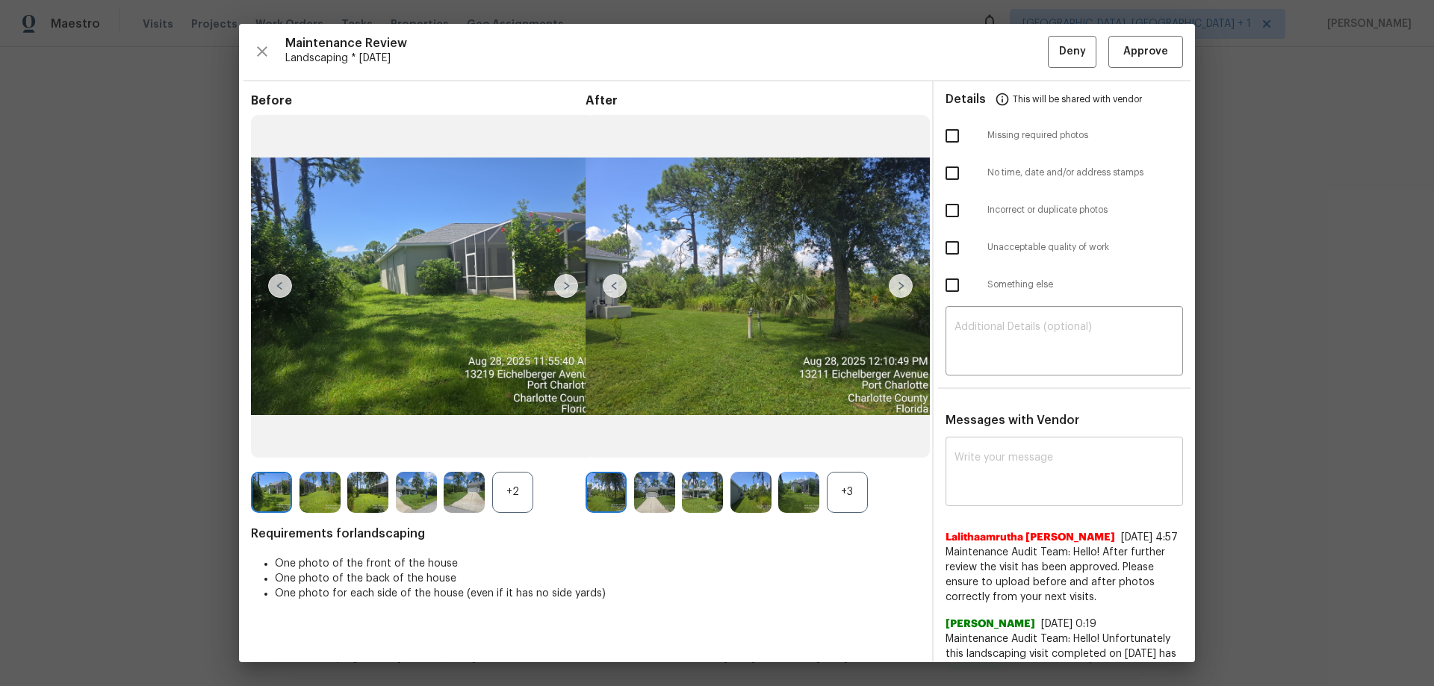
click at [999, 477] on textarea at bounding box center [1064, 474] width 220 height 42
click at [1007, 481] on textarea at bounding box center [1064, 474] width 220 height 42
click at [1007, 470] on textarea at bounding box center [1064, 474] width 220 height 42
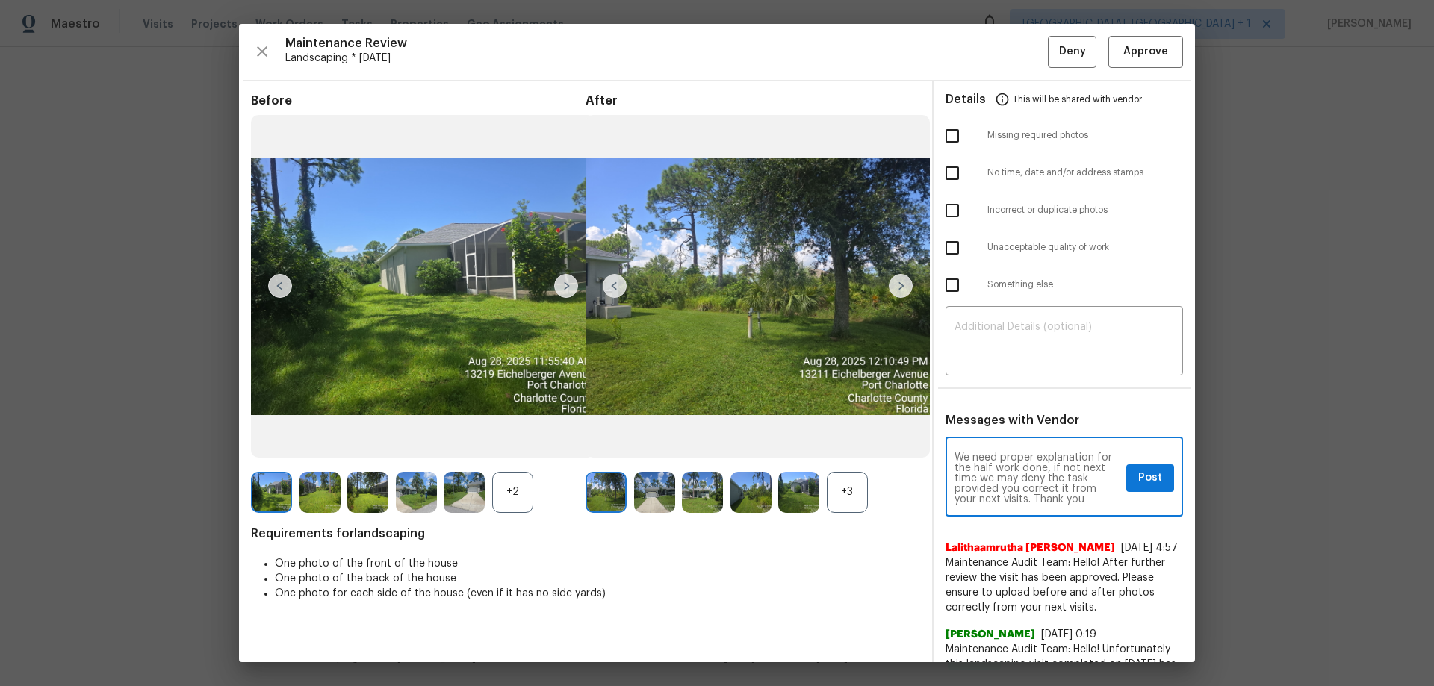
scroll to position [63, 0]
drag, startPoint x: 933, startPoint y: 556, endPoint x: 1062, endPoint y: 562, distance: 128.6
click at [1062, 562] on div "We are approving this visit, however we noticed the work is not completed in th…" at bounding box center [1063, 645] width 261 height 408
click at [1025, 560] on span "Maintenance Audit Team: Hello! After further review the visit has been approved…" at bounding box center [1063, 586] width 237 height 60
drag, startPoint x: 935, startPoint y: 562, endPoint x: 1094, endPoint y: 562, distance: 159.1
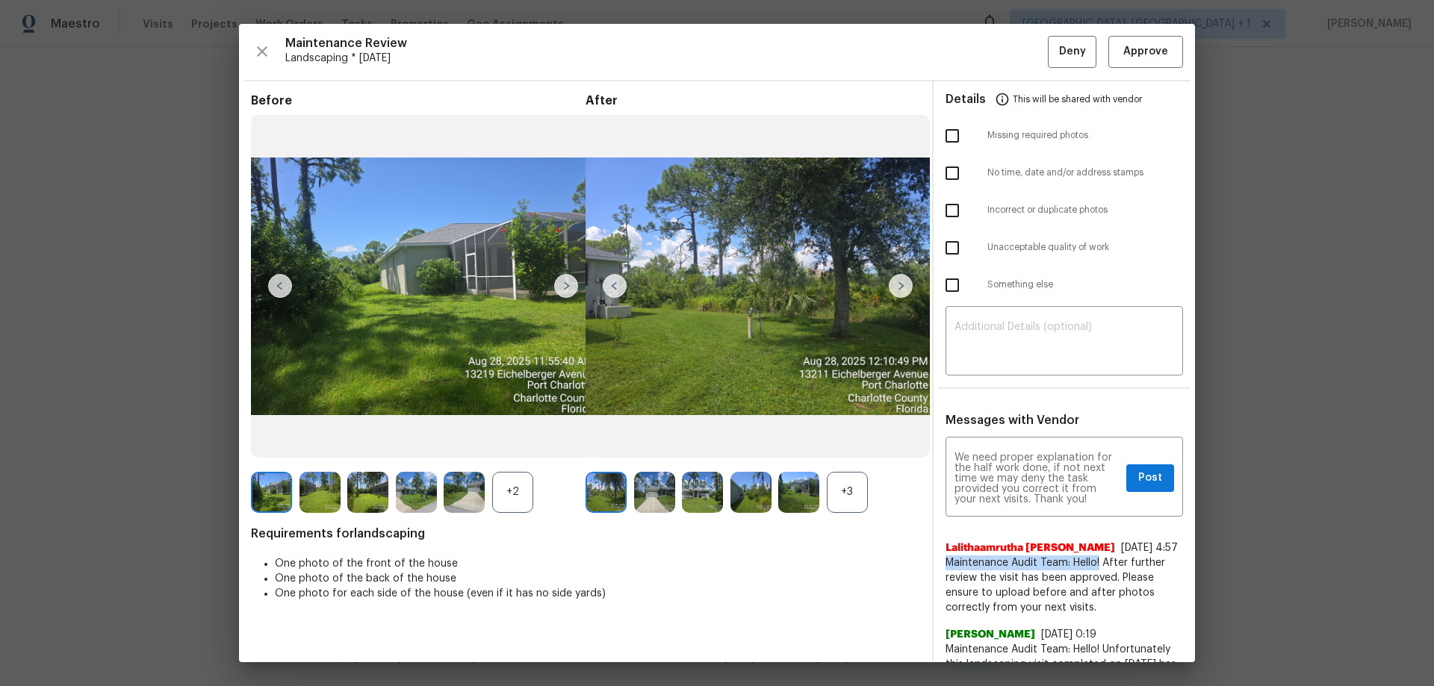
click at [1094, 562] on div "We are approving this visit, however we noticed the work is not completed in th…" at bounding box center [1063, 645] width 261 height 408
copy span "Maintenance Audit Team: Hello!"
click at [954, 456] on textarea "We are approving this visit, however we noticed the work is not completed in th…" at bounding box center [1037, 479] width 166 height 52
paste textarea "Maintenance Audit Team: Hello!"
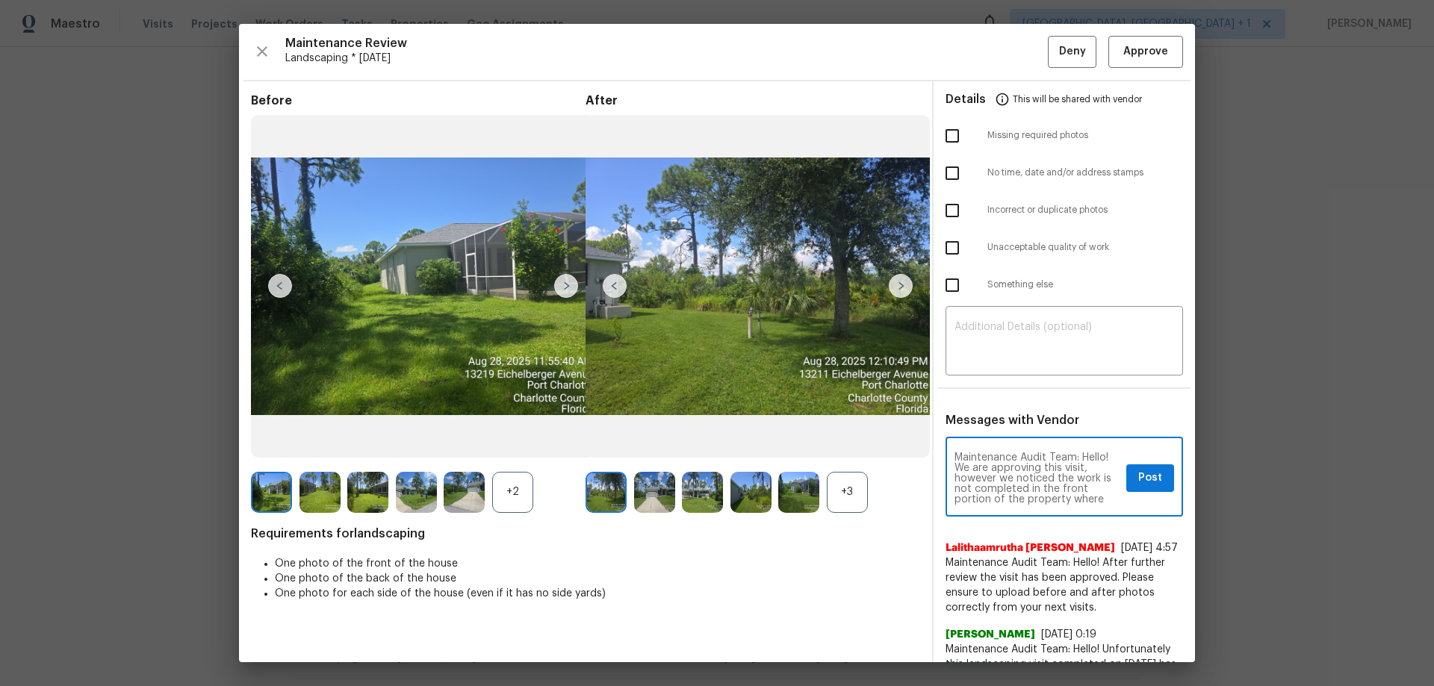
type textarea "Maintenance Audit Team: Hello! We are approving this visit, however we noticed …"
click at [1140, 472] on span "Post" at bounding box center [1150, 478] width 24 height 19
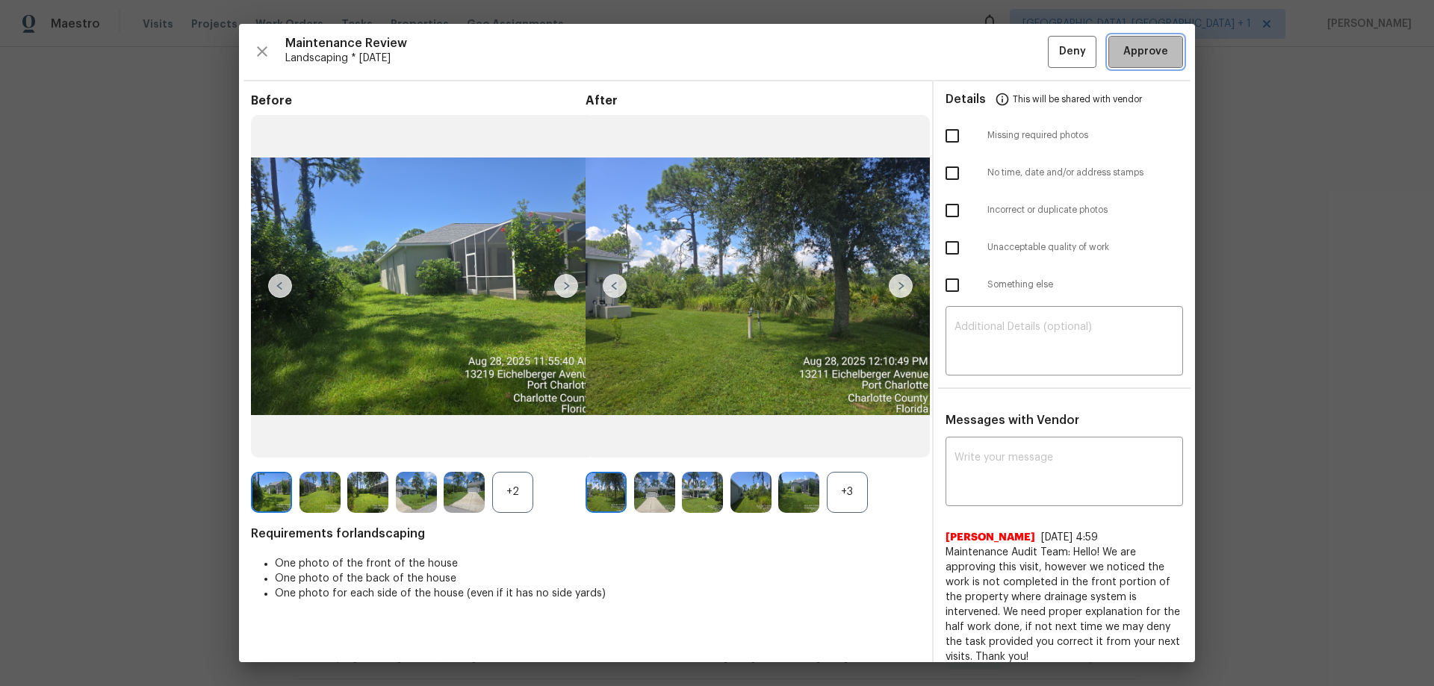
click at [1123, 43] on span "Approve" at bounding box center [1145, 52] width 45 height 19
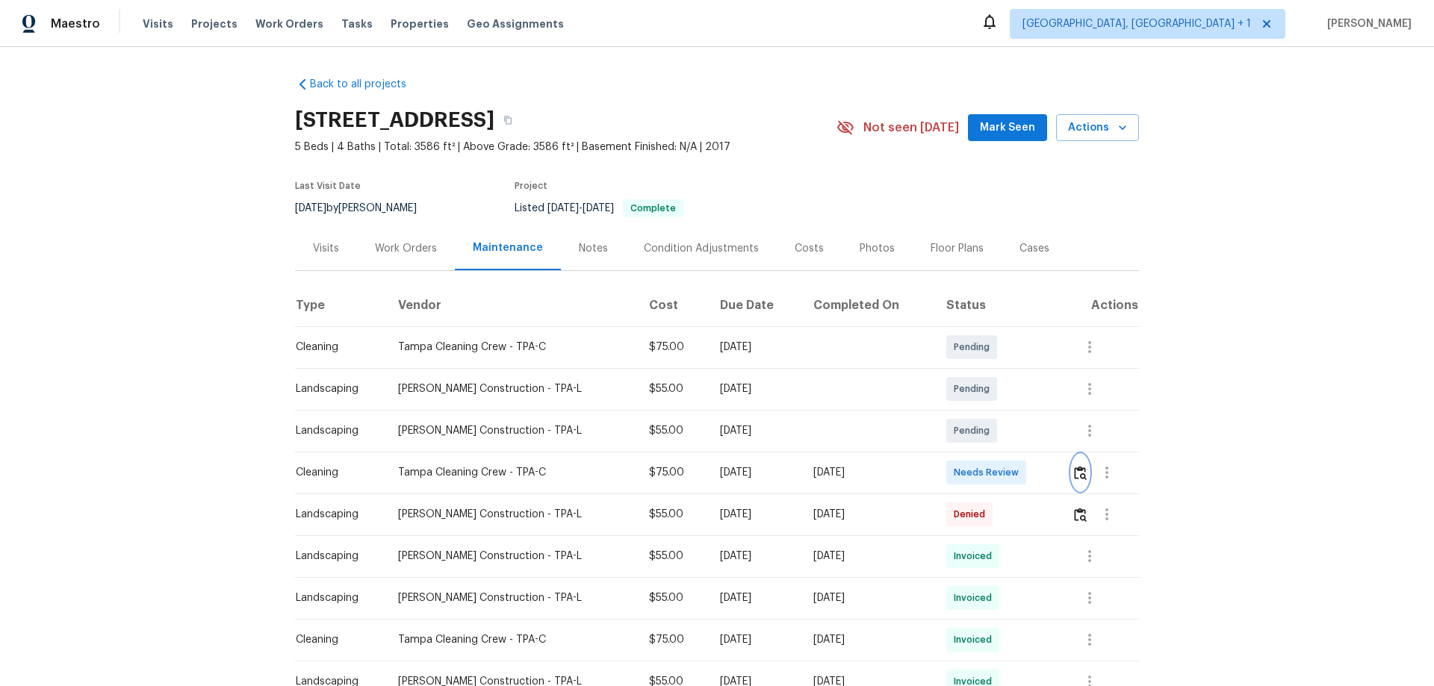
click at [1019, 453] on button "button" at bounding box center [1080, 473] width 17 height 36
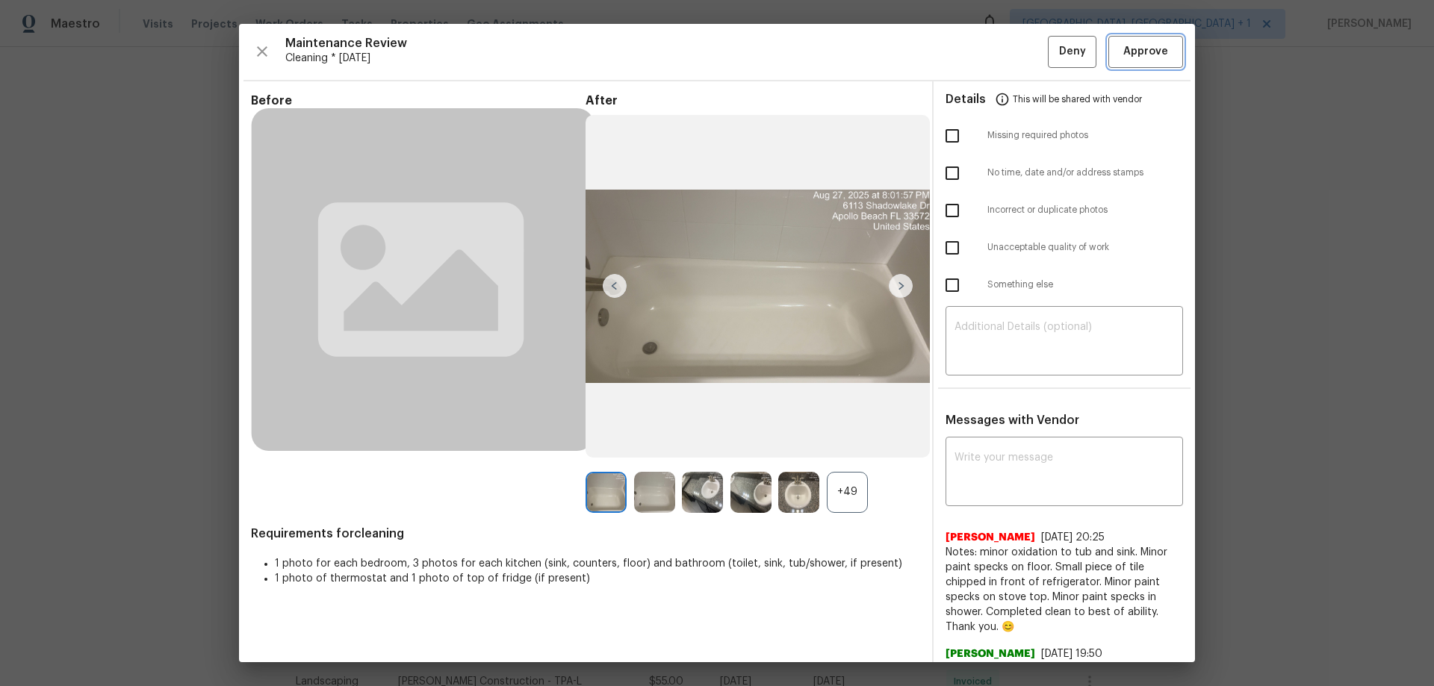
click at [1019, 54] on span "Approve" at bounding box center [1145, 52] width 45 height 19
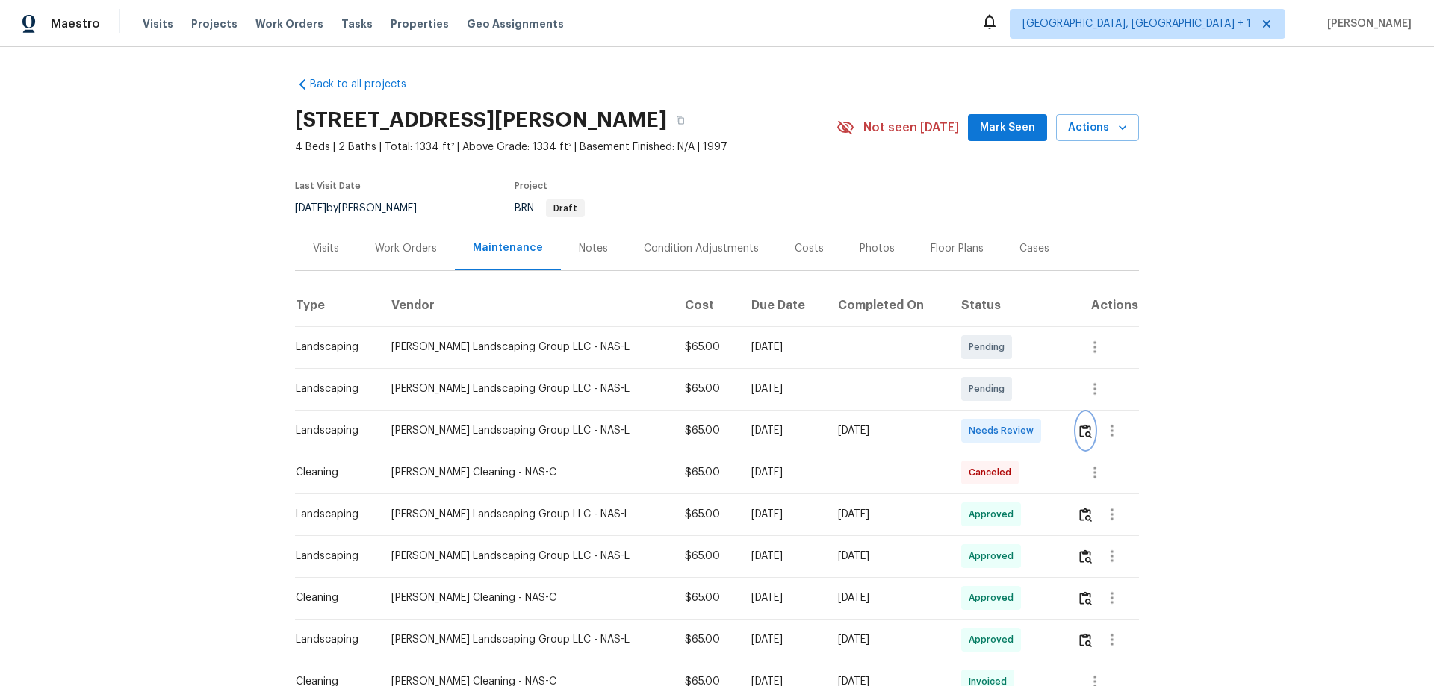
click at [1019, 423] on button "button" at bounding box center [1085, 431] width 17 height 36
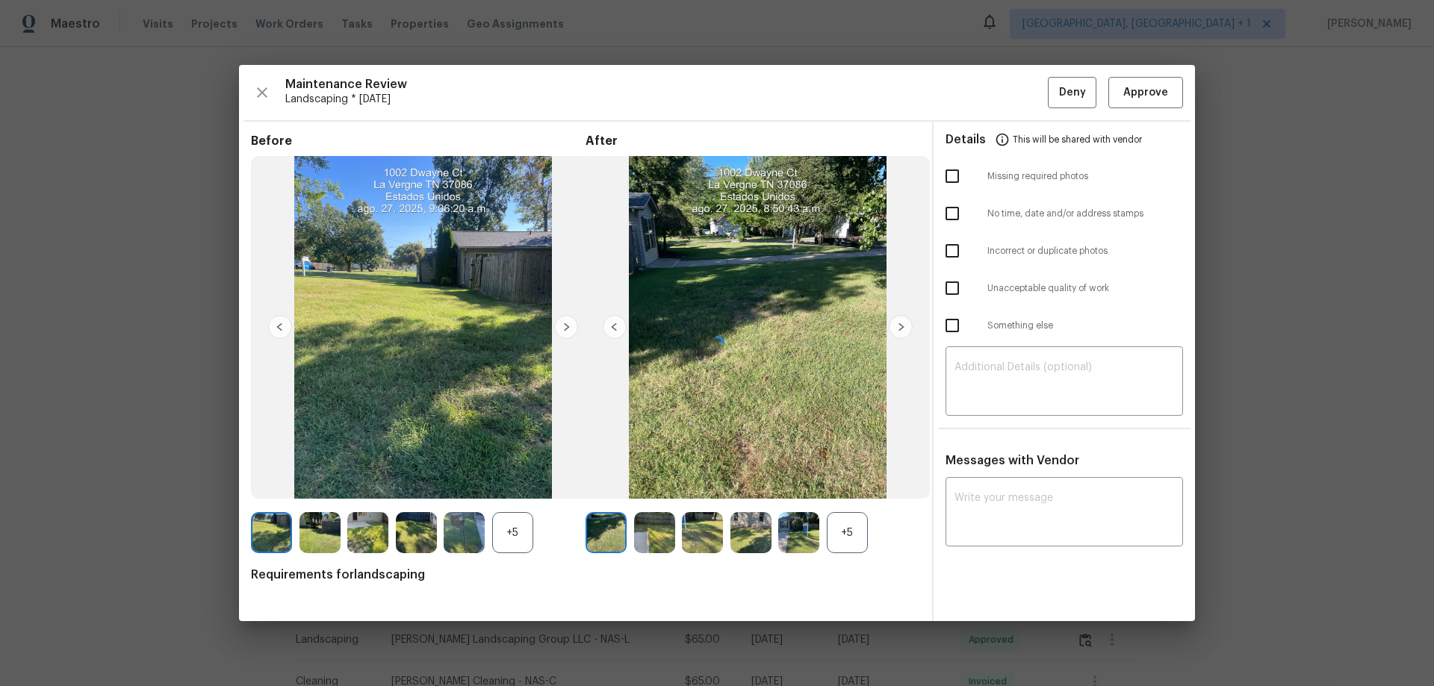
click at [1014, 453] on div at bounding box center [717, 343] width 956 height 556
click at [1014, 453] on div "x ​" at bounding box center [1063, 514] width 237 height 66
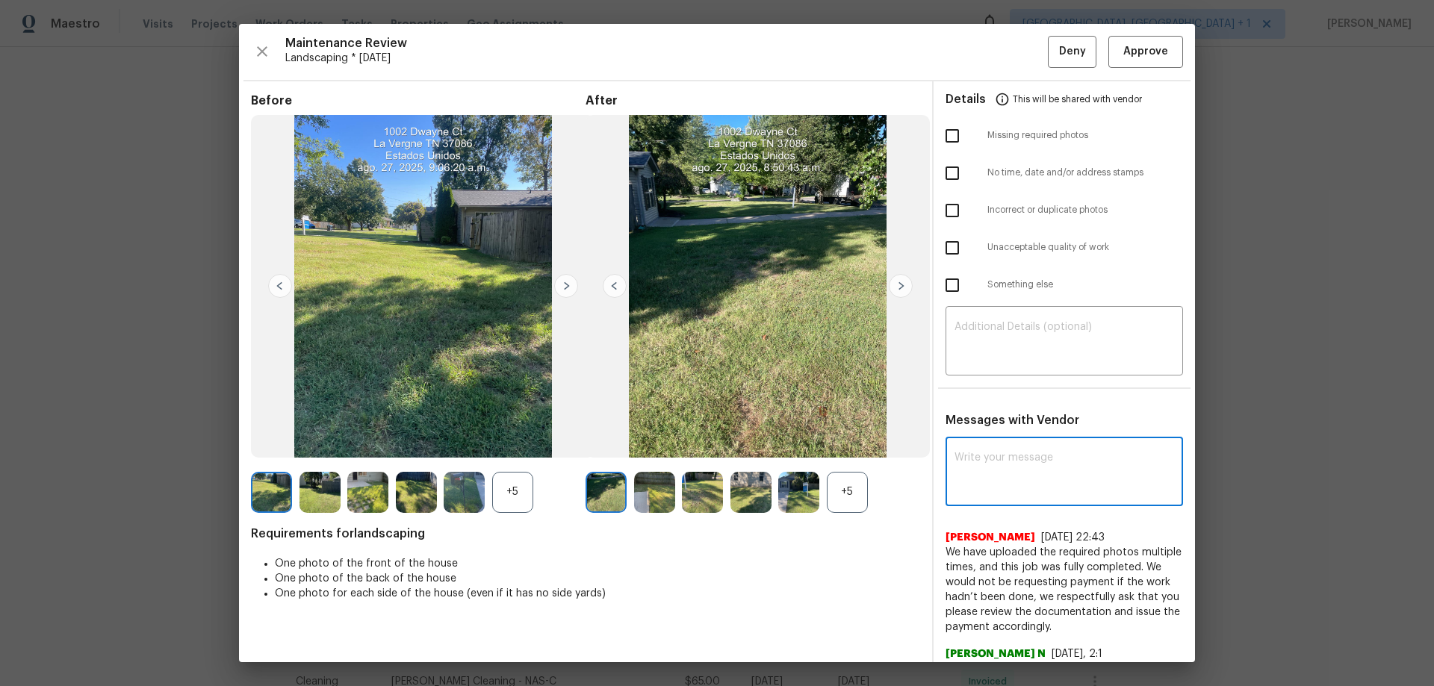
paste textarea "Maintenance Audit Team: Hello! After further review the visit has been approved…"
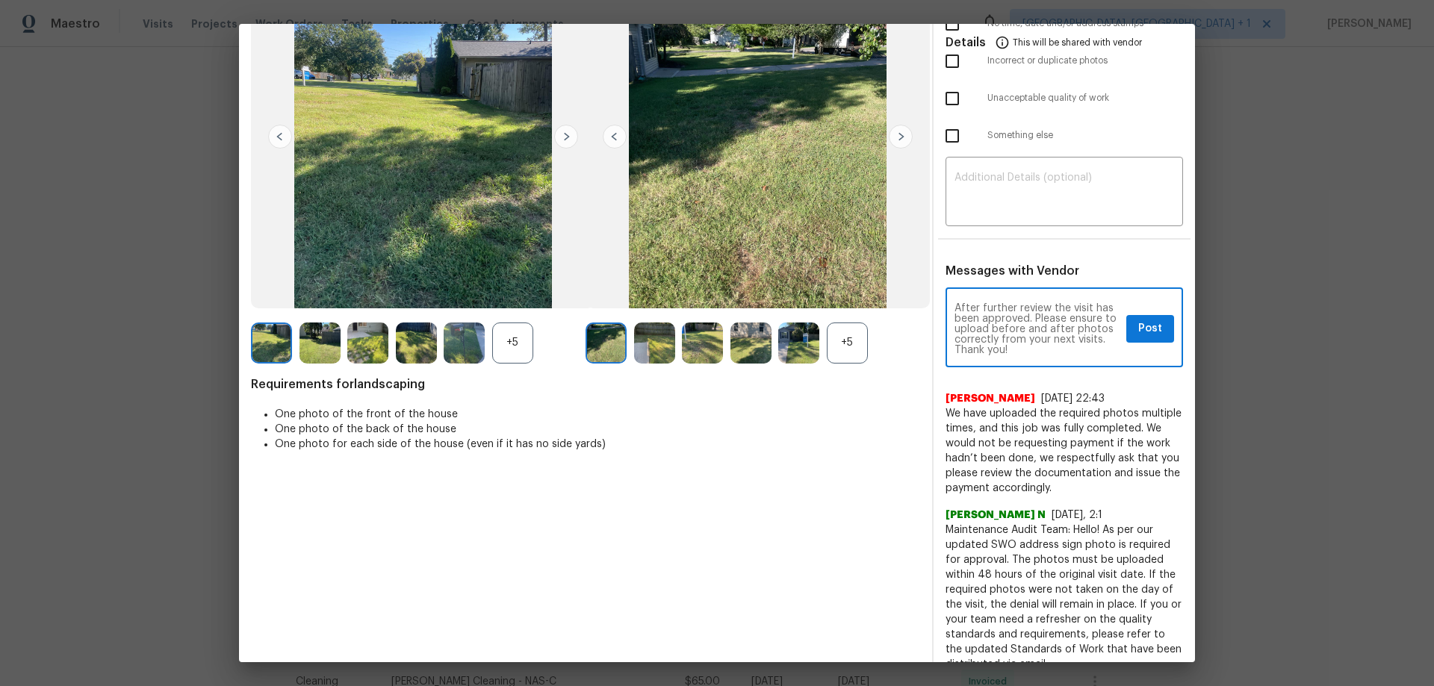
scroll to position [31, 0]
type textarea "Maintenance Audit Team: Hello! After further review the visit has been approved…"
click at [1019, 330] on span "Post" at bounding box center [1150, 329] width 24 height 19
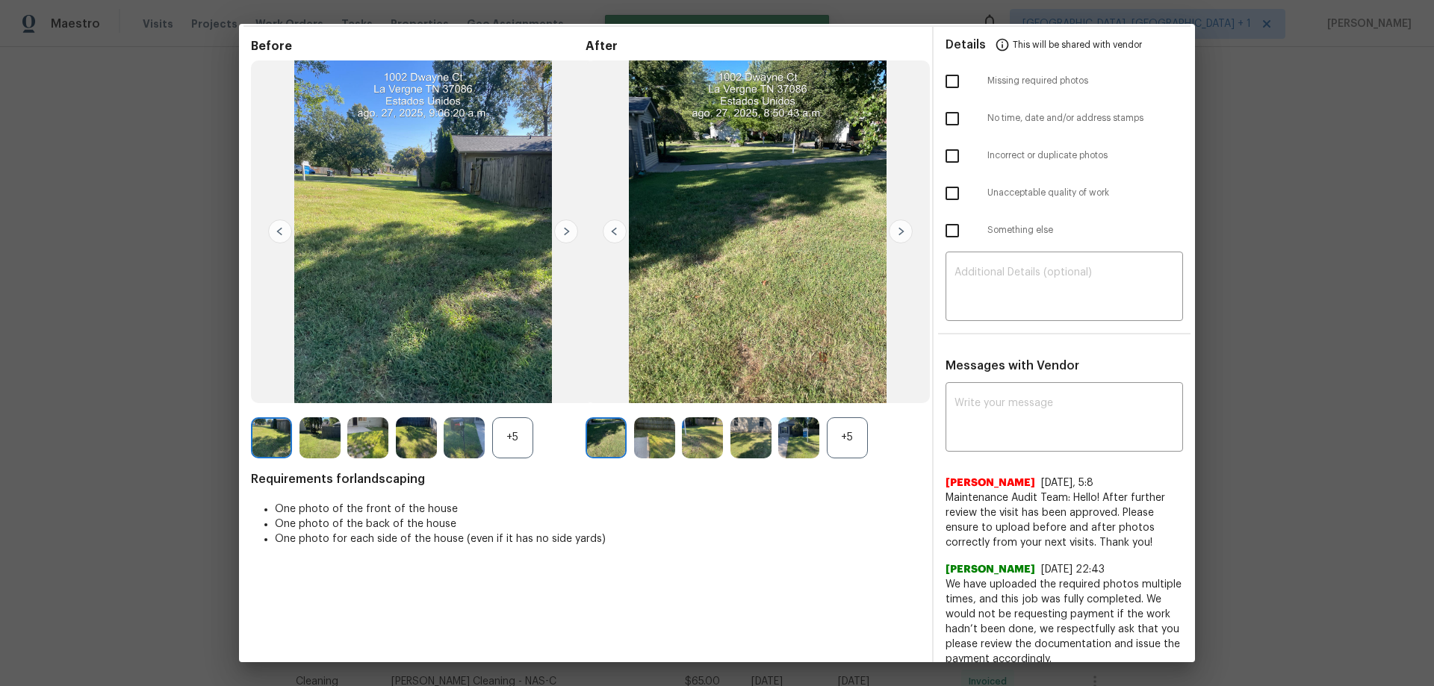
scroll to position [0, 0]
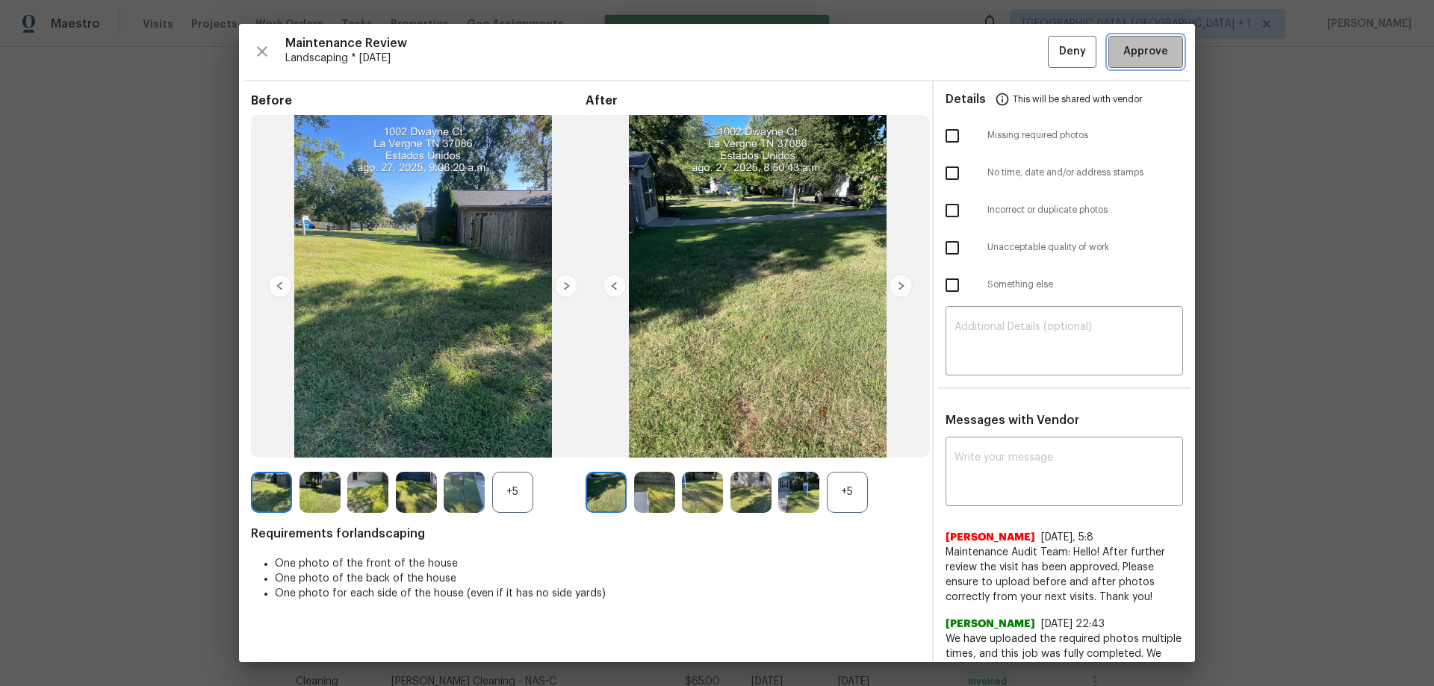
click at [1019, 58] on span "Approve" at bounding box center [1145, 52] width 45 height 19
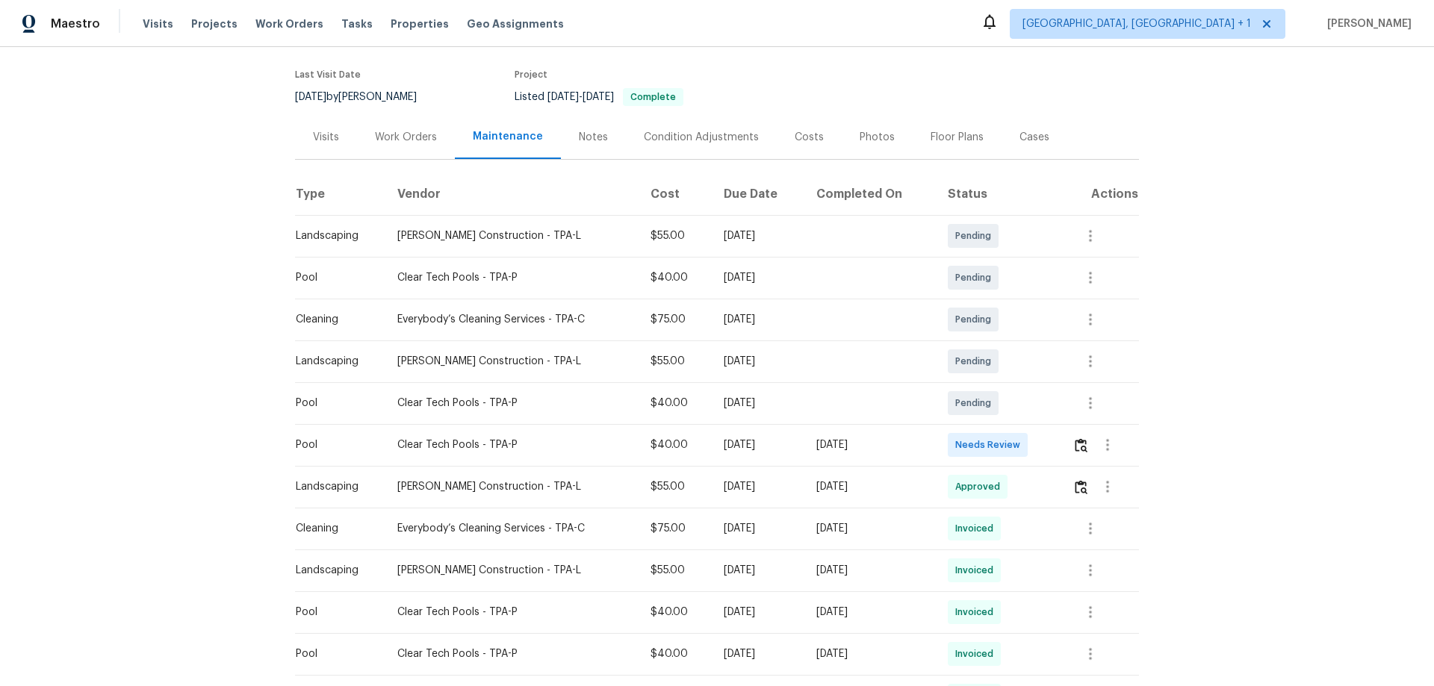
scroll to position [224, 0]
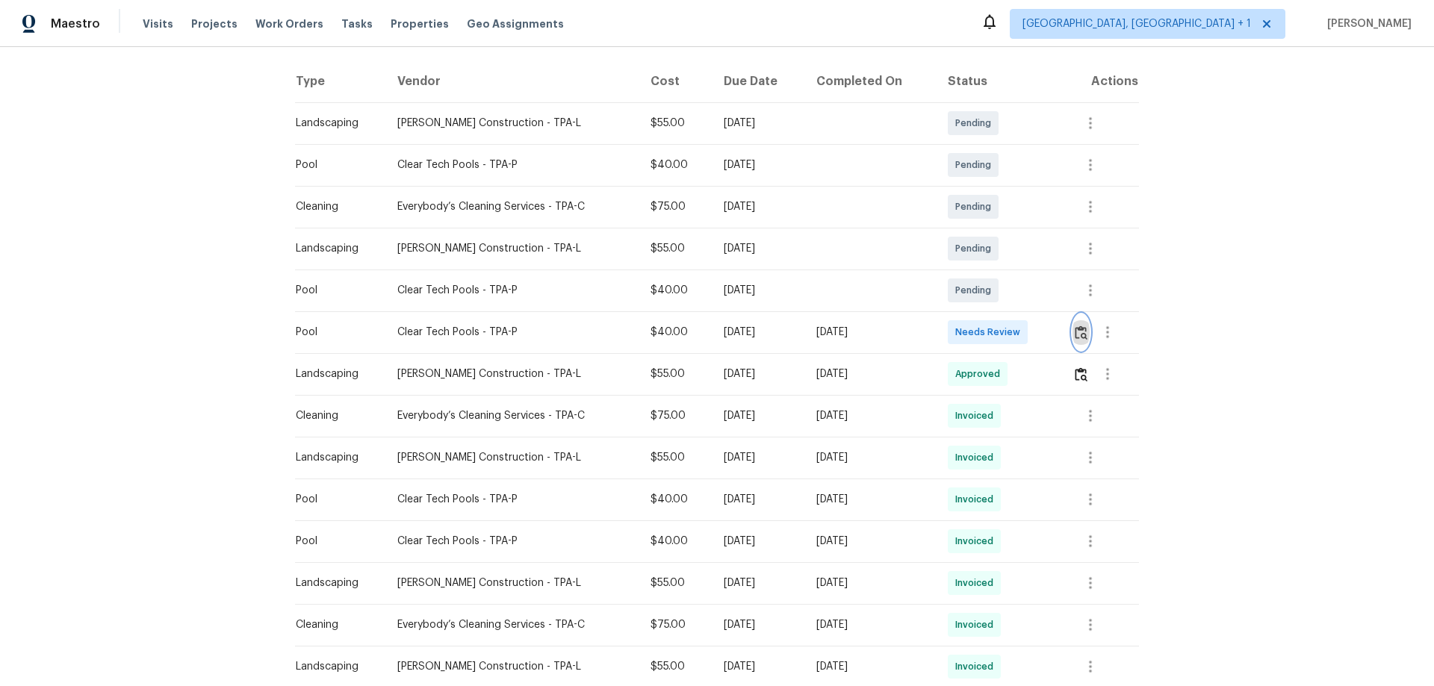
click at [1019, 337] on img "button" at bounding box center [1081, 333] width 13 height 14
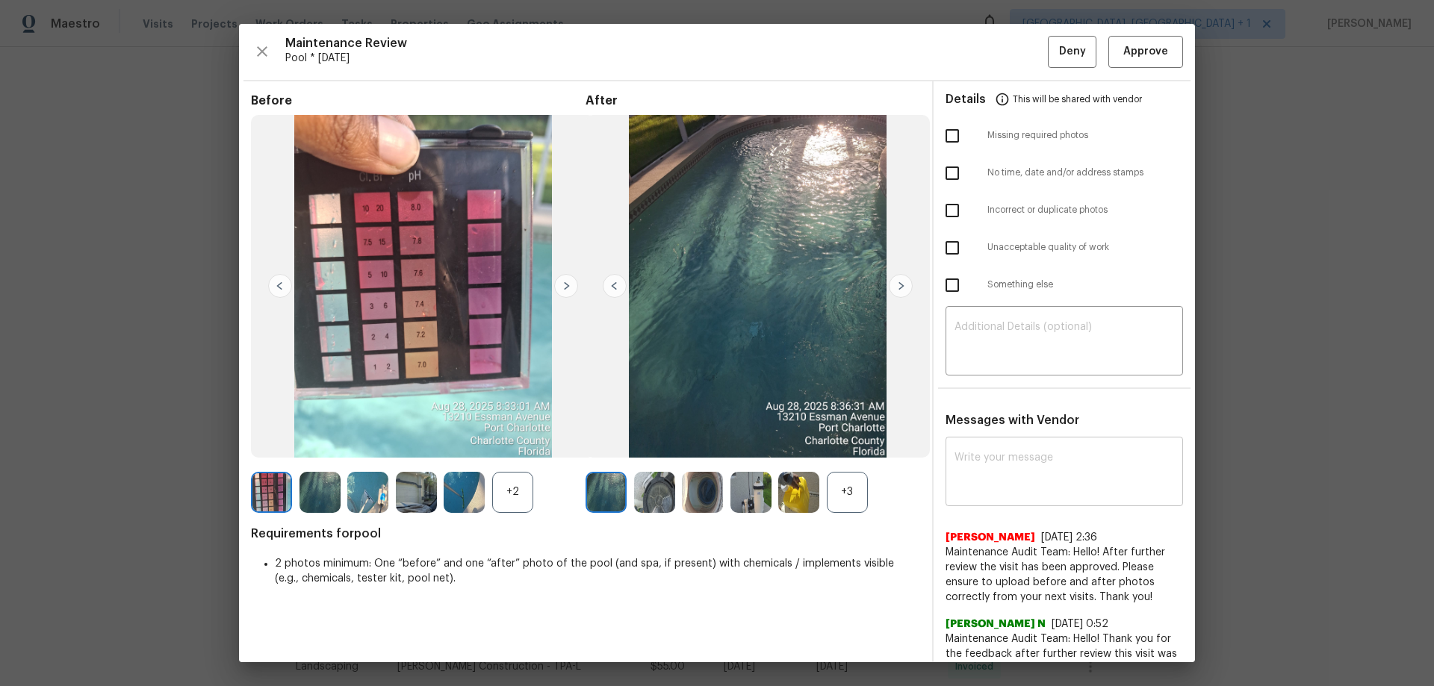
click at [988, 453] on textarea at bounding box center [1064, 474] width 220 height 42
paste textarea "Maintenance Audit Team: Hello! Unfortunately, this pool visit completed on [DAT…"
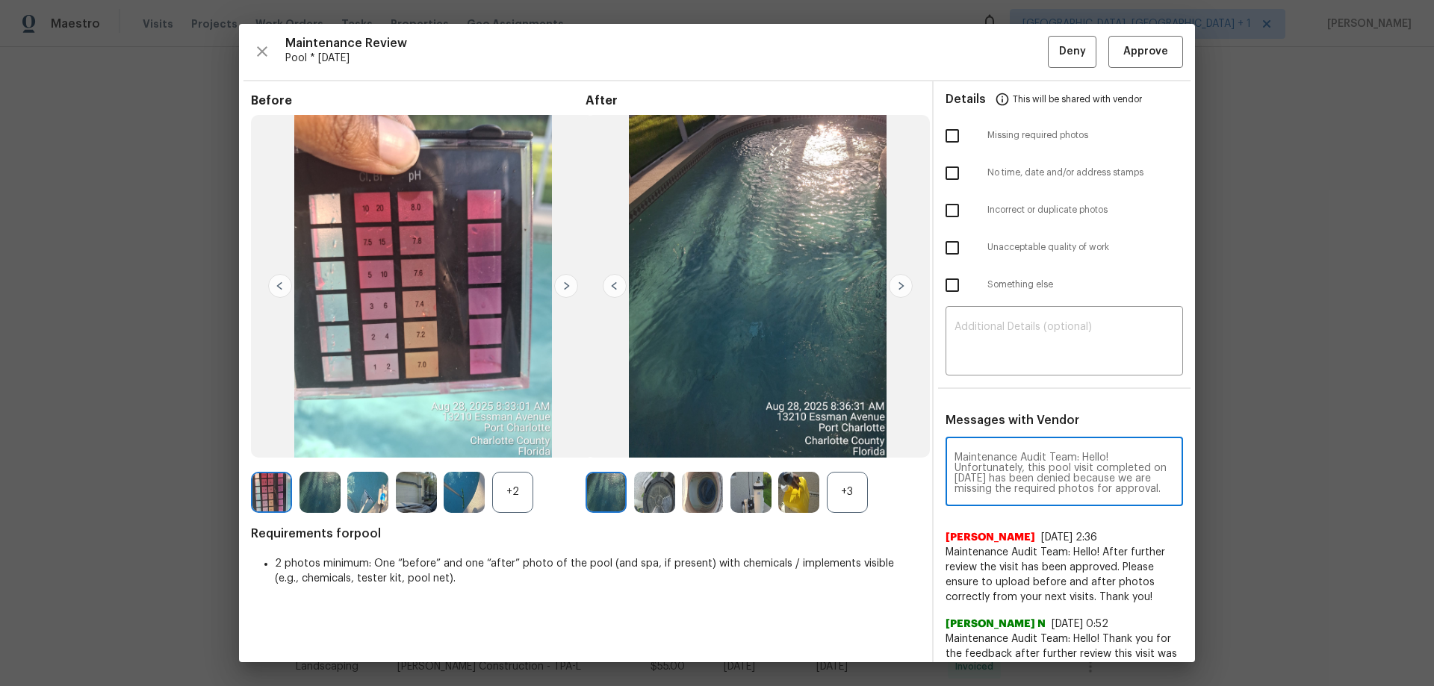
scroll to position [209, 0]
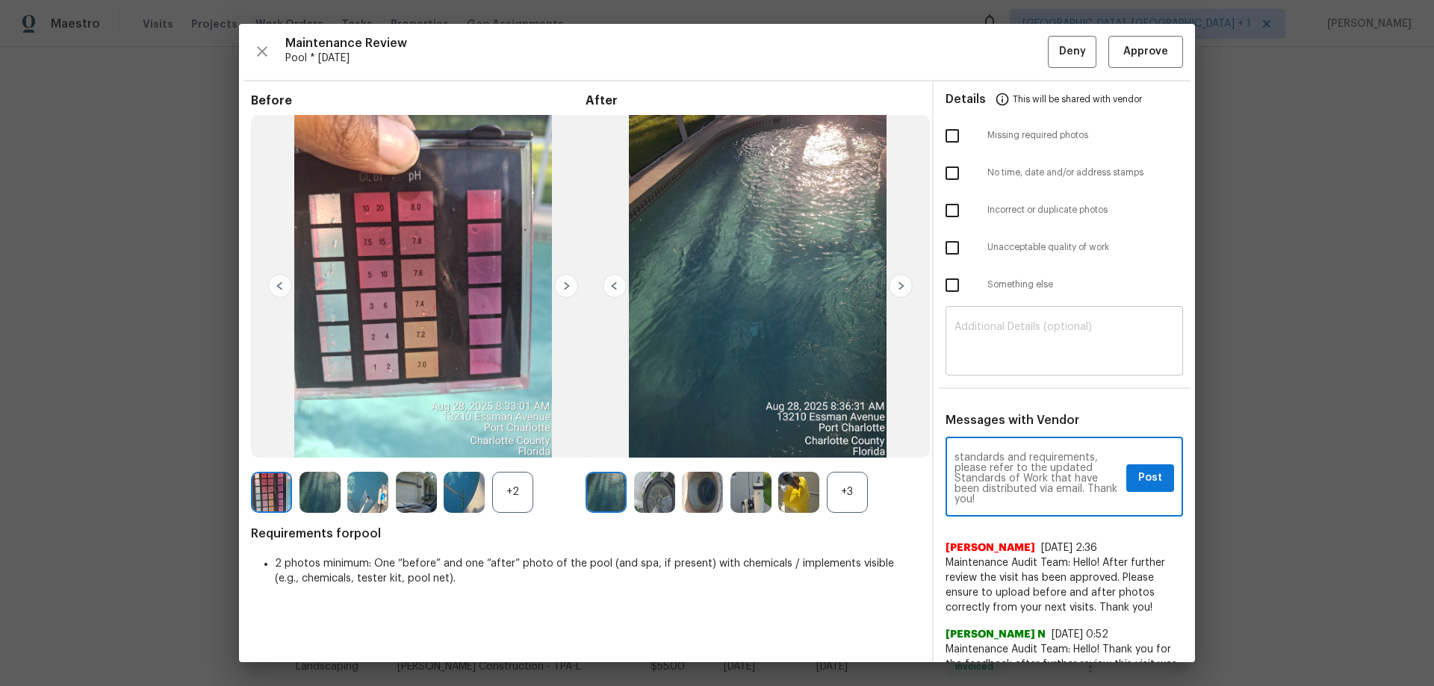
type textarea "Maintenance Audit Team: Hello! Unfortunately, this pool visit completed on [DAT…"
click at [979, 353] on textarea at bounding box center [1064, 343] width 220 height 42
paste textarea "Maintenance Audit Team: Hello! Unfortunately, this pool visit completed on [DAT…"
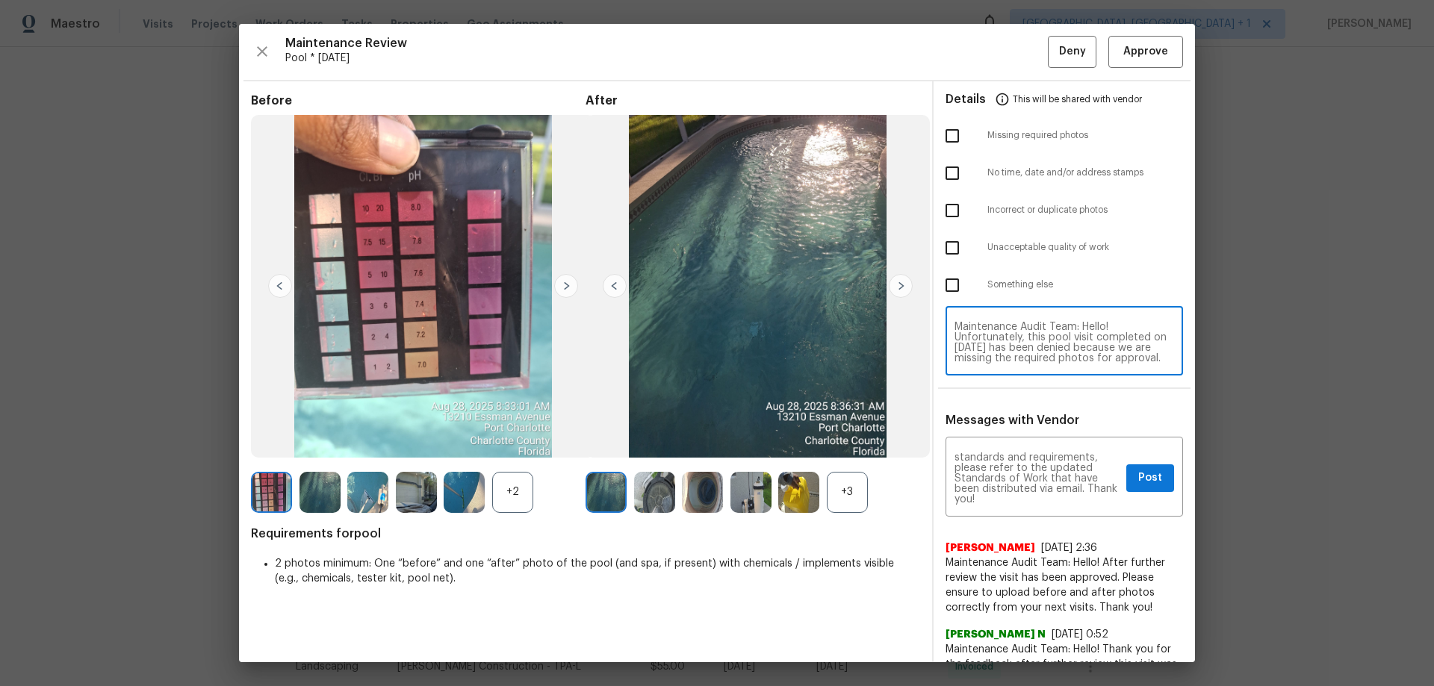
scroll to position [146, 0]
type textarea "Maintenance Audit Team: Hello! Unfortunately, this pool visit completed on [DAT…"
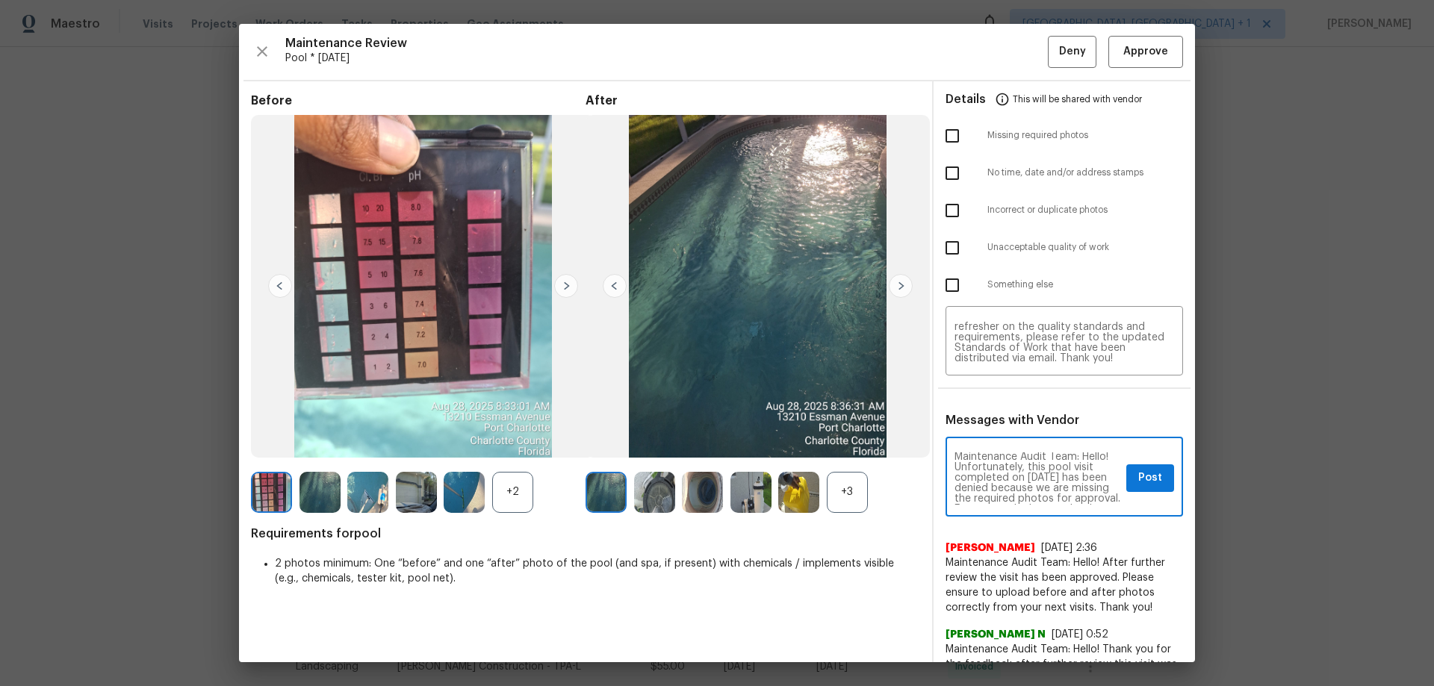
scroll to position [0, 0]
click at [473, 453] on img at bounding box center [464, 492] width 41 height 41
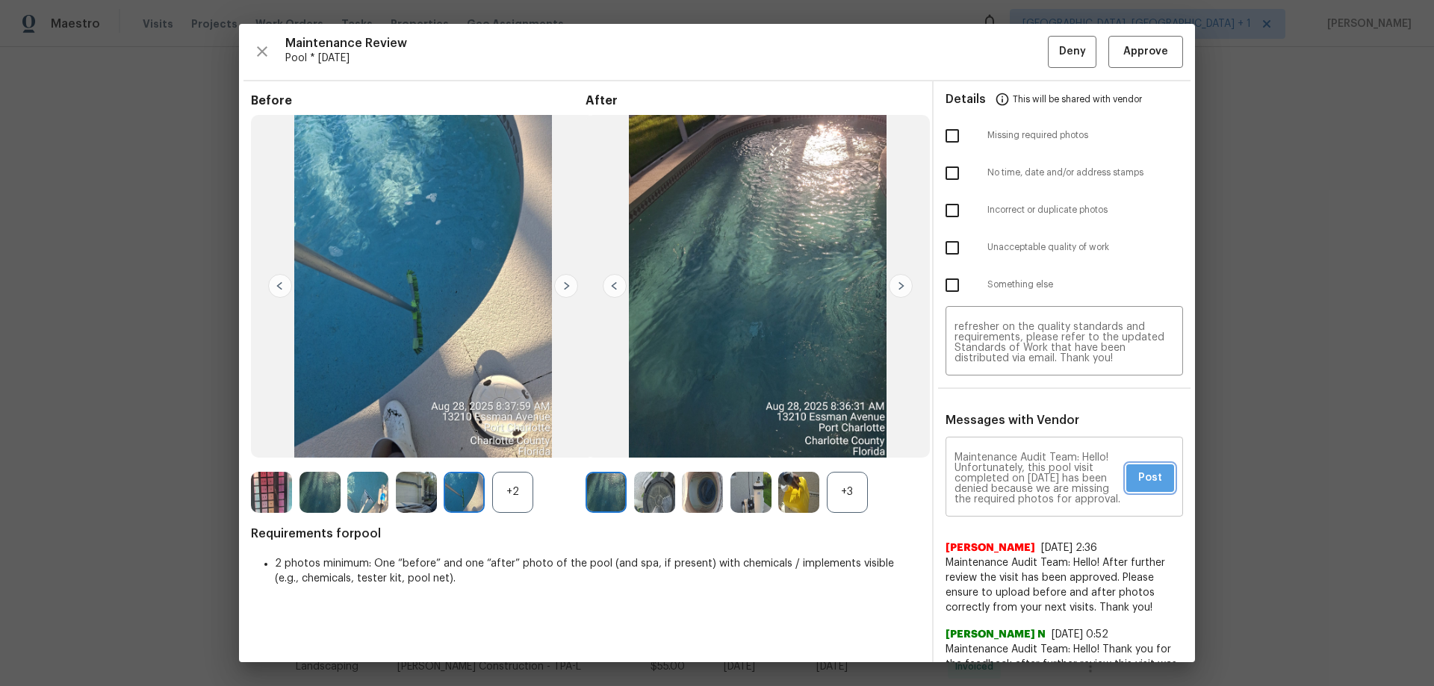
click at [1019, 453] on span "Post" at bounding box center [1150, 478] width 24 height 19
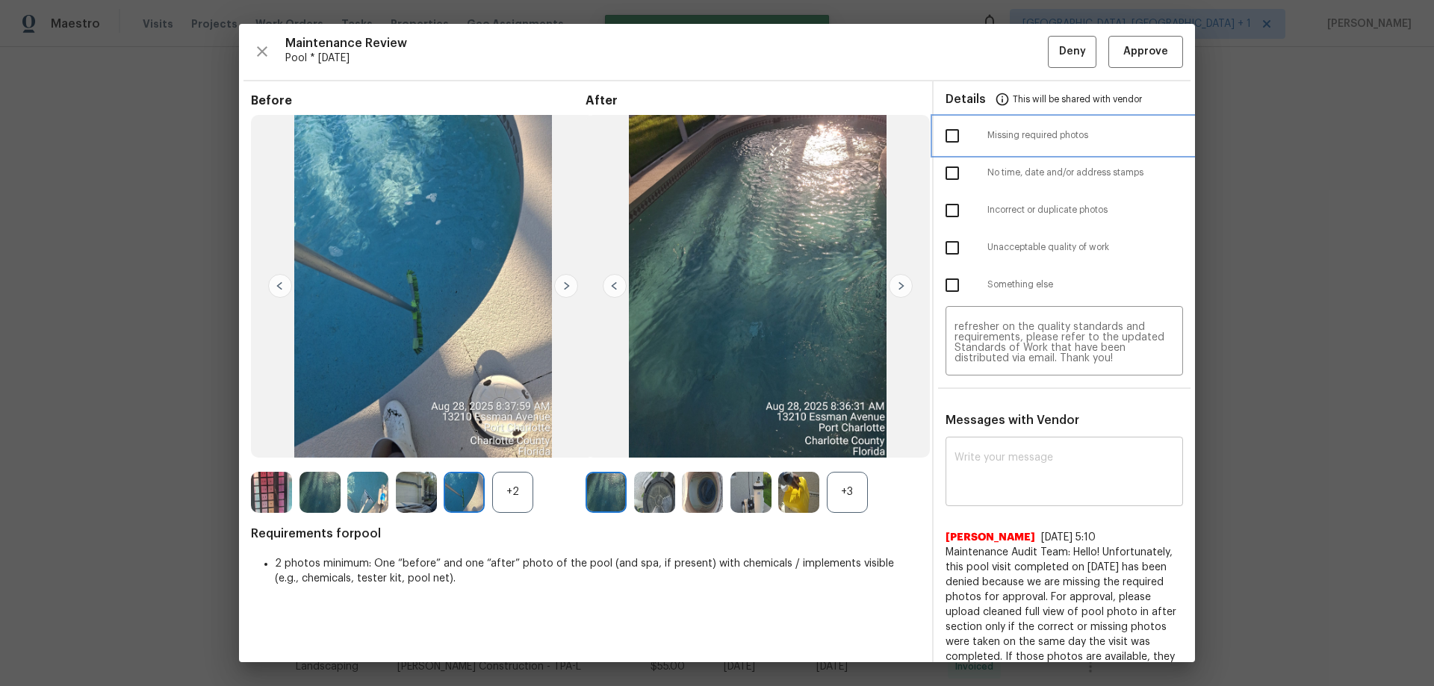
click at [960, 141] on div at bounding box center [966, 135] width 42 height 31
click at [1019, 63] on button "Deny" at bounding box center [1072, 52] width 49 height 32
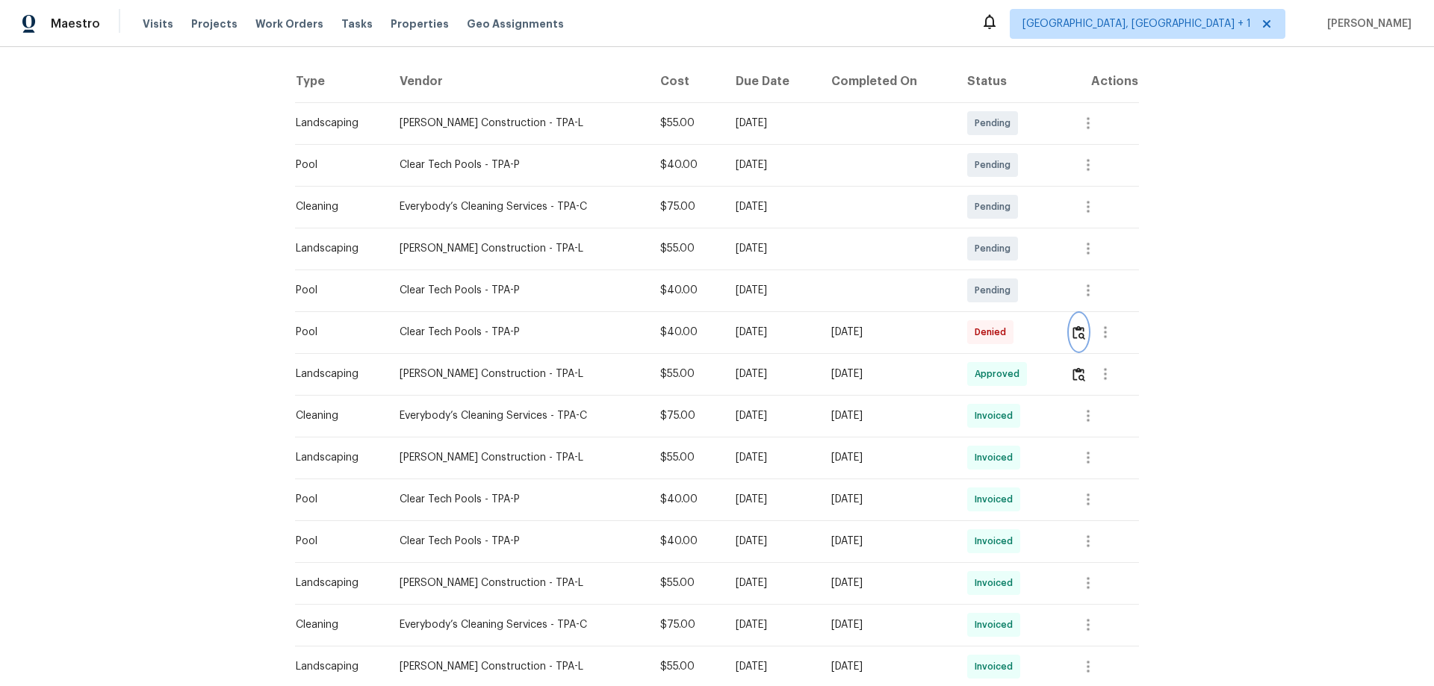
click at [1019, 329] on img "button" at bounding box center [1078, 333] width 13 height 14
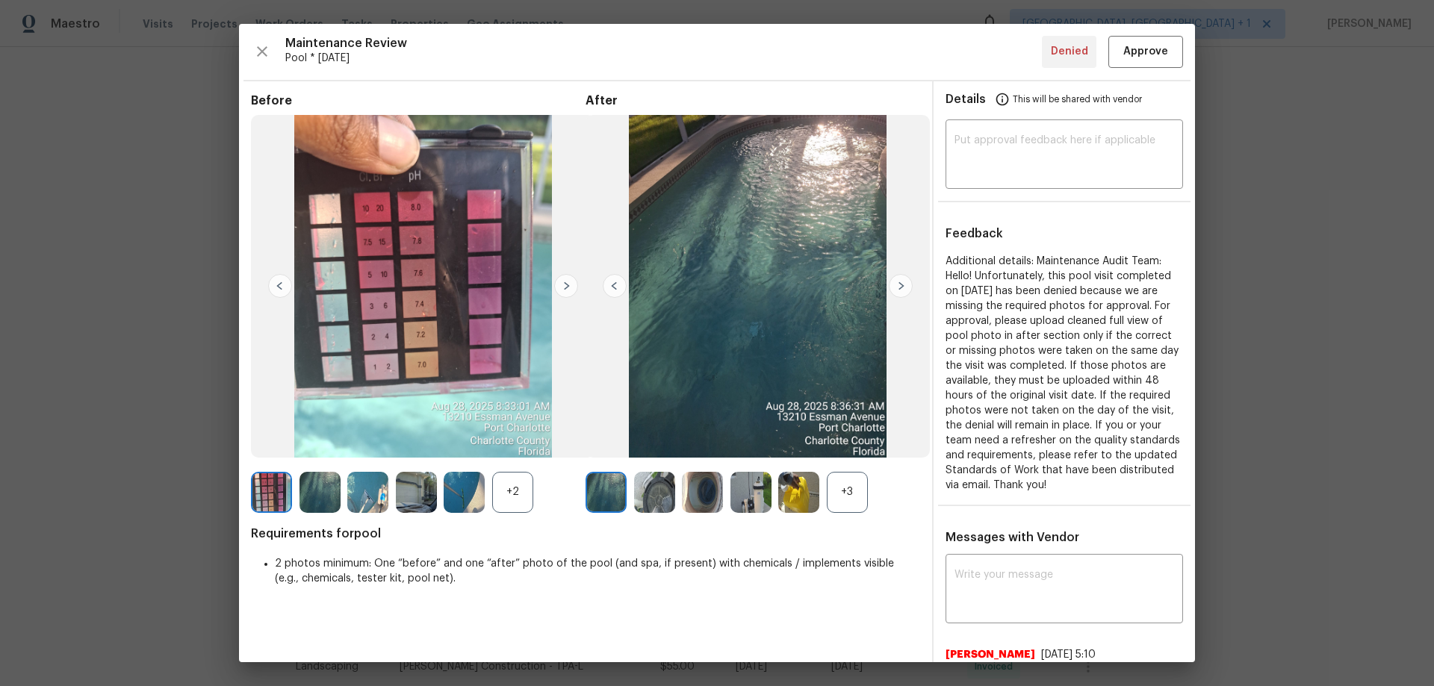
scroll to position [149, 0]
